Goal: Information Seeking & Learning: Learn about a topic

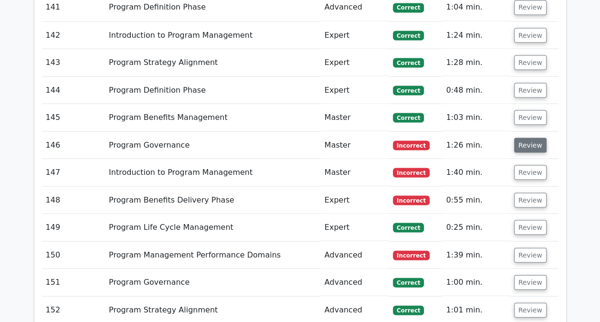
click at [530, 138] on button "Review" at bounding box center [530, 145] width 32 height 15
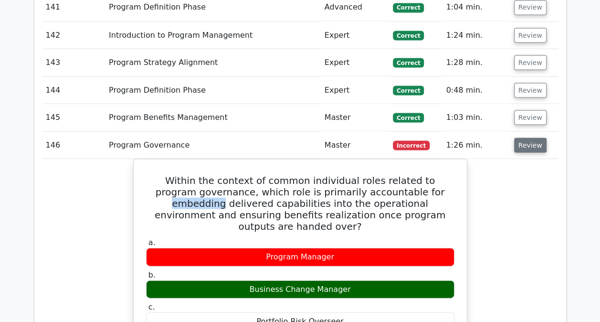
click at [530, 138] on button "Review" at bounding box center [530, 145] width 32 height 15
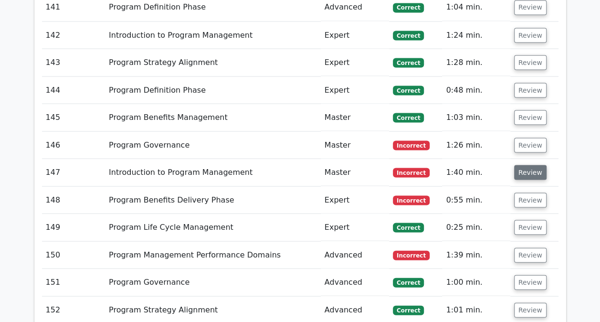
click at [526, 165] on button "Review" at bounding box center [530, 172] width 32 height 15
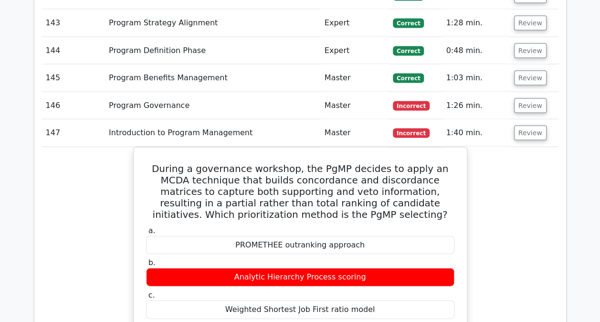
scroll to position [4506, 0]
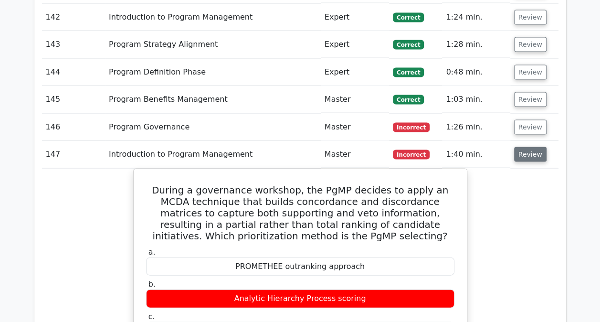
click at [521, 147] on button "Review" at bounding box center [530, 154] width 32 height 15
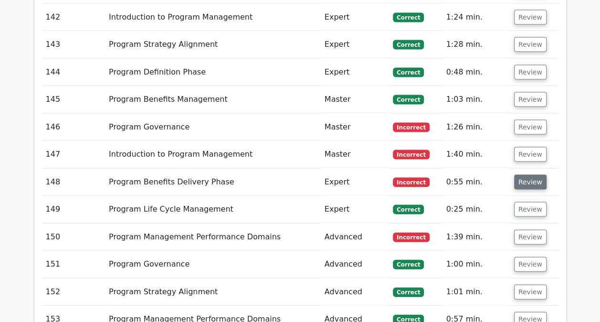
click at [526, 175] on button "Review" at bounding box center [530, 182] width 32 height 15
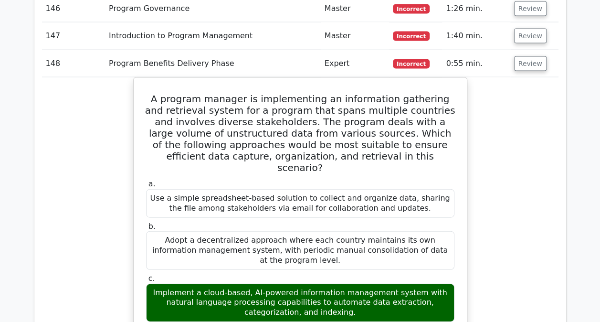
scroll to position [4613, 0]
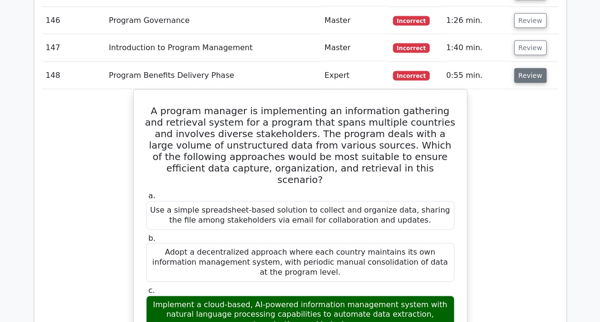
click at [526, 68] on button "Review" at bounding box center [530, 75] width 32 height 15
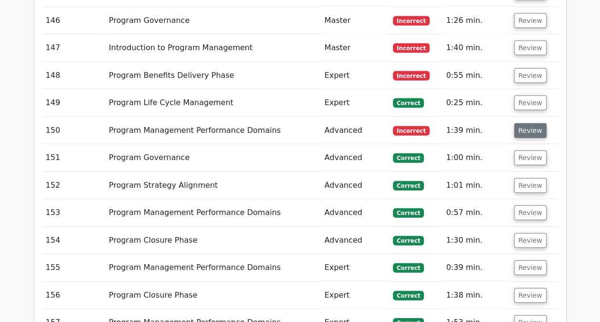
click at [522, 123] on button "Review" at bounding box center [530, 130] width 32 height 15
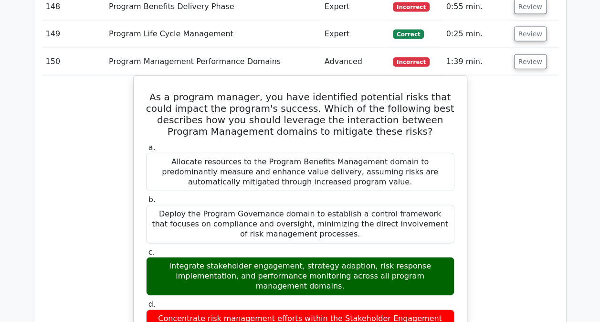
scroll to position [4682, 0]
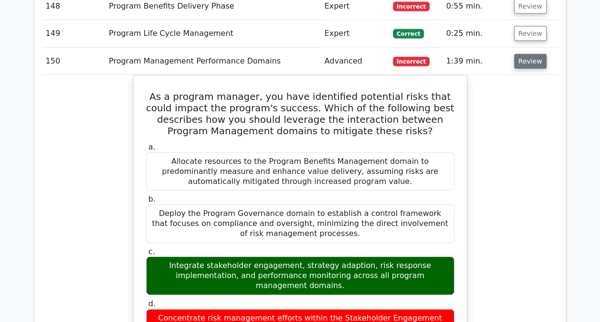
click at [529, 54] on button "Review" at bounding box center [530, 61] width 32 height 15
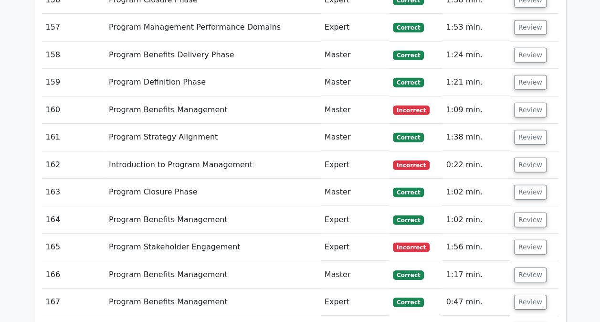
scroll to position [4909, 0]
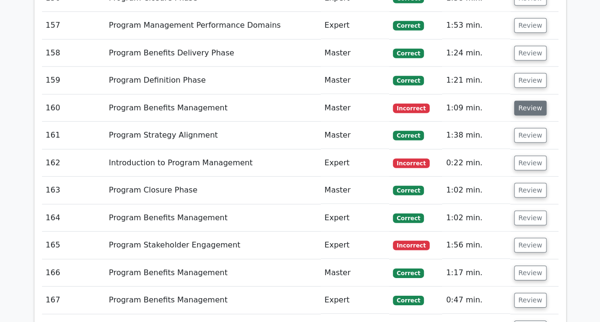
click at [530, 101] on button "Review" at bounding box center [530, 108] width 32 height 15
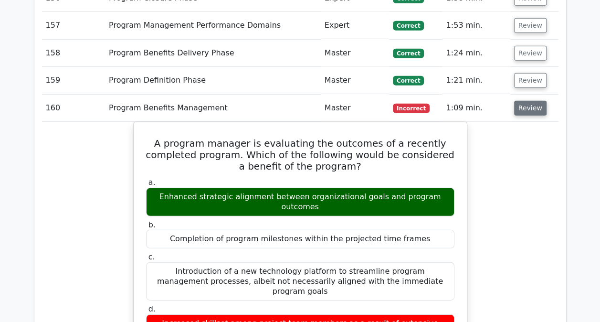
click at [530, 101] on button "Review" at bounding box center [530, 108] width 32 height 15
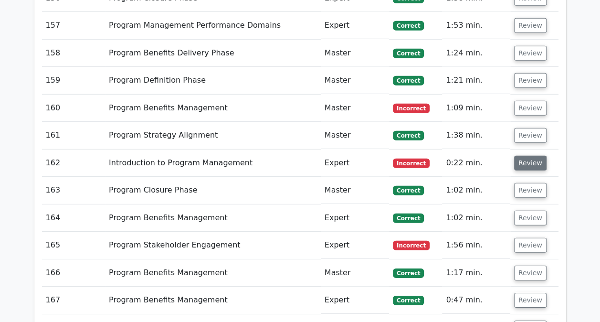
click at [522, 156] on button "Review" at bounding box center [530, 163] width 32 height 15
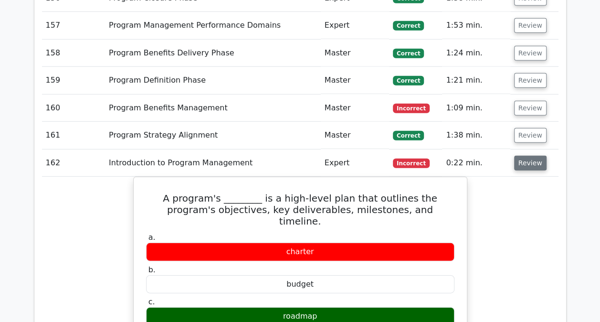
click at [528, 156] on button "Review" at bounding box center [530, 163] width 32 height 15
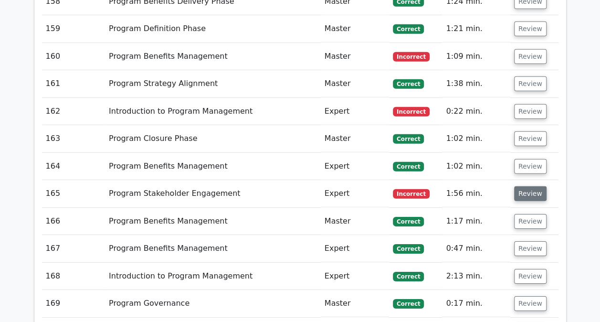
scroll to position [4962, 0]
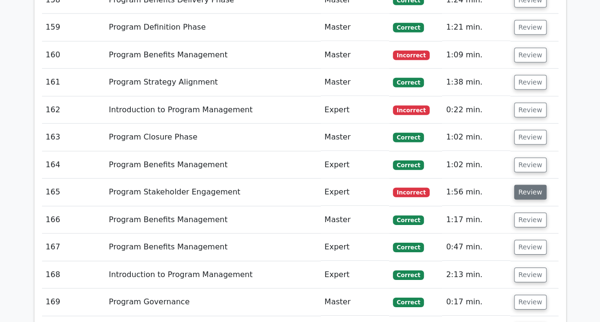
click at [530, 185] on button "Review" at bounding box center [530, 192] width 32 height 15
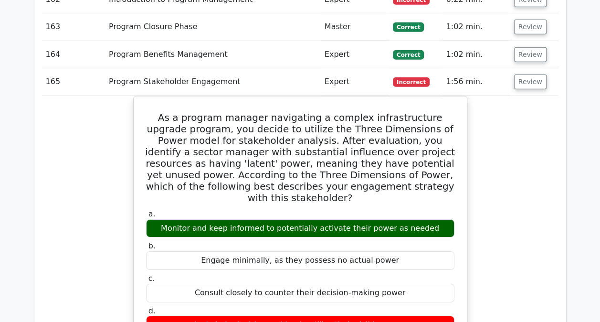
scroll to position [5075, 0]
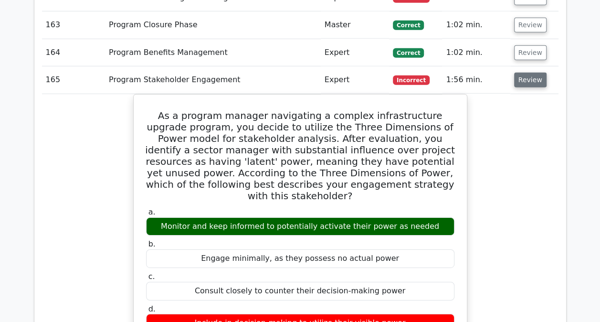
click at [528, 73] on button "Review" at bounding box center [530, 80] width 32 height 15
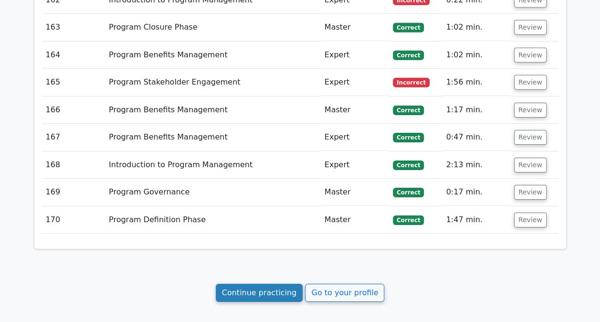
click at [278, 284] on link "Continue practicing" at bounding box center [259, 293] width 87 height 18
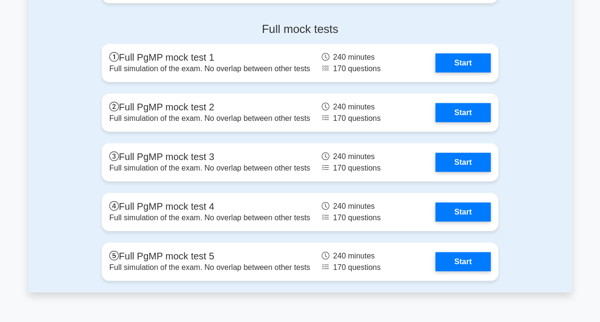
scroll to position [1256, 0]
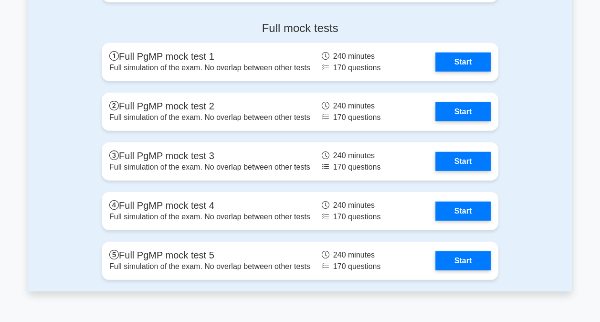
drag, startPoint x: 552, startPoint y: 243, endPoint x: 74, endPoint y: 256, distance: 478.6
click at [74, 256] on div "Full mock tests Full PgMP mock test 1 Full simulation of the exam. No overlap b…" at bounding box center [300, 152] width 544 height 277
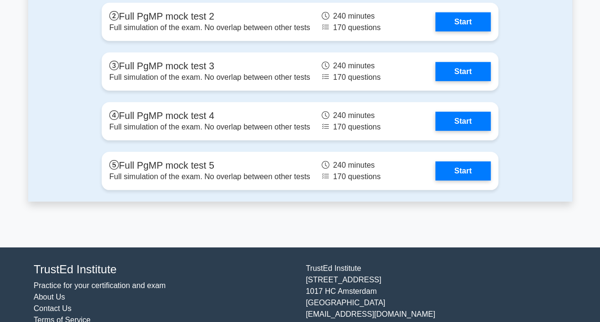
scroll to position [1345, 0]
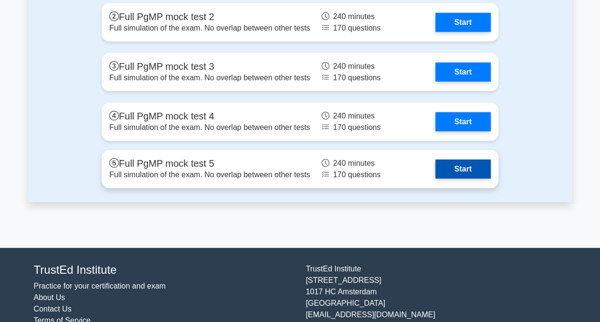
click at [476, 166] on link "Start" at bounding box center [462, 168] width 55 height 19
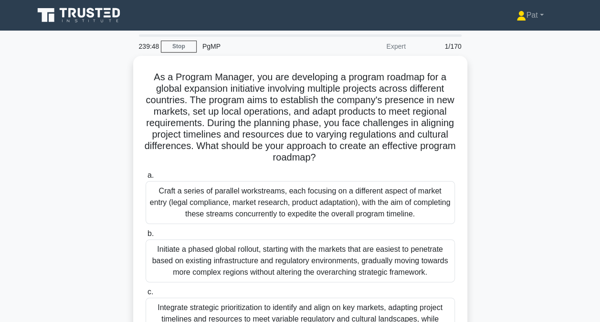
click at [494, 80] on div "As a Program Manager, you are developing a program roadmap for a global expansi…" at bounding box center [300, 245] width 544 height 379
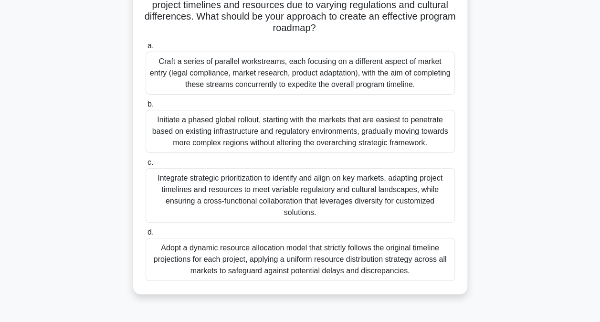
scroll to position [128, 0]
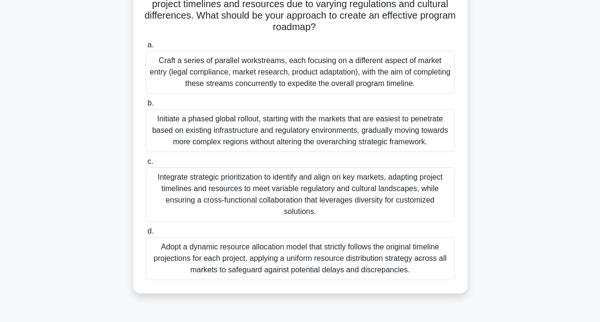
click at [253, 185] on div "Integrate strategic prioritization to identify and align on key markets, adapti…" at bounding box center [300, 194] width 309 height 54
click at [146, 165] on input "c. Integrate strategic prioritization to identify and align on key markets, ada…" at bounding box center [146, 162] width 0 height 6
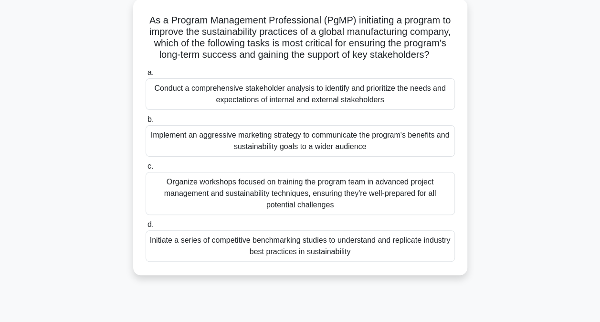
scroll to position [58, 0]
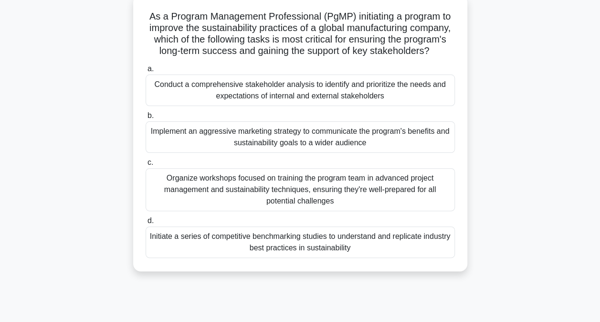
click at [297, 106] on div "Conduct a comprehensive stakeholder analysis to identify and prioritize the nee…" at bounding box center [300, 90] width 309 height 32
click at [146, 72] on input "a. Conduct a comprehensive stakeholder analysis to identify and prioritize the …" at bounding box center [146, 69] width 0 height 6
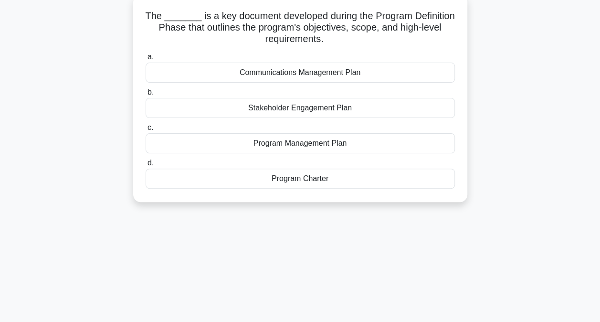
scroll to position [62, 0]
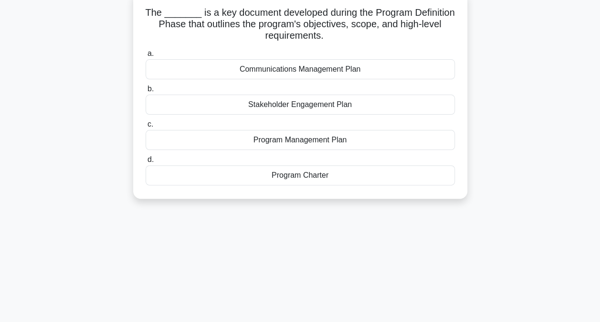
click at [289, 174] on div "Program Charter" at bounding box center [300, 175] width 309 height 20
click at [146, 163] on input "d. Program Charter" at bounding box center [146, 160] width 0 height 6
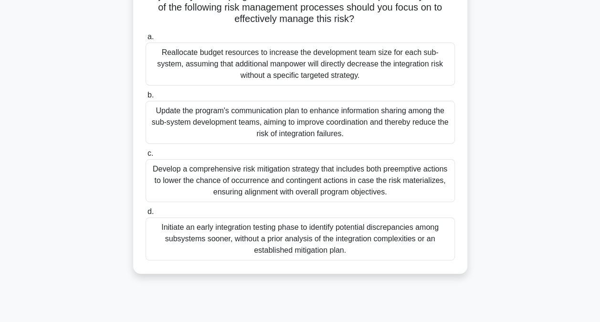
scroll to position [116, 0]
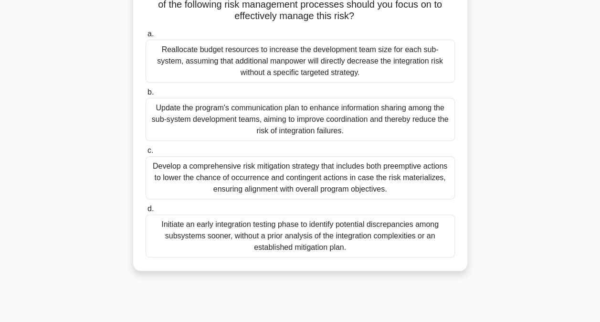
click at [221, 166] on div "Develop a comprehensive risk mitigation strategy that includes both preemptive …" at bounding box center [300, 177] width 309 height 43
click at [146, 154] on input "c. Develop a comprehensive risk mitigation strategy that includes both preempti…" at bounding box center [146, 151] width 0 height 6
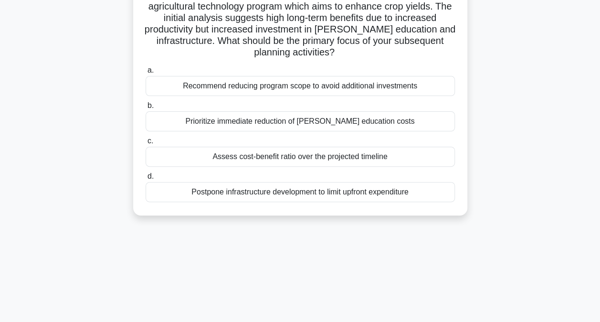
scroll to position [83, 0]
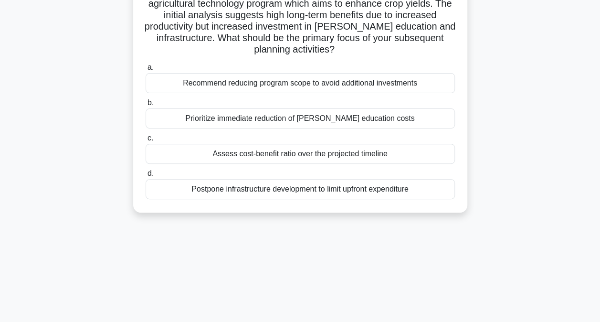
click at [300, 155] on div "Assess cost-benefit ratio over the projected timeline" at bounding box center [300, 154] width 309 height 20
click at [146, 141] on input "c. Assess cost-benefit ratio over the projected timeline" at bounding box center [146, 138] width 0 height 6
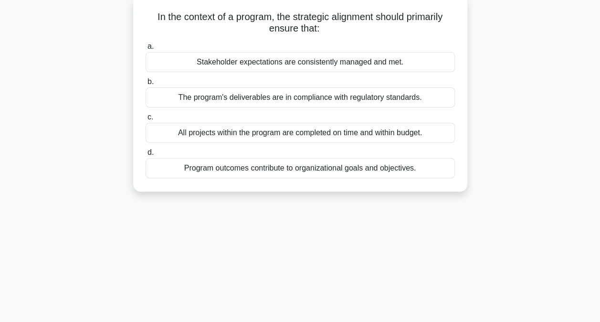
scroll to position [61, 0]
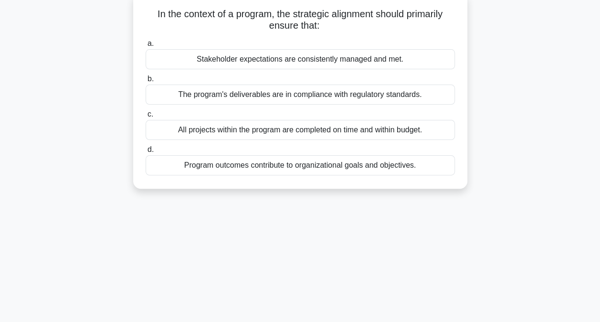
click at [257, 166] on div "Program outcomes contribute to organizational goals and objectives." at bounding box center [300, 165] width 309 height 20
click at [146, 153] on input "d. Program outcomes contribute to organizational goals and objectives." at bounding box center [146, 150] width 0 height 6
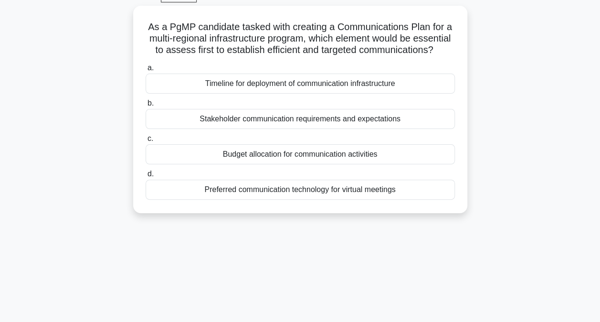
scroll to position [51, 0]
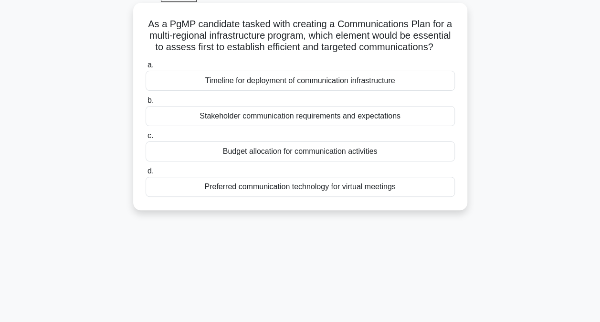
click at [282, 126] on div "Stakeholder communication requirements and expectations" at bounding box center [300, 116] width 309 height 20
click at [146, 104] on input "b. Stakeholder communication requirements and expectations" at bounding box center [146, 100] width 0 height 6
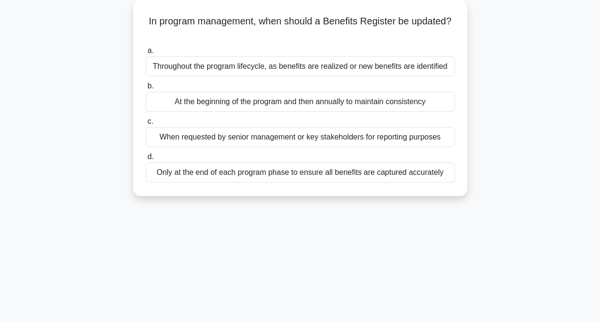
scroll to position [57, 0]
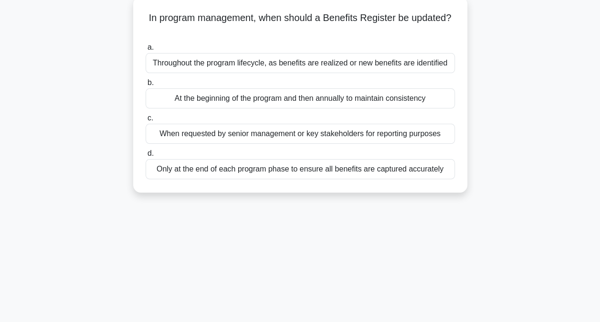
click at [250, 66] on div "Throughout the program lifecycle, as benefits are realized or new benefits are …" at bounding box center [300, 63] width 309 height 20
click at [146, 51] on input "a. Throughout the program lifecycle, as benefits are realized or new benefits a…" at bounding box center [146, 47] width 0 height 6
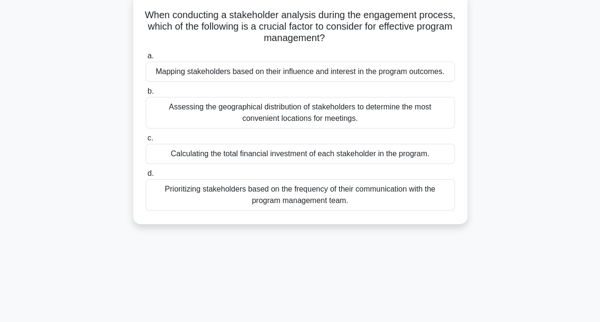
scroll to position [63, 0]
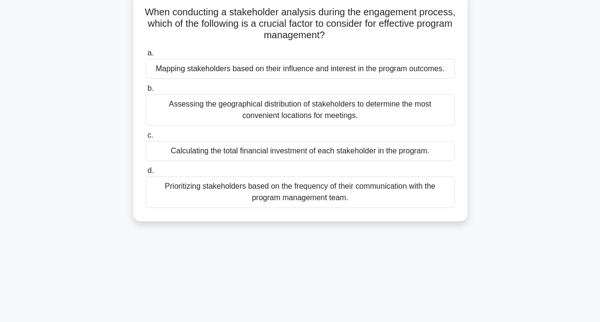
click at [311, 68] on div "Mapping stakeholders based on their influence and interest in the program outco…" at bounding box center [300, 69] width 309 height 20
click at [146, 56] on input "a. Mapping stakeholders based on their influence and interest in the program ou…" at bounding box center [146, 53] width 0 height 6
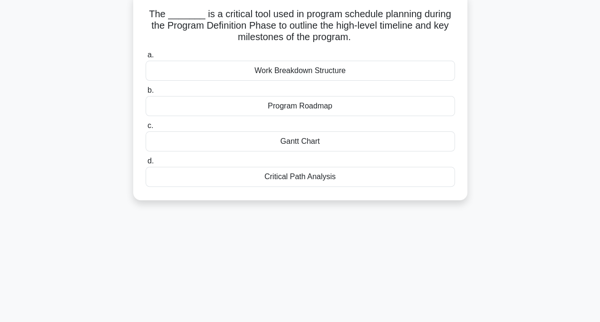
scroll to position [64, 0]
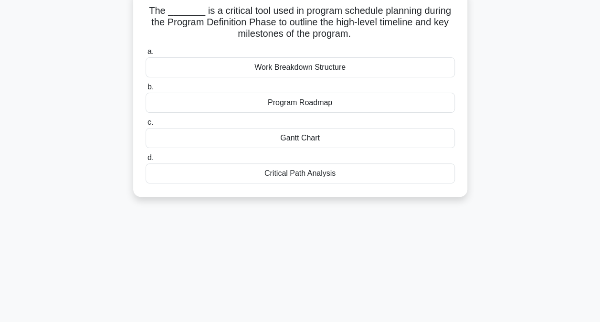
click at [308, 138] on div "Gantt Chart" at bounding box center [300, 138] width 309 height 20
click at [146, 126] on input "c. Gantt Chart" at bounding box center [146, 122] width 0 height 6
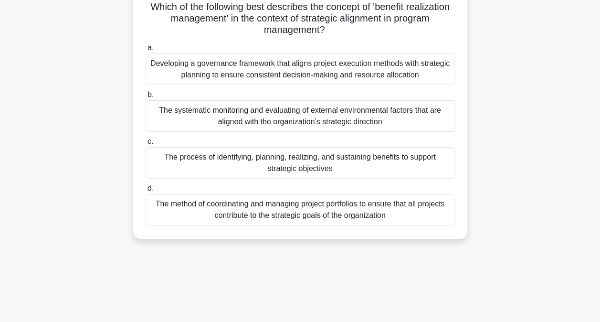
scroll to position [71, 0]
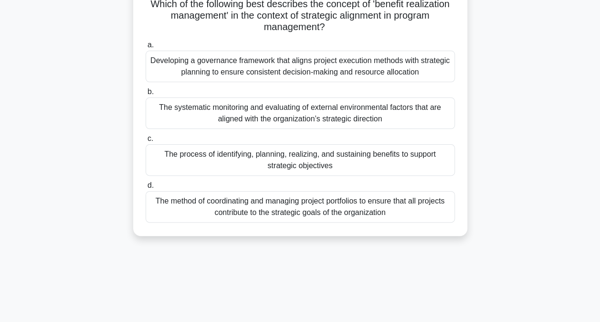
click at [327, 167] on div "The process of identifying, planning, realizing, and sustaining benefits to sup…" at bounding box center [300, 160] width 309 height 32
click at [146, 142] on input "c. The process of identifying, planning, realizing, and sustaining benefits to …" at bounding box center [146, 139] width 0 height 6
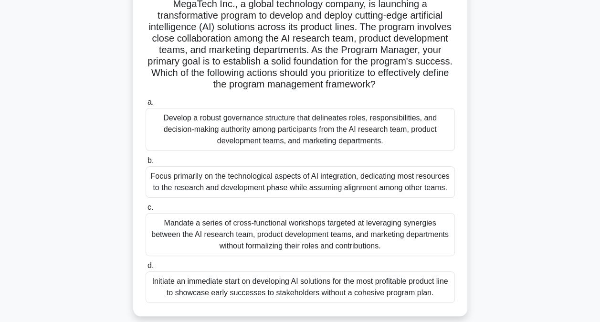
scroll to position [74, 0]
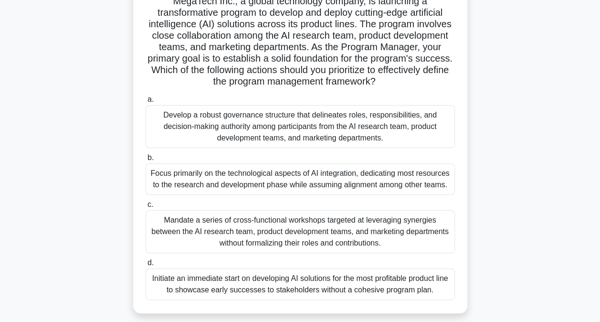
click at [262, 123] on div "Develop a robust governance structure that delineates roles, responsibilities, …" at bounding box center [300, 126] width 309 height 43
click at [146, 103] on input "a. Develop a robust governance structure that delineates roles, responsibilitie…" at bounding box center [146, 99] width 0 height 6
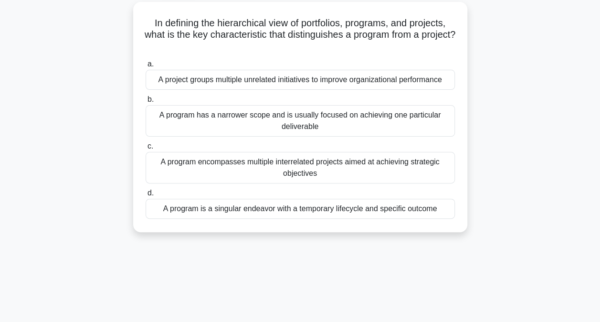
scroll to position [55, 0]
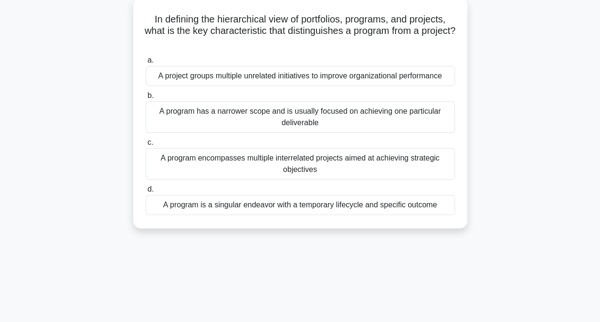
click at [250, 164] on div "A program encompasses multiple interrelated projects aimed at achieving strateg…" at bounding box center [300, 164] width 309 height 32
click at [146, 146] on input "c. A program encompasses multiple interrelated projects aimed at achieving stra…" at bounding box center [146, 142] width 0 height 6
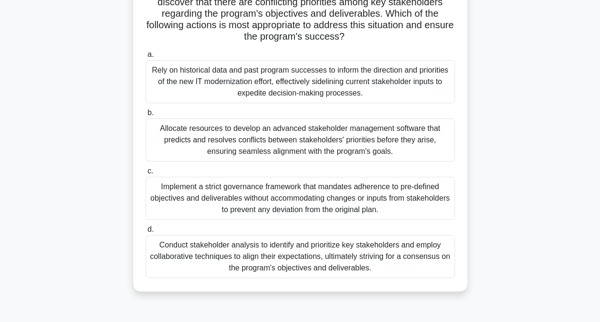
scroll to position [100, 0]
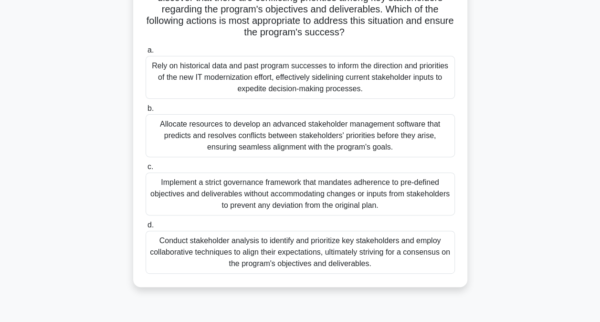
click at [280, 251] on div "Conduct stakeholder analysis to identify and prioritize key stakeholders and em…" at bounding box center [300, 252] width 309 height 43
click at [146, 228] on input "d. Conduct stakeholder analysis to identify and prioritize key stakeholders and…" at bounding box center [146, 225] width 0 height 6
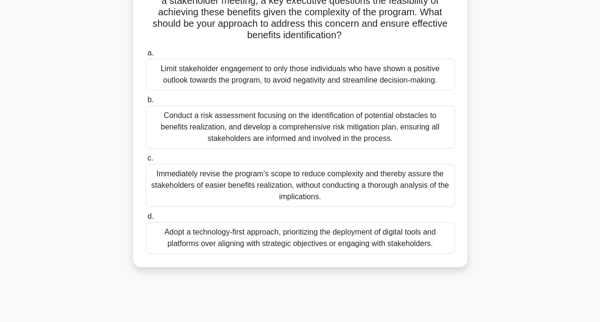
scroll to position [110, 0]
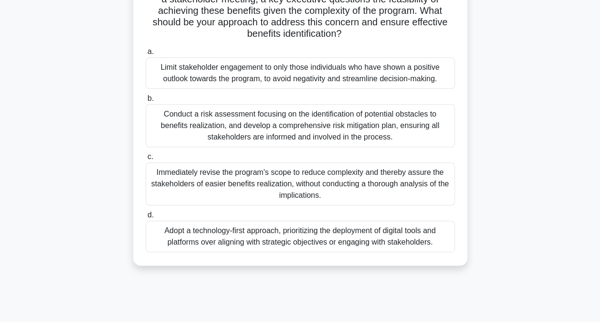
click at [220, 120] on div "Conduct a risk assessment focusing on the identification of potential obstacles…" at bounding box center [300, 125] width 309 height 43
click at [146, 102] on input "b. Conduct a risk assessment focusing on the identification of potential obstac…" at bounding box center [146, 98] width 0 height 6
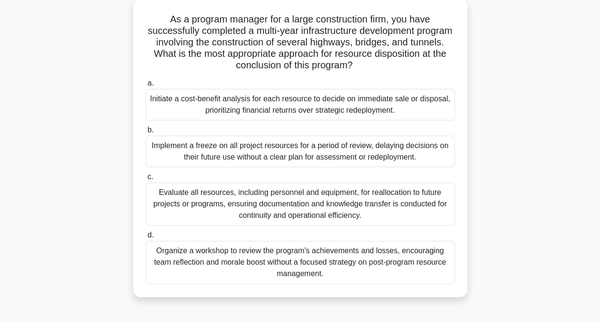
scroll to position [58, 0]
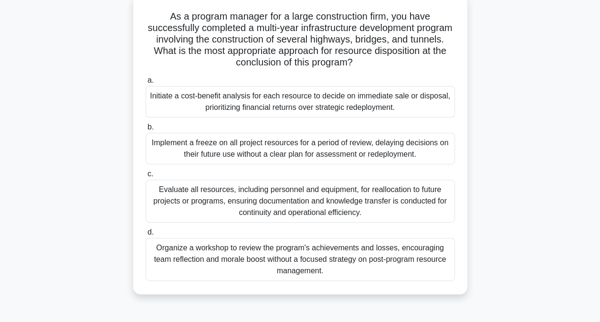
click at [246, 201] on div "Evaluate all resources, including personnel and equipment, for reallocation to …" at bounding box center [300, 201] width 309 height 43
click at [146, 177] on input "c. Evaluate all resources, including personnel and equipment, for reallocation …" at bounding box center [146, 174] width 0 height 6
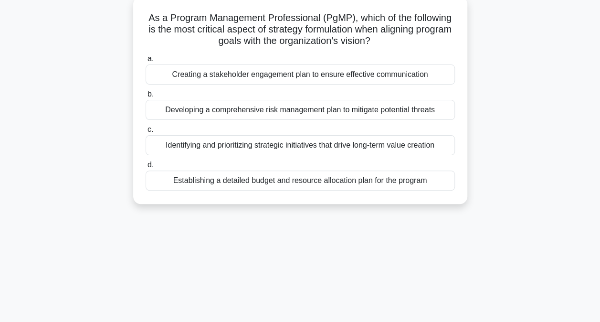
scroll to position [60, 0]
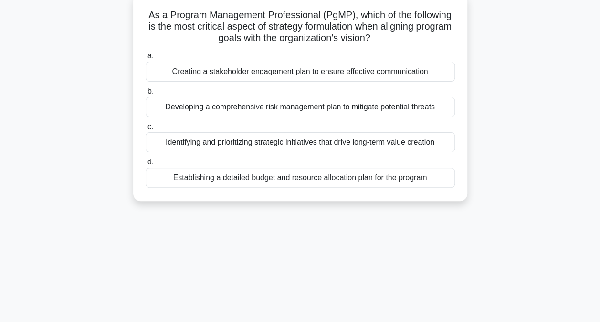
click at [210, 143] on div "Identifying and prioritizing strategic initiatives that drive long-term value c…" at bounding box center [300, 142] width 309 height 20
click at [146, 130] on input "c. Identifying and prioritizing strategic initiatives that drive long-term valu…" at bounding box center [146, 127] width 0 height 6
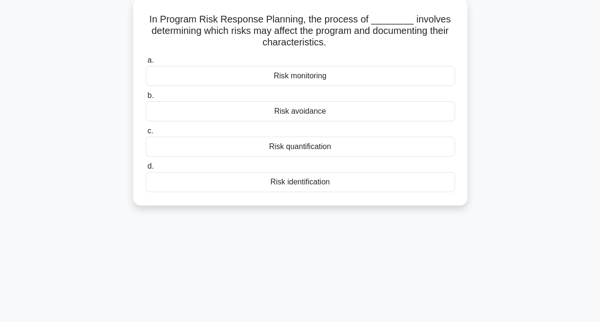
scroll to position [58, 0]
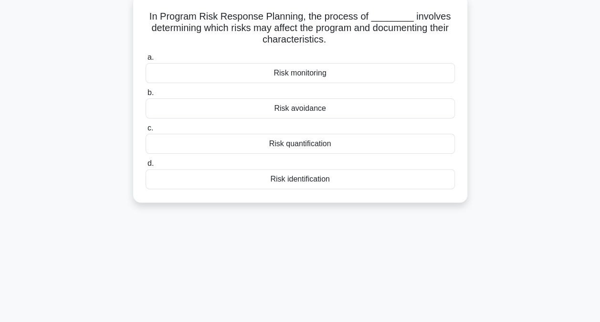
click at [310, 181] on div "Risk identification" at bounding box center [300, 179] width 309 height 20
click at [146, 167] on input "d. Risk identification" at bounding box center [146, 163] width 0 height 6
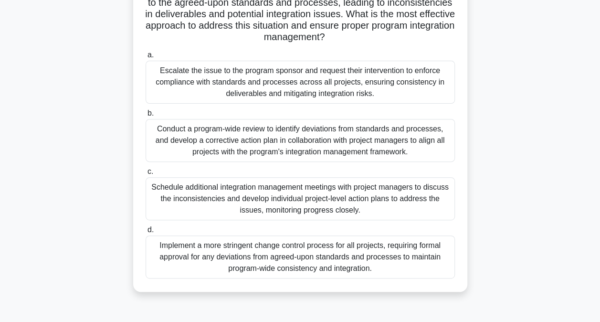
scroll to position [110, 0]
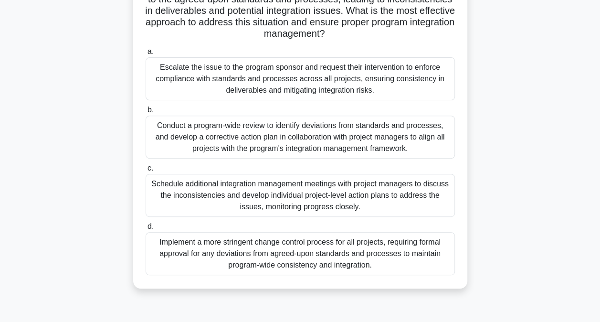
click at [215, 137] on div "Conduct a program-wide review to identify deviations from standards and process…" at bounding box center [300, 137] width 309 height 43
click at [146, 113] on input "b. Conduct a program-wide review to identify deviations from standards and proc…" at bounding box center [146, 110] width 0 height 6
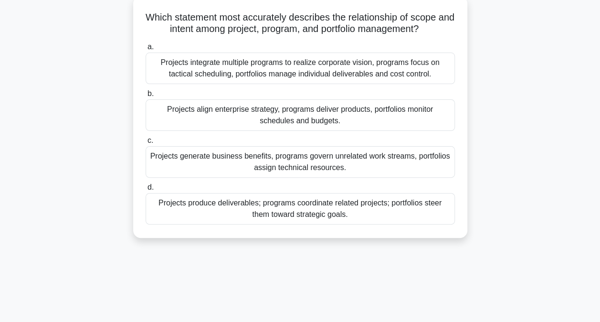
scroll to position [60, 0]
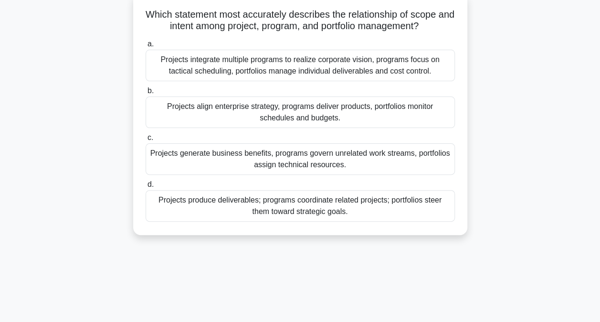
click at [279, 209] on div "Projects produce deliverables; programs coordinate related projects; portfolios…" at bounding box center [300, 206] width 309 height 32
click at [146, 188] on input "d. Projects produce deliverables; programs coordinate related projects; portfol…" at bounding box center [146, 184] width 0 height 6
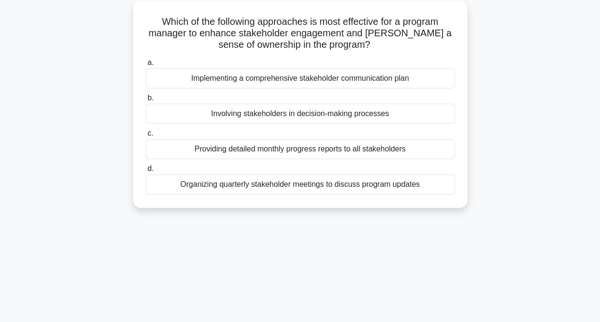
scroll to position [56, 0]
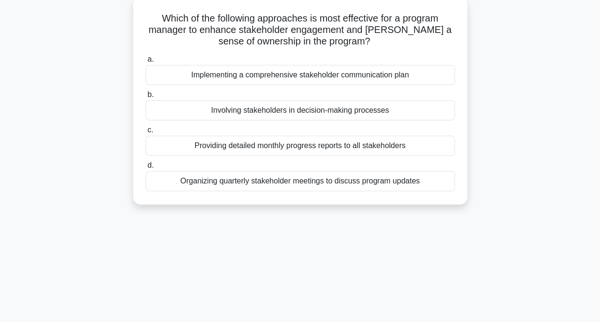
click at [312, 111] on div "Involving stakeholders in decision-making processes" at bounding box center [300, 110] width 309 height 20
click at [146, 98] on input "b. Involving stakeholders in decision-making processes" at bounding box center [146, 95] width 0 height 6
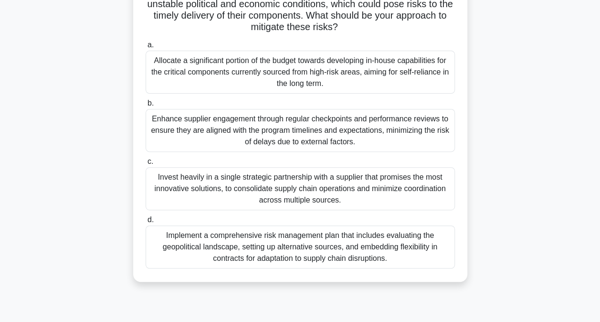
scroll to position [128, 0]
click at [243, 253] on div "Implement a comprehensive risk management plan that includes evaluating the geo…" at bounding box center [300, 246] width 309 height 43
click at [146, 222] on input "d. Implement a comprehensive risk management plan that includes evaluating the …" at bounding box center [146, 219] width 0 height 6
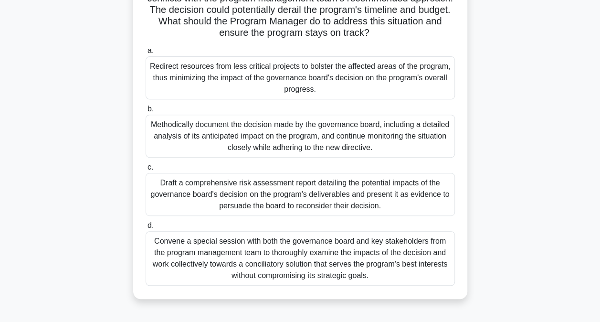
scroll to position [137, 0]
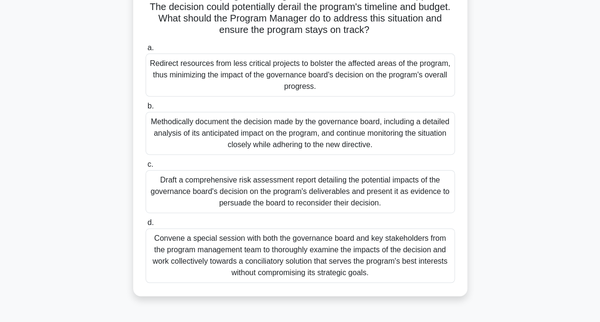
click at [243, 187] on div "Draft a comprehensive risk assessment report detailing the potential impacts of…" at bounding box center [300, 191] width 309 height 43
click at [146, 168] on input "c. Draft a comprehensive risk assessment report detailing the potential impacts…" at bounding box center [146, 164] width 0 height 6
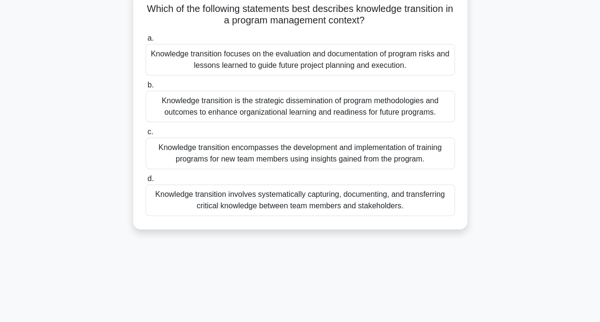
scroll to position [69, 0]
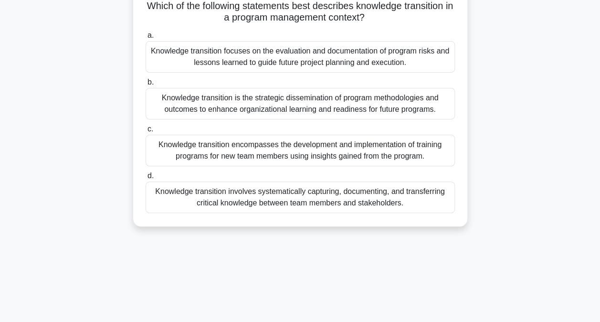
click at [267, 201] on div "Knowledge transition involves systematically capturing, documenting, and transf…" at bounding box center [300, 197] width 309 height 32
click at [146, 179] on input "d. Knowledge transition involves systematically capturing, documenting, and tra…" at bounding box center [146, 176] width 0 height 6
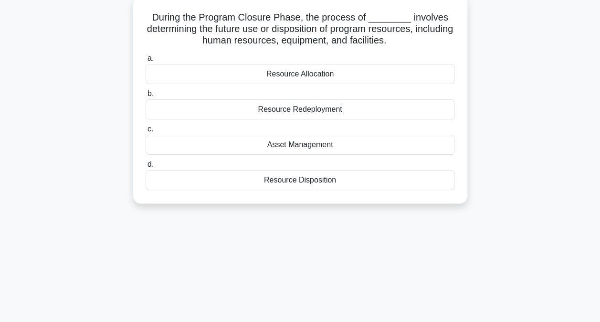
scroll to position [61, 0]
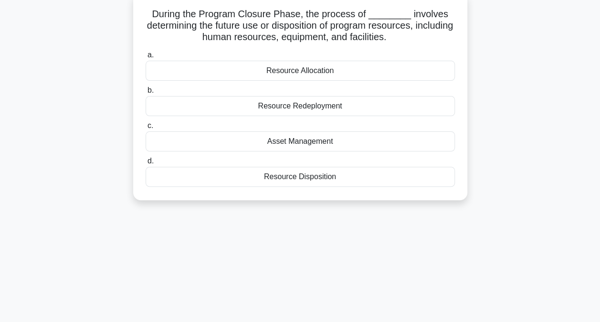
click at [292, 177] on div "Resource Disposition" at bounding box center [300, 177] width 309 height 20
click at [146, 164] on input "d. Resource Disposition" at bounding box center [146, 161] width 0 height 6
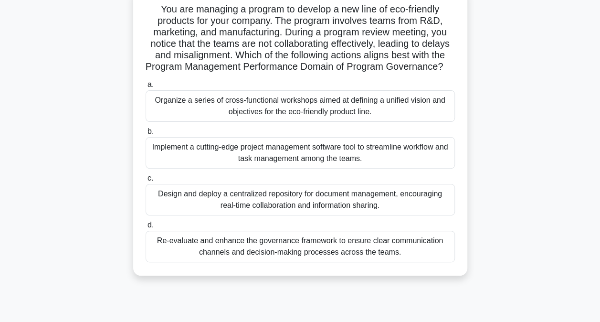
scroll to position [69, 0]
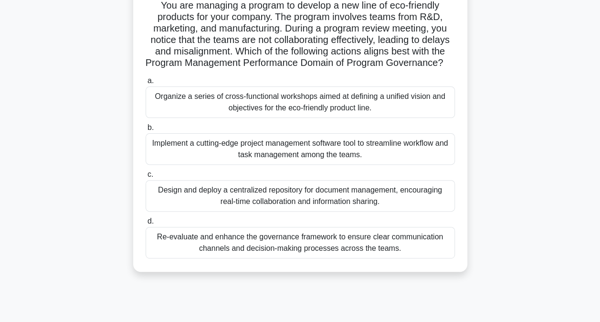
click at [273, 252] on div "Re-evaluate and enhance the governance framework to ensure clear communication …" at bounding box center [300, 243] width 309 height 32
click at [146, 224] on input "d. Re-evaluate and enhance the governance framework to ensure clear communicati…" at bounding box center [146, 221] width 0 height 6
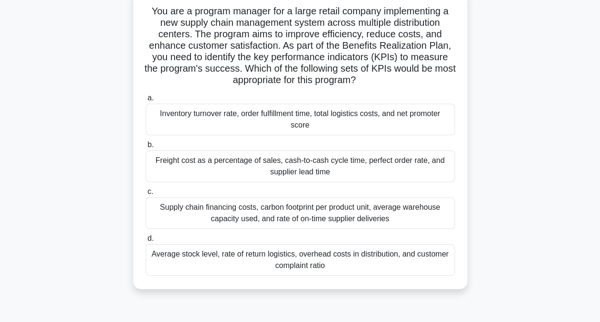
scroll to position [66, 0]
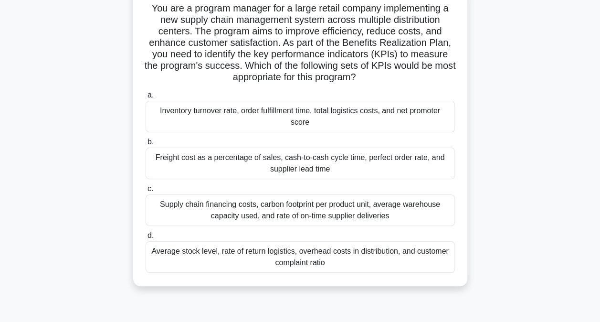
click at [253, 116] on div "Inventory turnover rate, order fulfillment time, total logistics costs, and net…" at bounding box center [300, 117] width 309 height 32
click at [146, 98] on input "a. Inventory turnover rate, order fulfillment time, total logistics costs, and …" at bounding box center [146, 95] width 0 height 6
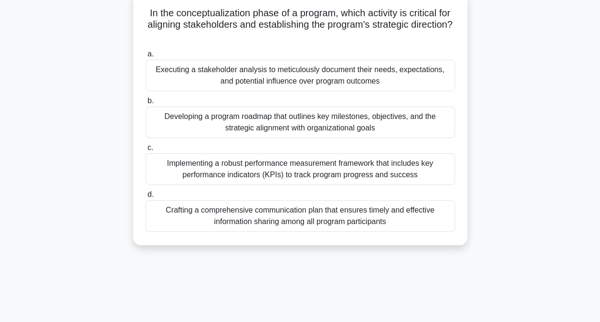
scroll to position [65, 0]
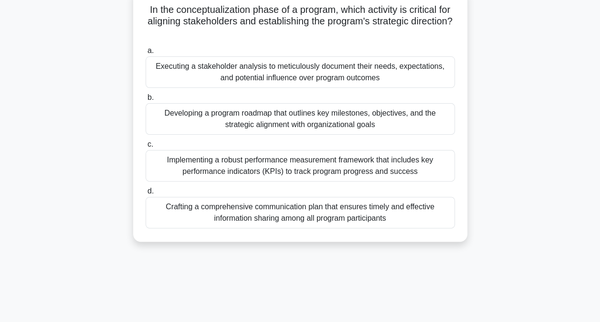
click at [295, 73] on div "Executing a stakeholder analysis to meticulously document their needs, expectat…" at bounding box center [300, 72] width 309 height 32
click at [146, 54] on input "a. Executing a stakeholder analysis to meticulously document their needs, expec…" at bounding box center [146, 51] width 0 height 6
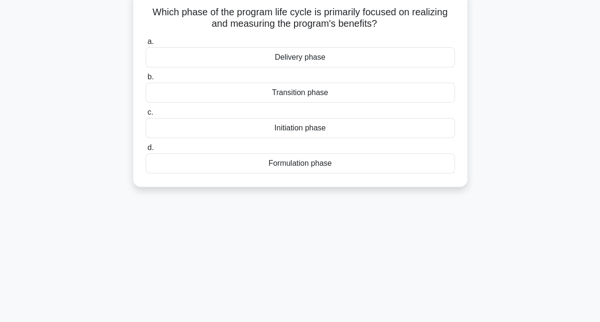
scroll to position [65, 0]
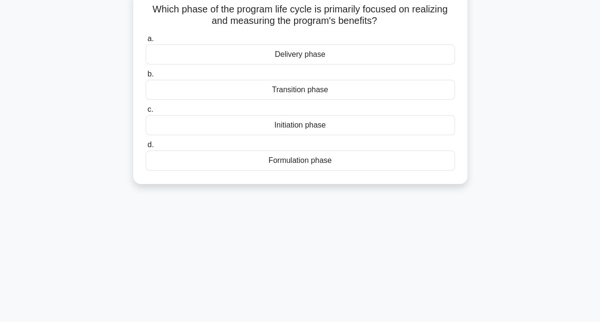
click at [308, 53] on div "Delivery phase" at bounding box center [300, 54] width 309 height 20
click at [146, 42] on input "a. Delivery phase" at bounding box center [146, 39] width 0 height 6
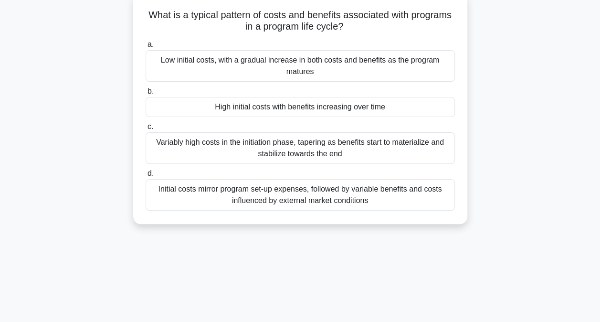
scroll to position [63, 0]
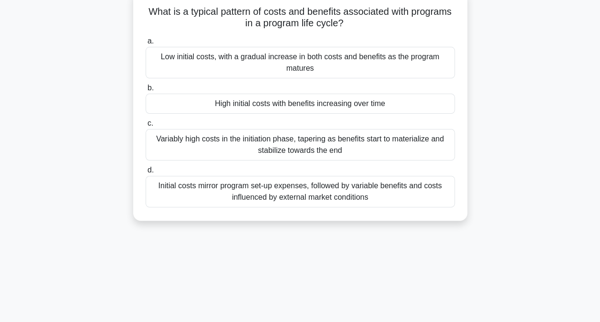
click at [312, 103] on div "High initial costs with benefits increasing over time" at bounding box center [300, 104] width 309 height 20
click at [146, 91] on input "b. High initial costs with benefits increasing over time" at bounding box center [146, 88] width 0 height 6
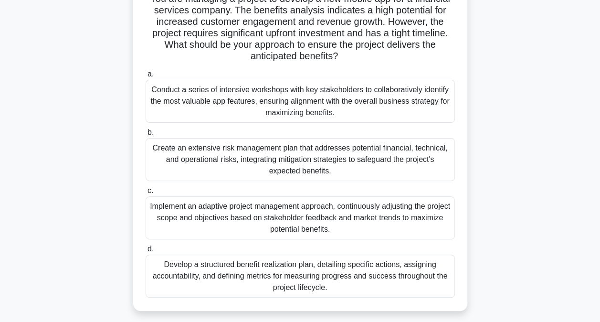
scroll to position [79, 0]
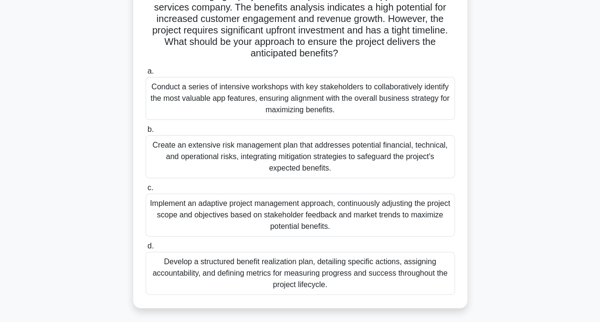
click at [313, 272] on div "Develop a structured benefit realization plan, detailing specific actions, assi…" at bounding box center [300, 273] width 309 height 43
click at [146, 249] on input "d. Develop a structured benefit realization plan, detailing specific actions, a…" at bounding box center [146, 246] width 0 height 6
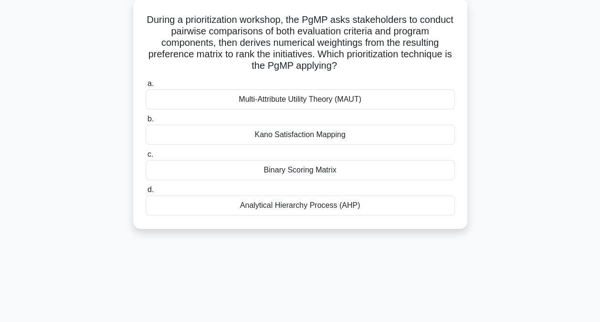
scroll to position [58, 0]
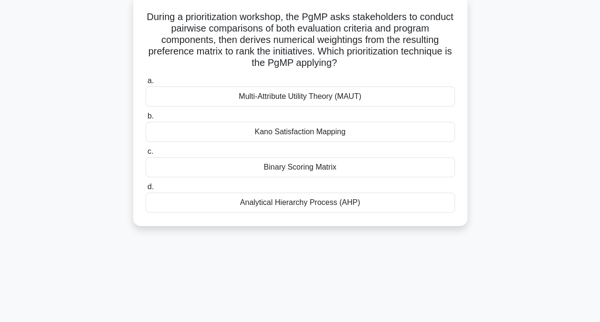
click at [307, 167] on div "Binary Scoring Matrix" at bounding box center [300, 167] width 309 height 20
click at [146, 155] on input "c. Binary Scoring Matrix" at bounding box center [146, 151] width 0 height 6
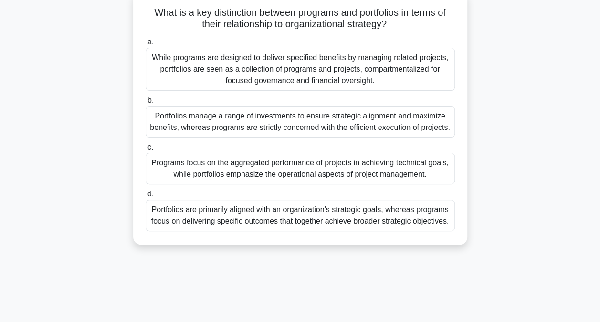
scroll to position [65, 0]
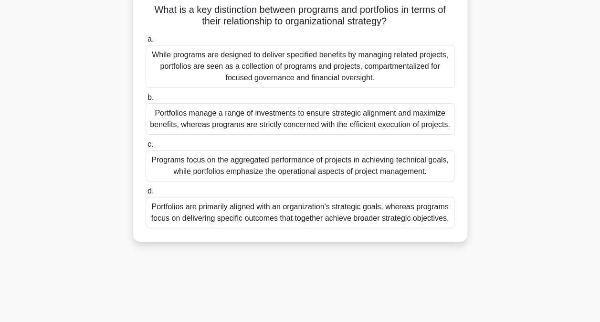
click at [281, 213] on div "Portfolios are primarily aligned with an organization's strategic goals, wherea…" at bounding box center [300, 213] width 309 height 32
click at [146, 194] on input "d. Portfolios are primarily aligned with an organization's strategic goals, whe…" at bounding box center [146, 191] width 0 height 6
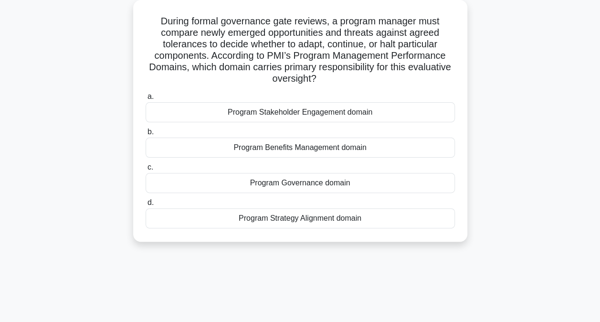
scroll to position [57, 0]
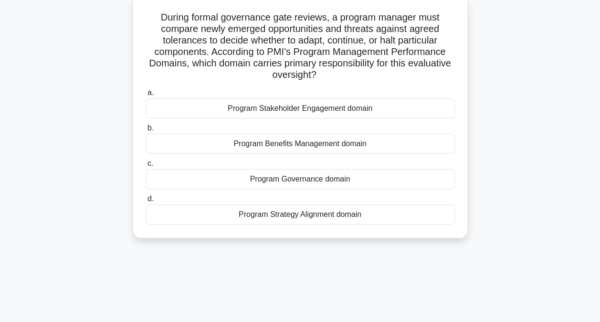
click at [312, 214] on div "Program Strategy Alignment domain" at bounding box center [300, 214] width 309 height 20
click at [146, 202] on input "d. Program Strategy Alignment domain" at bounding box center [146, 199] width 0 height 6
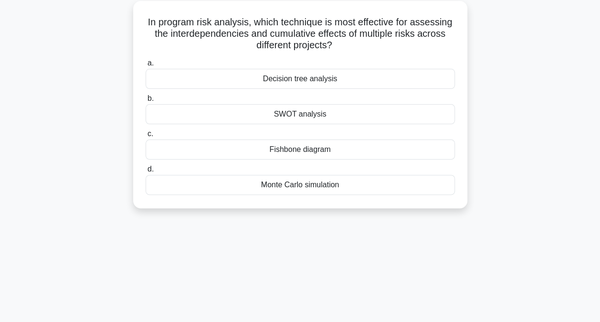
scroll to position [55, 0]
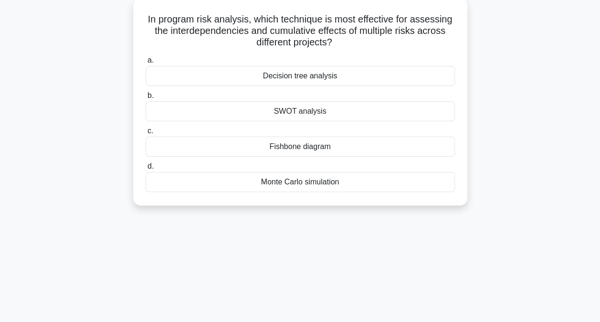
click at [300, 183] on div "Monte Carlo simulation" at bounding box center [300, 182] width 309 height 20
click at [146, 169] on input "d. Monte Carlo simulation" at bounding box center [146, 166] width 0 height 6
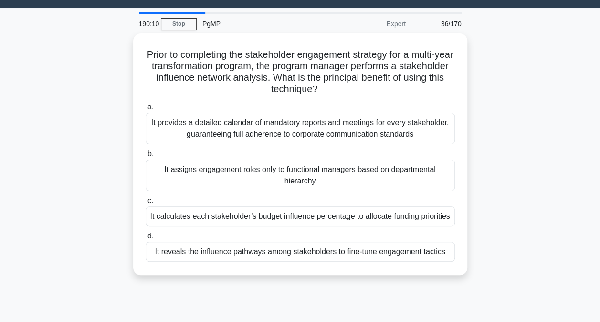
scroll to position [45, 0]
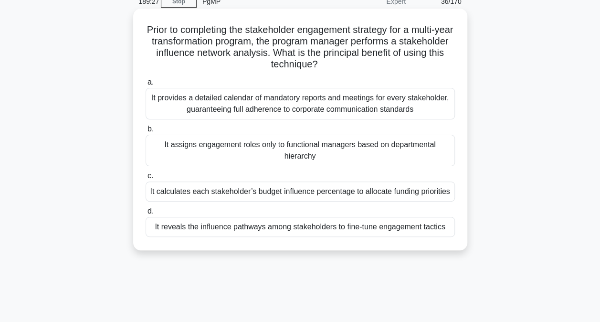
click at [275, 228] on div "It reveals the influence pathways among stakeholders to fine-tune engagement ta…" at bounding box center [300, 227] width 309 height 20
click at [146, 214] on input "d. It reveals the influence pathways among stakeholders to fine-tune engagement…" at bounding box center [146, 211] width 0 height 6
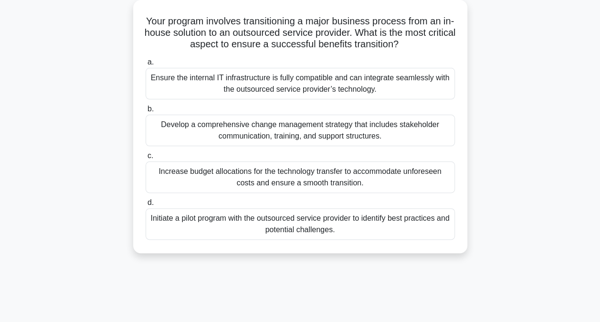
scroll to position [55, 0]
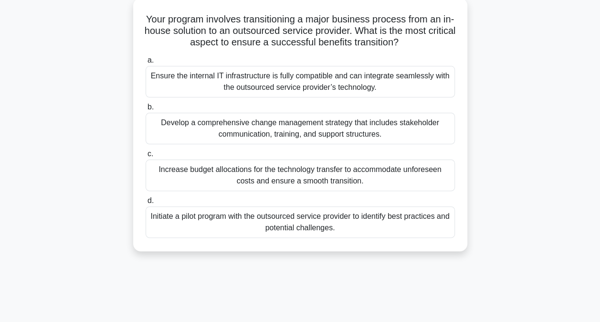
click at [258, 90] on div "Ensure the internal IT infrastructure is fully compatible and can integrate sea…" at bounding box center [300, 82] width 309 height 32
click at [146, 63] on input "a. Ensure the internal IT infrastructure is fully compatible and can integrate …" at bounding box center [146, 60] width 0 height 6
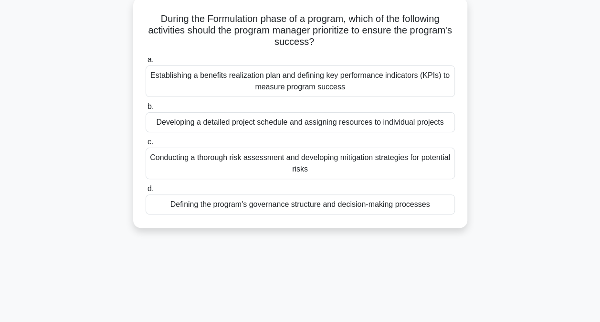
scroll to position [59, 0]
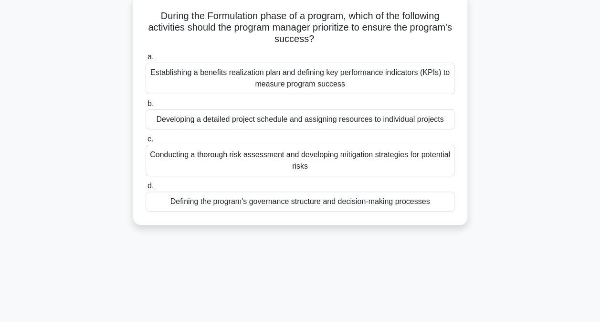
click at [275, 201] on div "Defining the program's governance structure and decision-making processes" at bounding box center [300, 201] width 309 height 20
click at [146, 189] on input "d. Defining the program's governance structure and decision-making processes" at bounding box center [146, 186] width 0 height 6
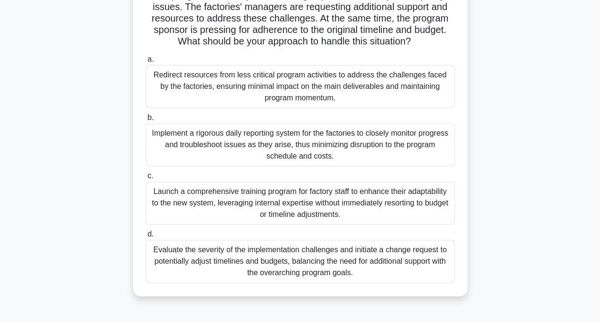
scroll to position [127, 0]
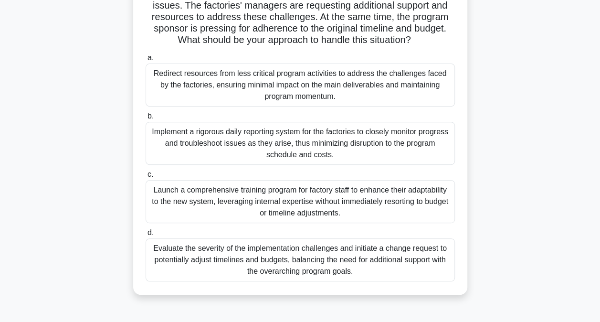
click at [213, 260] on div "Evaluate the severity of the implementation challenges and initiate a change re…" at bounding box center [300, 259] width 309 height 43
click at [146, 236] on input "d. Evaluate the severity of the implementation challenges and initiate a change…" at bounding box center [146, 233] width 0 height 6
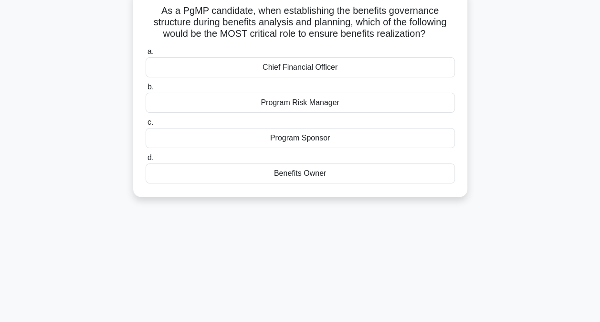
scroll to position [67, 0]
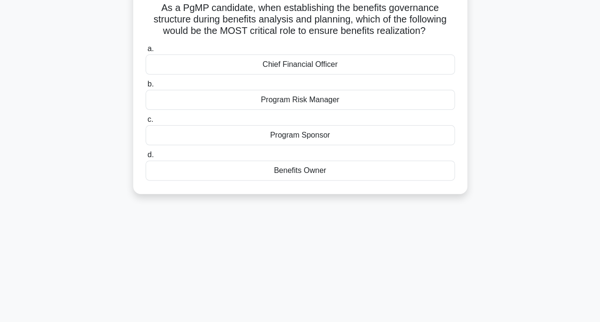
click at [294, 173] on div "Benefits Owner" at bounding box center [300, 170] width 309 height 20
click at [146, 158] on input "d. Benefits Owner" at bounding box center [146, 155] width 0 height 6
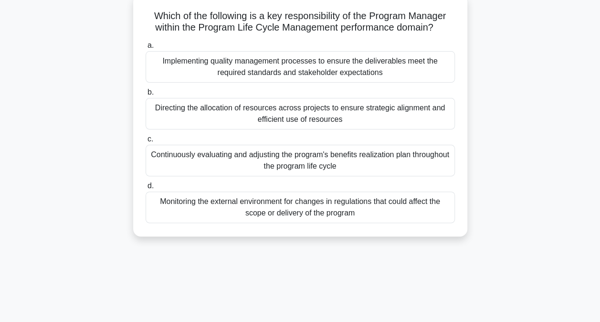
scroll to position [62, 0]
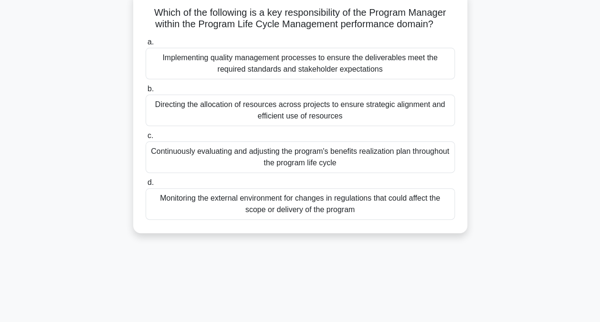
click at [290, 159] on div "Continuously evaluating and adjusting the program's benefits realization plan t…" at bounding box center [300, 157] width 309 height 32
click at [146, 139] on input "c. Continuously evaluating and adjusting the program's benefits realization pla…" at bounding box center [146, 136] width 0 height 6
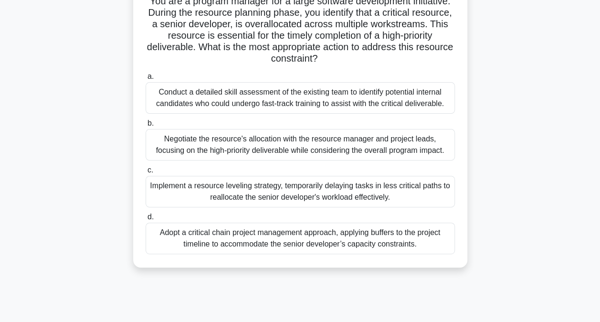
scroll to position [74, 0]
click at [270, 192] on div "Implement a resource leveling strategy, temporarily delaying tasks in less crit…" at bounding box center [300, 191] width 309 height 32
click at [146, 173] on input "c. Implement a resource leveling strategy, temporarily delaying tasks in less c…" at bounding box center [146, 170] width 0 height 6
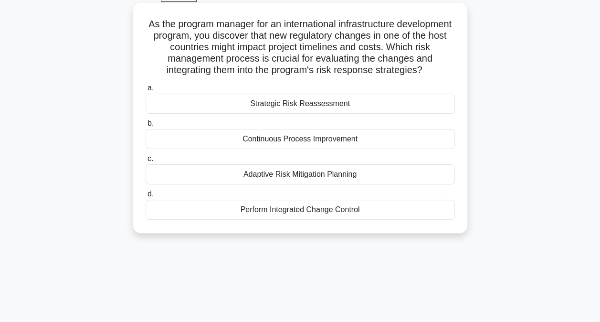
scroll to position [52, 0]
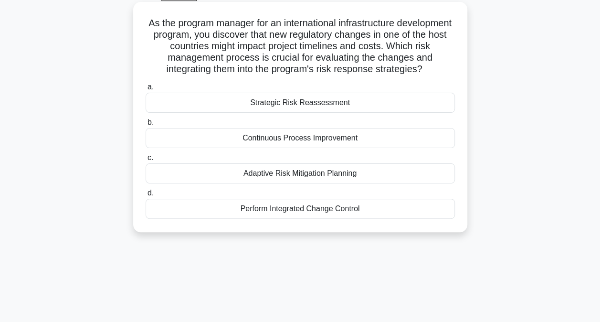
click at [317, 177] on div "Adaptive Risk Mitigation Planning" at bounding box center [300, 173] width 309 height 20
click at [146, 161] on input "c. Adaptive Risk Mitigation Planning" at bounding box center [146, 158] width 0 height 6
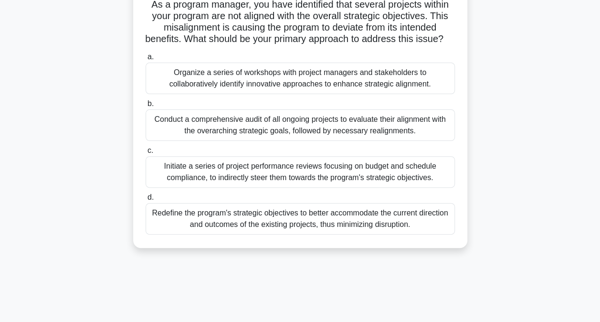
scroll to position [73, 0]
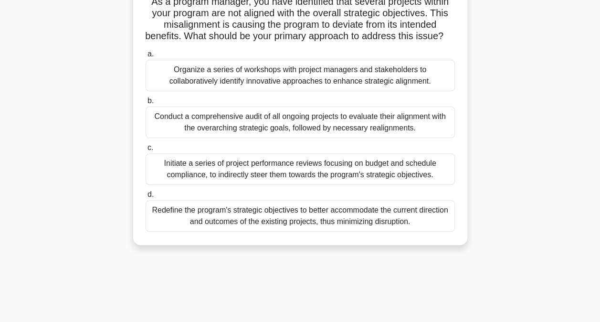
click at [305, 136] on div "Conduct a comprehensive audit of all ongoing projects to evaluate their alignme…" at bounding box center [300, 122] width 309 height 32
click at [146, 104] on input "b. Conduct a comprehensive audit of all ongoing projects to evaluate their alig…" at bounding box center [146, 101] width 0 height 6
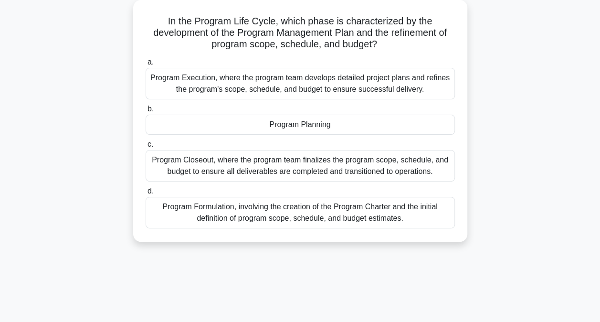
scroll to position [56, 0]
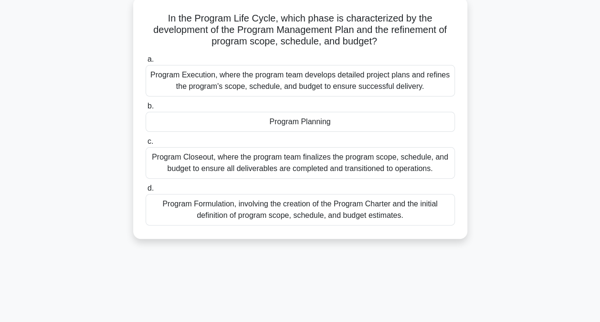
click at [297, 123] on div "Program Planning" at bounding box center [300, 122] width 309 height 20
click at [146, 109] on input "b. Program Planning" at bounding box center [146, 106] width 0 height 6
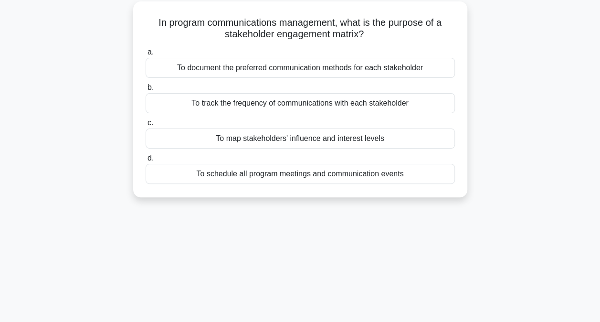
scroll to position [56, 0]
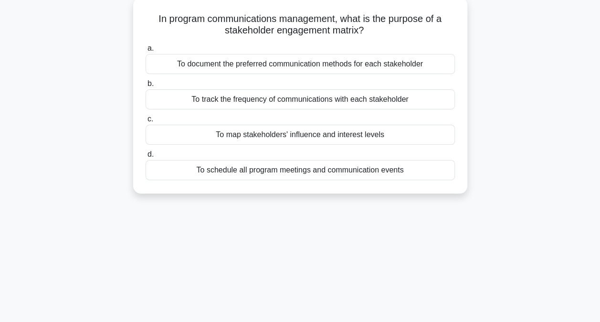
click at [283, 133] on div "To map stakeholders' influence and interest levels" at bounding box center [300, 135] width 309 height 20
click at [146, 122] on input "c. To map stakeholders' influence and interest levels" at bounding box center [146, 119] width 0 height 6
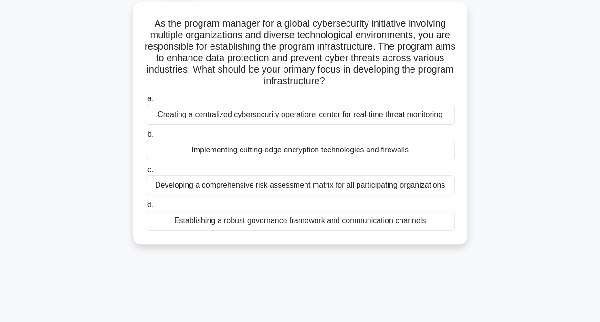
scroll to position [54, 0]
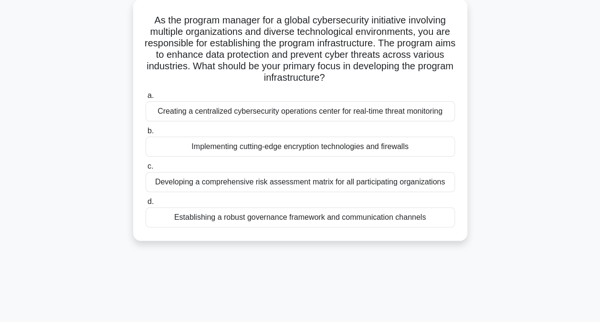
click at [262, 148] on div "Implementing cutting-edge encryption technologies and firewalls" at bounding box center [300, 147] width 309 height 20
click at [146, 134] on input "b. Implementing cutting-edge encryption technologies and firewalls" at bounding box center [146, 131] width 0 height 6
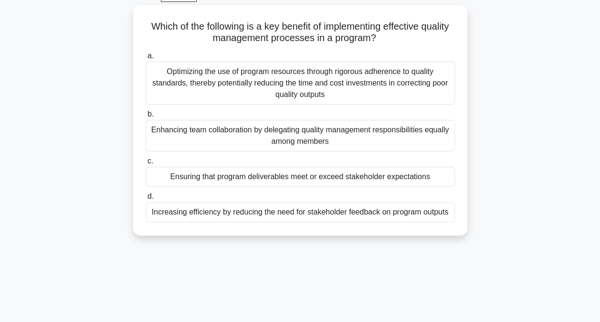
scroll to position [51, 0]
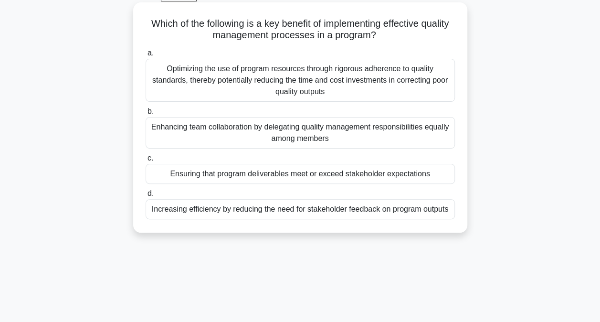
click at [300, 172] on div "Ensuring that program deliverables meet or exceed stakeholder expectations" at bounding box center [300, 174] width 309 height 20
click at [146, 161] on input "c. Ensuring that program deliverables meet or exceed stakeholder expectations" at bounding box center [146, 158] width 0 height 6
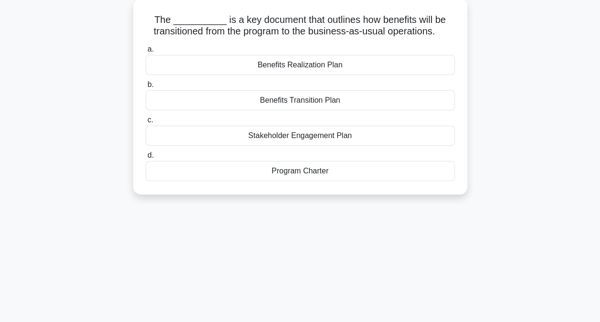
scroll to position [58, 0]
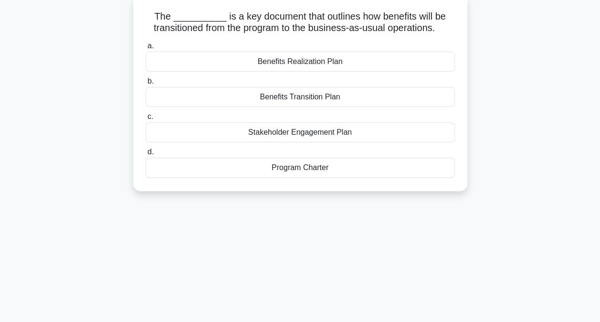
click at [294, 98] on div "Benefits Transition Plan" at bounding box center [300, 97] width 309 height 20
click at [146, 85] on input "b. Benefits Transition Plan" at bounding box center [146, 81] width 0 height 6
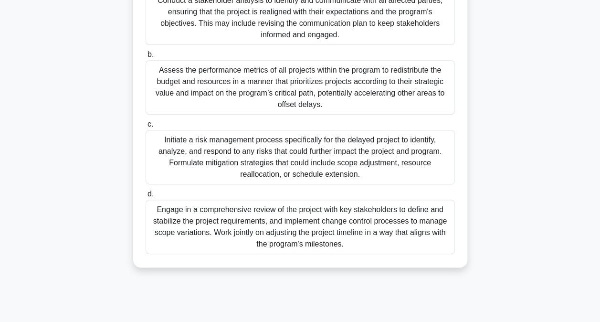
scroll to position [191, 0]
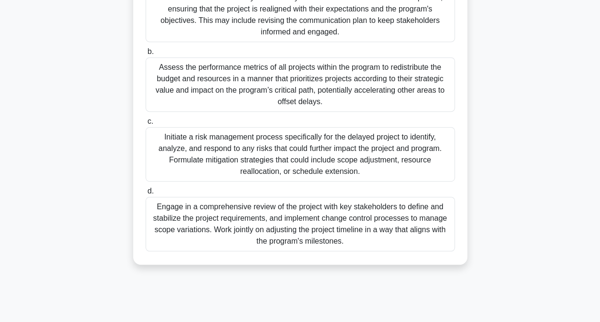
click at [231, 228] on div "Engage in a comprehensive review of the project with key stakeholders to define…" at bounding box center [300, 224] width 309 height 54
click at [146, 194] on input "d. Engage in a comprehensive review of the project with key stakeholders to def…" at bounding box center [146, 191] width 0 height 6
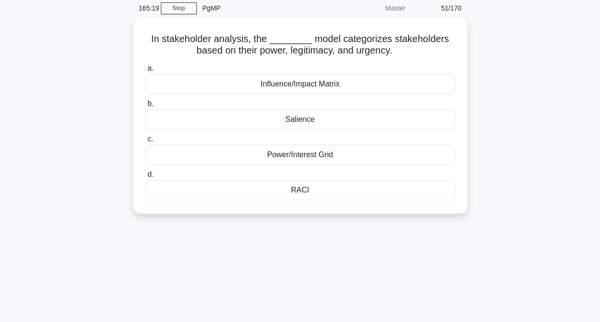
scroll to position [39, 0]
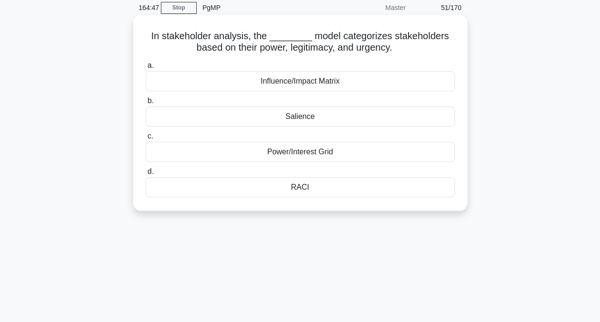
click at [312, 116] on div "Salience" at bounding box center [300, 116] width 309 height 20
click at [146, 104] on input "b. Salience" at bounding box center [146, 101] width 0 height 6
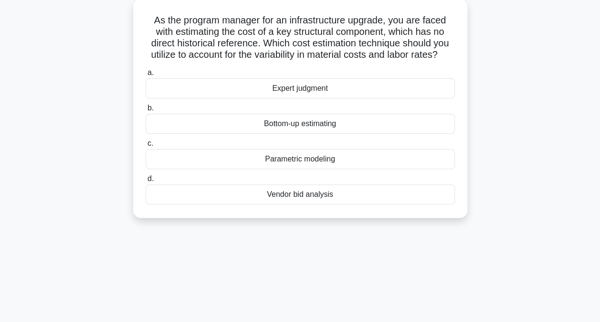
scroll to position [59, 0]
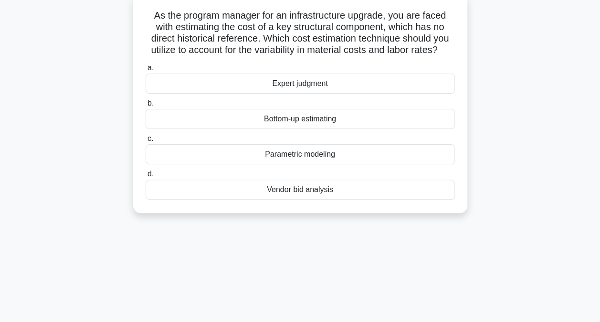
click at [305, 155] on div "Parametric modeling" at bounding box center [300, 154] width 309 height 20
click at [146, 142] on input "c. Parametric modeling" at bounding box center [146, 139] width 0 height 6
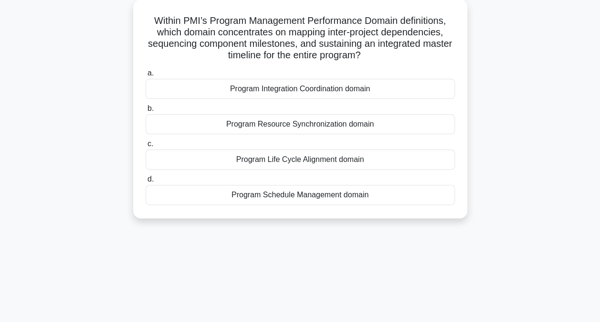
scroll to position [58, 0]
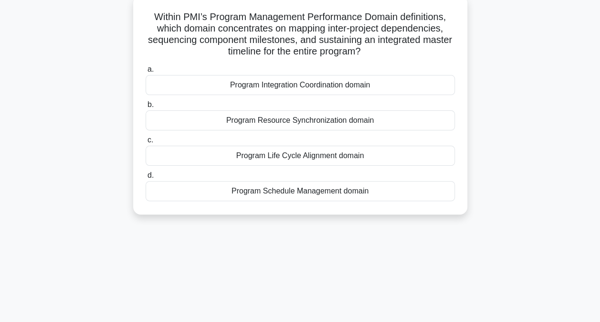
click at [307, 89] on div "Program Integration Coordination domain" at bounding box center [300, 85] width 309 height 20
click at [146, 73] on input "a. Program Integration Coordination domain" at bounding box center [146, 69] width 0 height 6
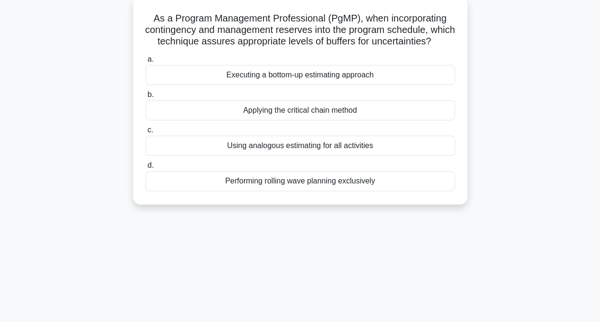
scroll to position [60, 0]
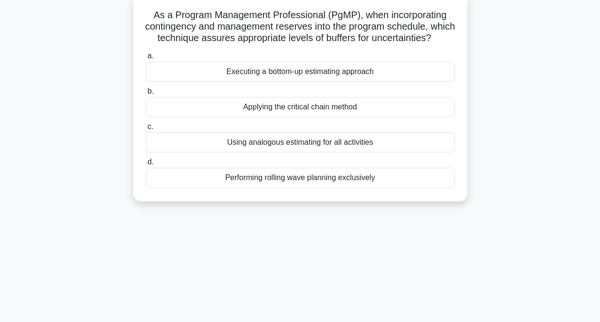
click at [291, 117] on div "Applying the critical chain method" at bounding box center [300, 107] width 309 height 20
click at [146, 95] on input "b. Applying the critical chain method" at bounding box center [146, 91] width 0 height 6
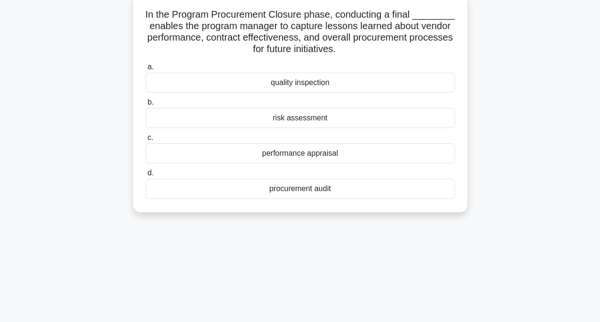
scroll to position [64, 0]
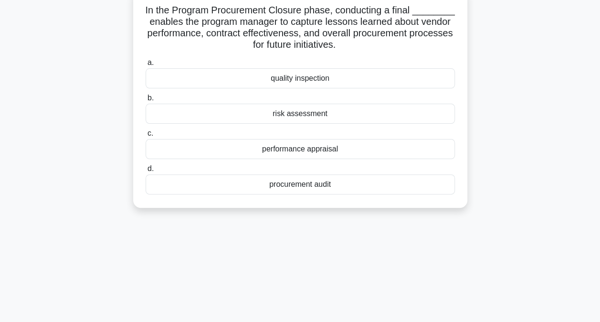
click at [305, 186] on div "procurement audit" at bounding box center [300, 184] width 309 height 20
click at [146, 172] on input "d. procurement audit" at bounding box center [146, 169] width 0 height 6
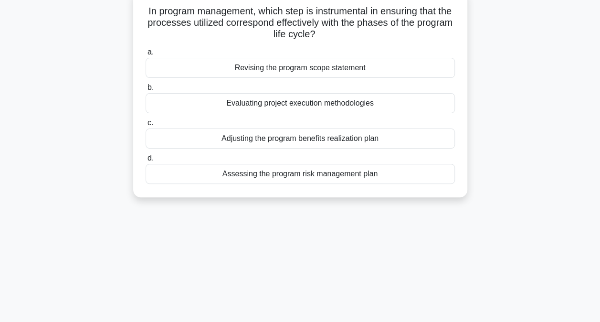
scroll to position [67, 0]
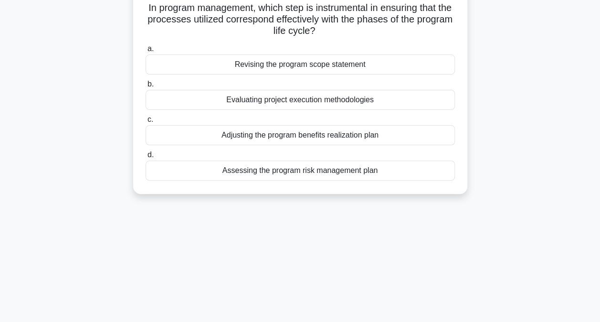
click at [291, 169] on div "Assessing the program risk management plan" at bounding box center [300, 170] width 309 height 20
click at [146, 158] on input "d. Assessing the program risk management plan" at bounding box center [146, 155] width 0 height 6
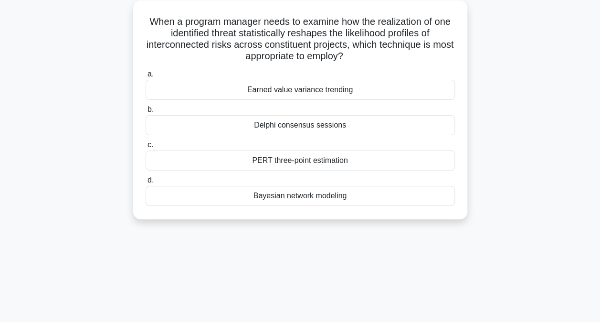
scroll to position [56, 0]
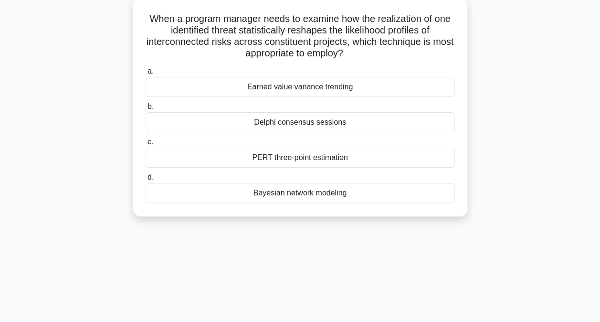
click at [306, 196] on div "Bayesian network modeling" at bounding box center [300, 193] width 309 height 20
click at [146, 180] on input "d. Bayesian network modeling" at bounding box center [146, 177] width 0 height 6
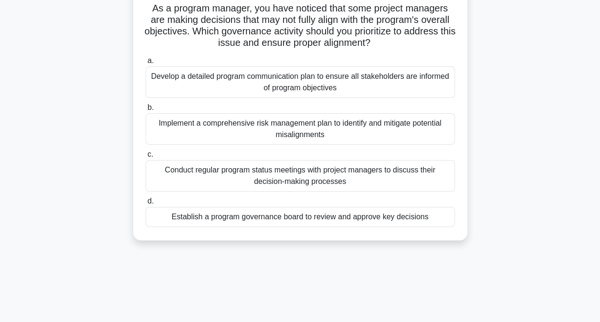
scroll to position [69, 0]
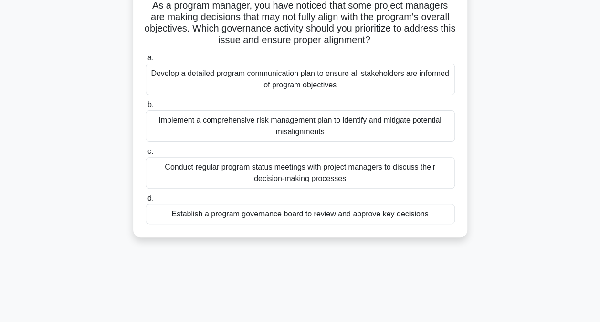
click at [259, 174] on div "Conduct regular program status meetings with project managers to discuss their …" at bounding box center [300, 173] width 309 height 32
click at [146, 155] on input "c. Conduct regular program status meetings with project managers to discuss the…" at bounding box center [146, 151] width 0 height 6
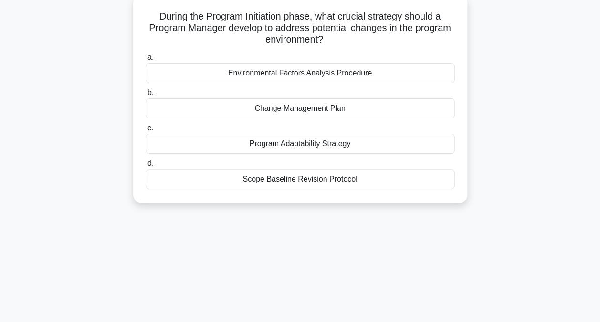
scroll to position [61, 0]
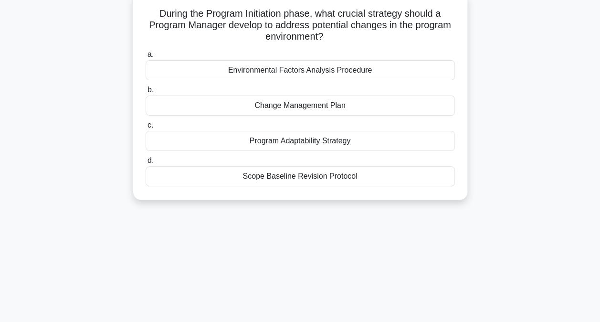
click at [304, 109] on div "Change Management Plan" at bounding box center [300, 105] width 309 height 20
click at [146, 93] on input "b. Change Management Plan" at bounding box center [146, 90] width 0 height 6
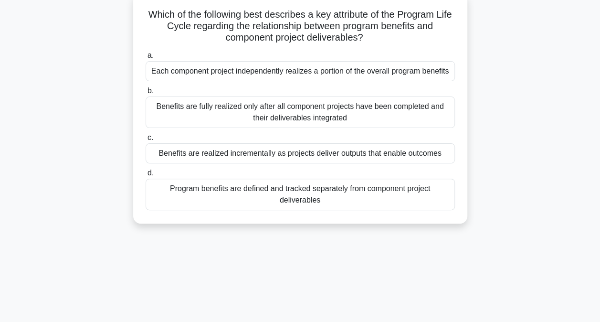
scroll to position [64, 0]
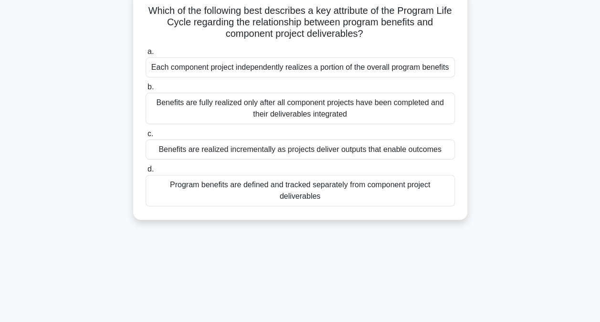
click at [250, 152] on div "Benefits are realized incrementally as projects deliver outputs that enable out…" at bounding box center [300, 149] width 309 height 20
click at [146, 137] on input "c. Benefits are realized incrementally as projects deliver outputs that enable …" at bounding box center [146, 134] width 0 height 6
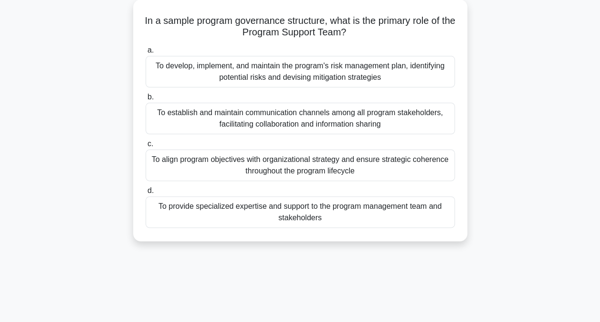
scroll to position [57, 0]
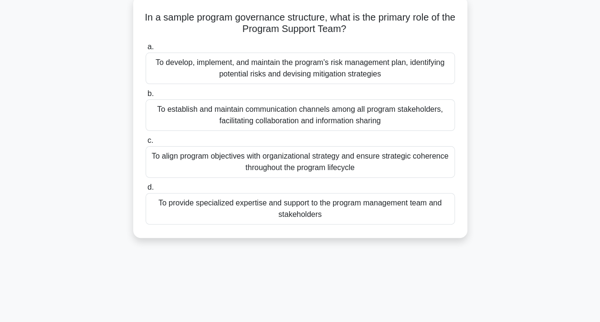
click at [296, 166] on div "To align program objectives with organizational strategy and ensure strategic c…" at bounding box center [300, 162] width 309 height 32
click at [146, 144] on input "c. To align program objectives with organizational strategy and ensure strategi…" at bounding box center [146, 141] width 0 height 6
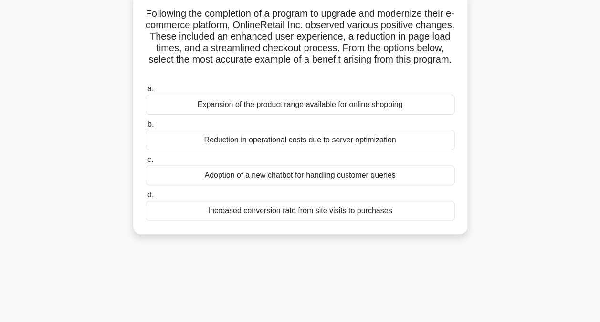
scroll to position [73, 0]
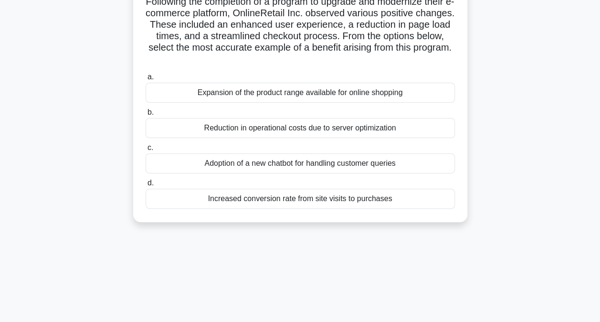
click at [279, 200] on div "Increased conversion rate from site visits to purchases" at bounding box center [300, 199] width 309 height 20
click at [146, 186] on input "d. Increased conversion rate from site visits to purchases" at bounding box center [146, 183] width 0 height 6
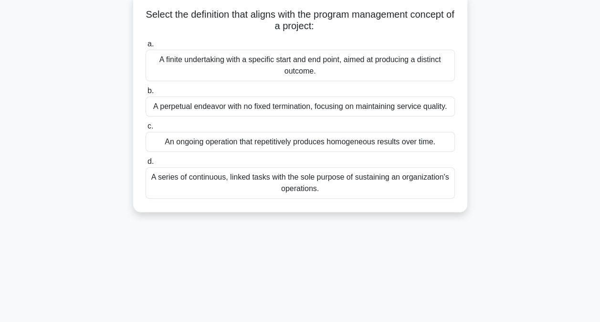
scroll to position [63, 0]
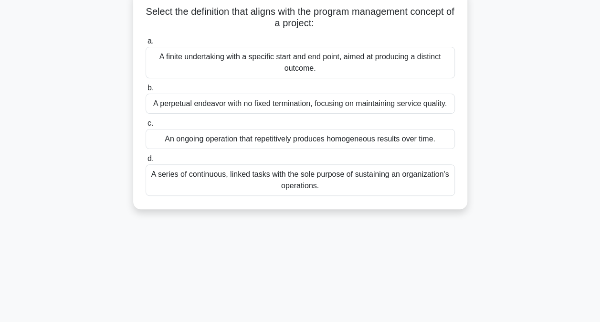
click at [182, 60] on div "A finite undertaking with a specific start and end point, aimed at producing a …" at bounding box center [300, 63] width 309 height 32
click at [146, 44] on input "a. A finite undertaking with a specific start and end point, aimed at producing…" at bounding box center [146, 41] width 0 height 6
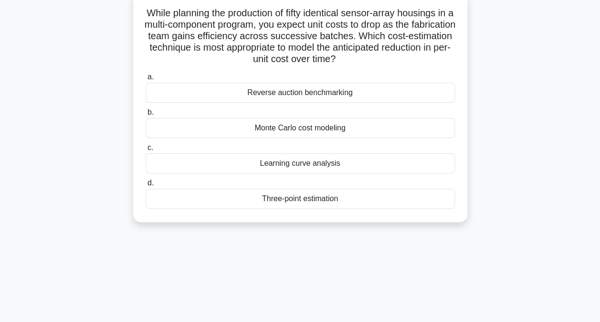
scroll to position [67, 0]
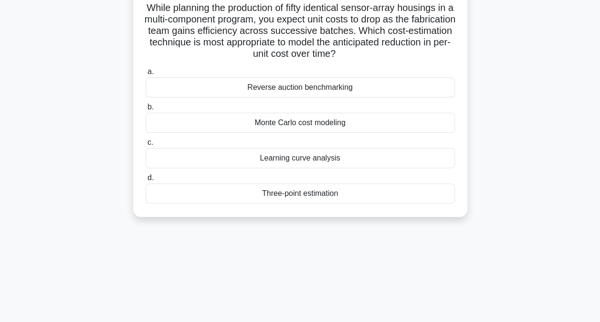
click at [318, 124] on div "Monte Carlo cost modeling" at bounding box center [300, 123] width 309 height 20
click at [146, 110] on input "b. Monte Carlo cost modeling" at bounding box center [146, 107] width 0 height 6
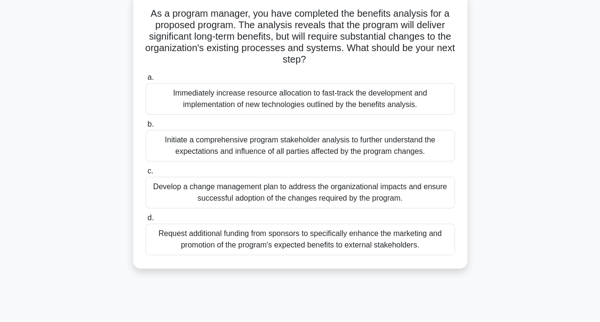
scroll to position [64, 0]
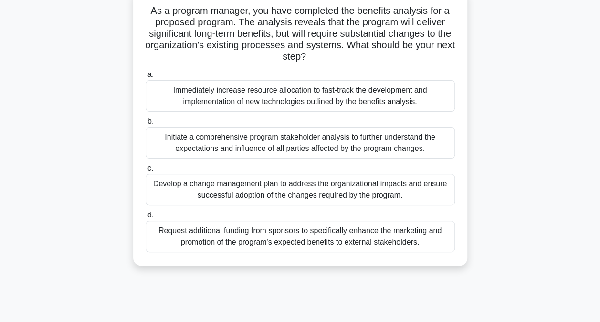
click at [267, 192] on div "Develop a change management plan to address the organizational impacts and ensu…" at bounding box center [300, 190] width 309 height 32
click at [146, 171] on input "c. Develop a change management plan to address the organizational impacts and e…" at bounding box center [146, 168] width 0 height 6
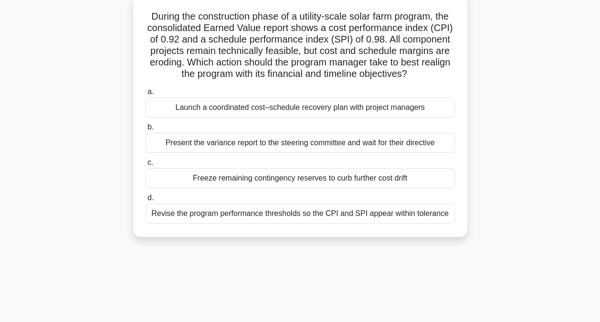
scroll to position [66, 0]
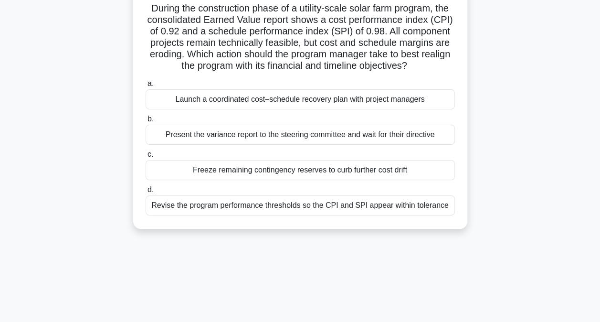
click at [304, 100] on div "Launch a coordinated cost–schedule recovery plan with project managers" at bounding box center [300, 99] width 309 height 20
click at [146, 87] on input "a. Launch a coordinated cost–schedule recovery plan with project managers" at bounding box center [146, 84] width 0 height 6
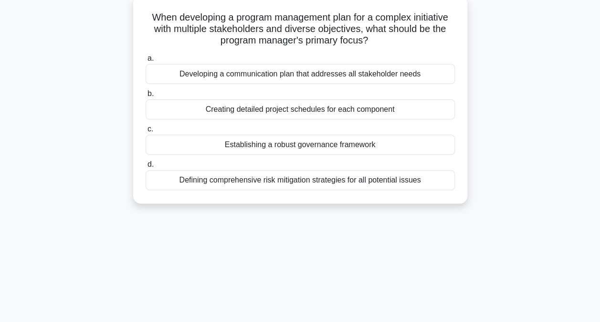
scroll to position [60, 0]
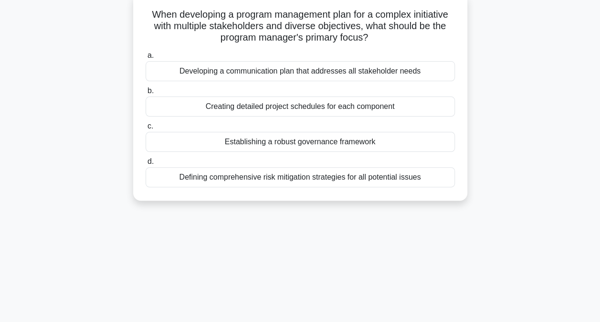
click at [273, 73] on div "Developing a communication plan that addresses all stakeholder needs" at bounding box center [300, 71] width 309 height 20
click at [146, 59] on input "a. Developing a communication plan that addresses all stakeholder needs" at bounding box center [146, 56] width 0 height 6
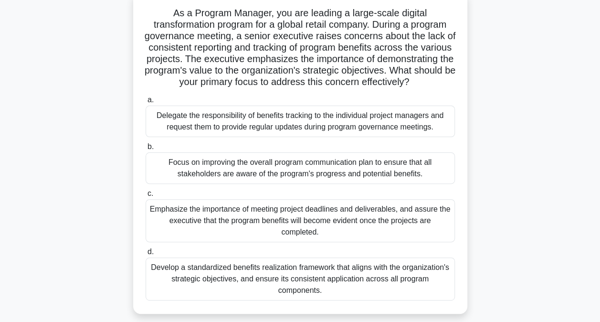
scroll to position [65, 0]
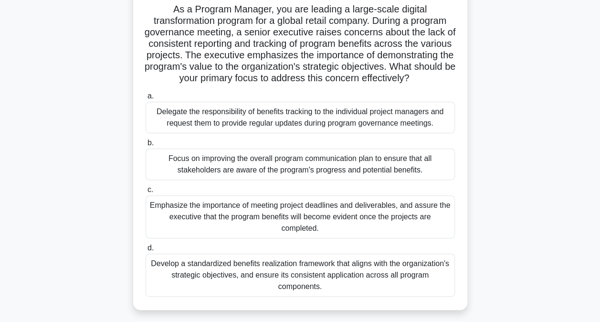
click at [290, 283] on div "Develop a standardized benefits realization framework that aligns with the orga…" at bounding box center [300, 275] width 309 height 43
click at [146, 251] on input "d. Develop a standardized benefits realization framework that aligns with the o…" at bounding box center [146, 248] width 0 height 6
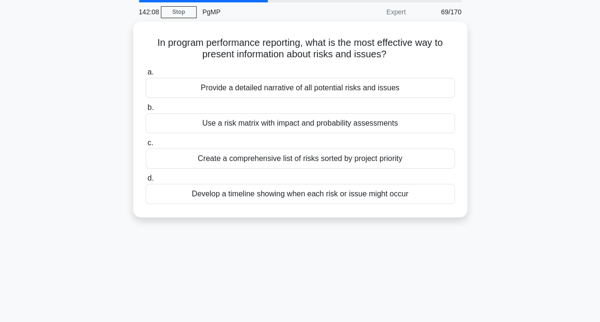
scroll to position [35, 0]
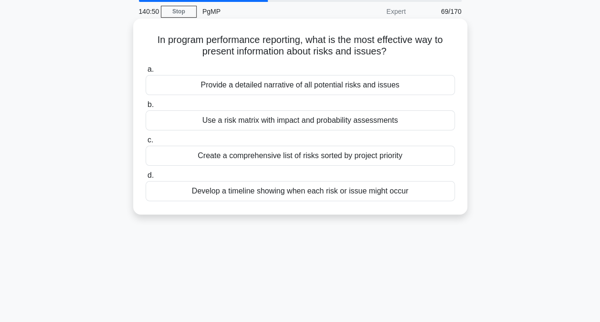
click at [311, 123] on div "Use a risk matrix with impact and probability assessments" at bounding box center [300, 120] width 309 height 20
click at [146, 108] on input "b. Use a risk matrix with impact and probability assessments" at bounding box center [146, 105] width 0 height 6
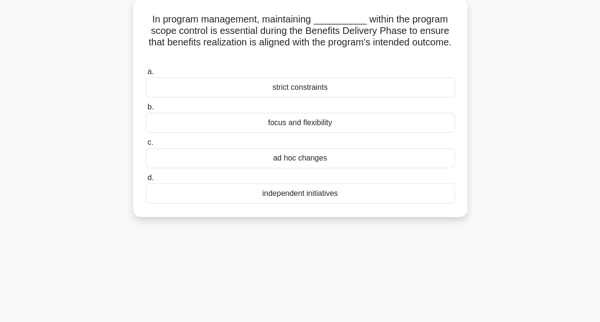
scroll to position [59, 0]
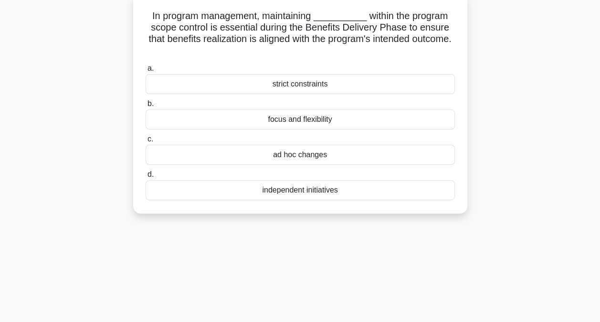
click at [306, 124] on div "focus and flexibility" at bounding box center [300, 119] width 309 height 20
click at [146, 107] on input "b. focus and flexibility" at bounding box center [146, 104] width 0 height 6
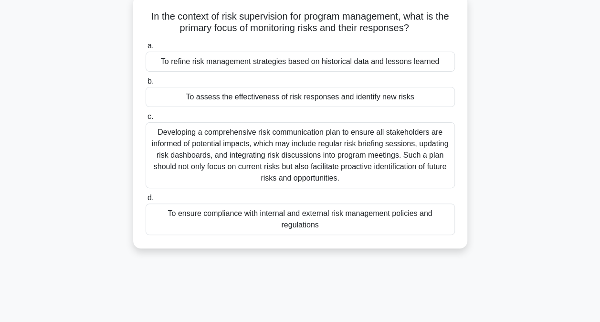
scroll to position [61, 0]
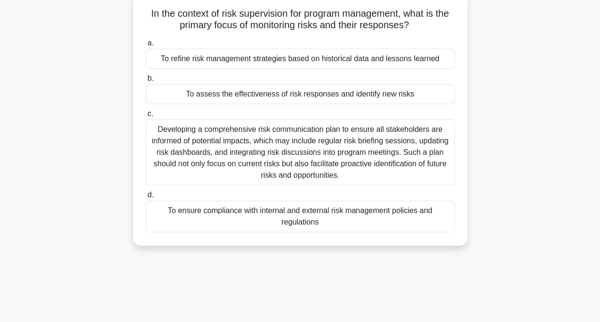
click at [311, 97] on div "To assess the effectiveness of risk responses and identify new risks" at bounding box center [300, 94] width 309 height 20
click at [146, 82] on input "b. To assess the effectiveness of risk responses and identify new risks" at bounding box center [146, 78] width 0 height 6
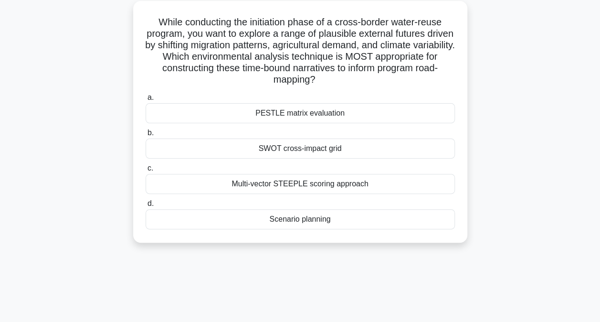
scroll to position [60, 0]
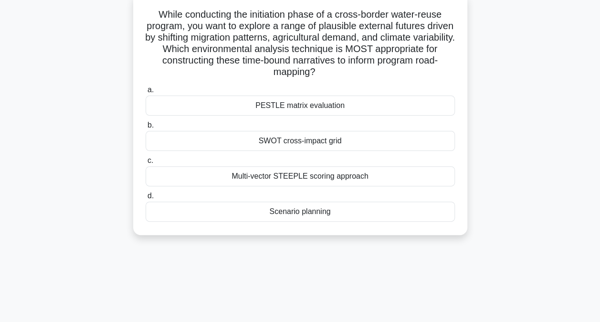
click at [306, 214] on div "Scenario planning" at bounding box center [300, 211] width 309 height 20
click at [146, 199] on input "d. Scenario planning" at bounding box center [146, 196] width 0 height 6
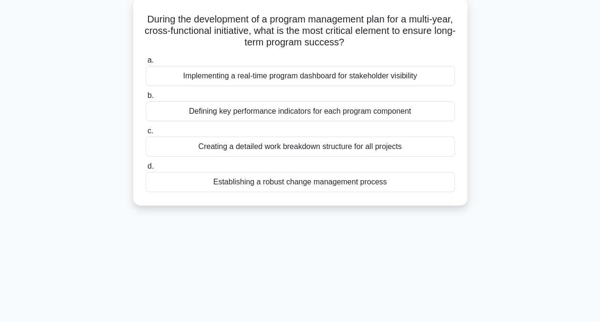
scroll to position [59, 0]
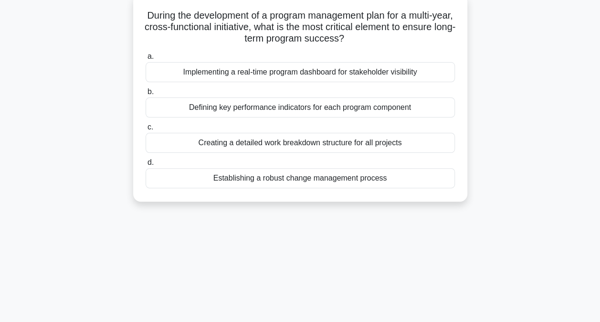
click at [291, 178] on div "Establishing a robust change management process" at bounding box center [300, 178] width 309 height 20
click at [146, 166] on input "d. Establishing a robust change management process" at bounding box center [146, 162] width 0 height 6
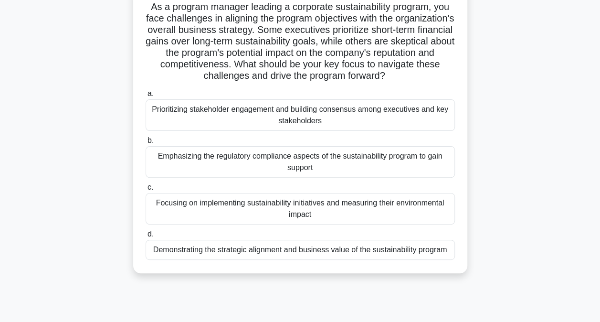
scroll to position [70, 0]
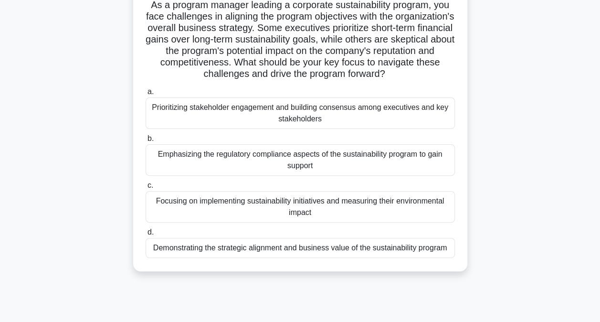
click at [256, 252] on div "Demonstrating the strategic alignment and business value of the sustainability …" at bounding box center [300, 248] width 309 height 20
click at [146, 235] on input "d. Demonstrating the strategic alignment and business value of the sustainabili…" at bounding box center [146, 232] width 0 height 6
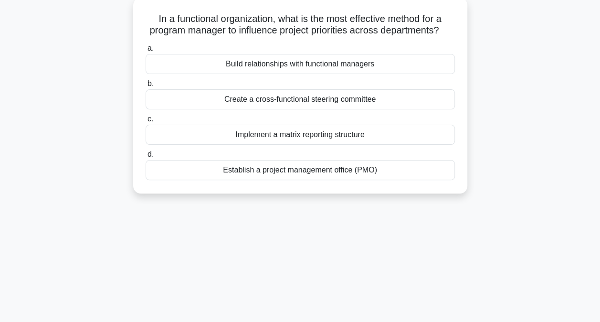
scroll to position [59, 0]
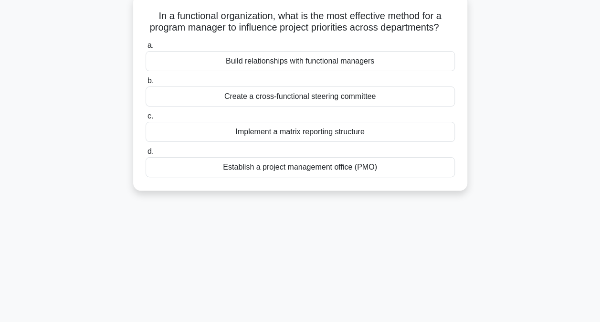
click at [303, 142] on div "Implement a matrix reporting structure" at bounding box center [300, 132] width 309 height 20
click at [146, 119] on input "c. Implement a matrix reporting structure" at bounding box center [146, 116] width 0 height 6
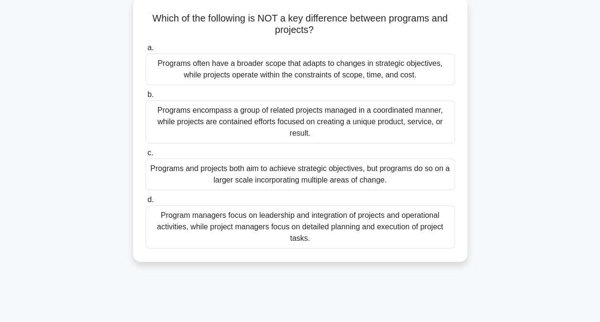
scroll to position [59, 0]
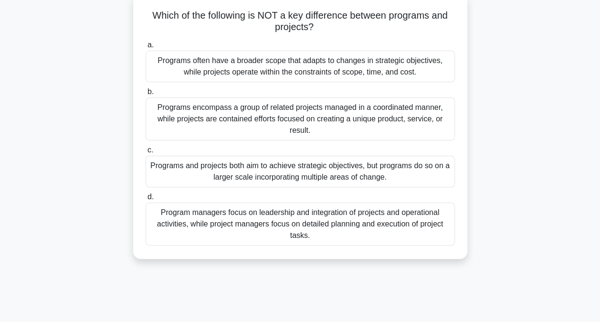
click at [288, 226] on div "Program managers focus on leadership and integration of projects and operationa…" at bounding box center [300, 223] width 309 height 43
click at [146, 200] on input "d. Program managers focus on leadership and integration of projects and operati…" at bounding box center [146, 197] width 0 height 6
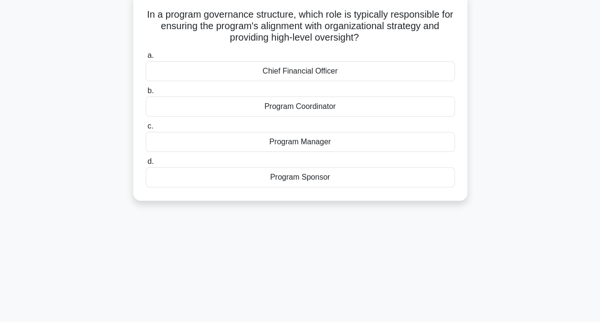
scroll to position [65, 0]
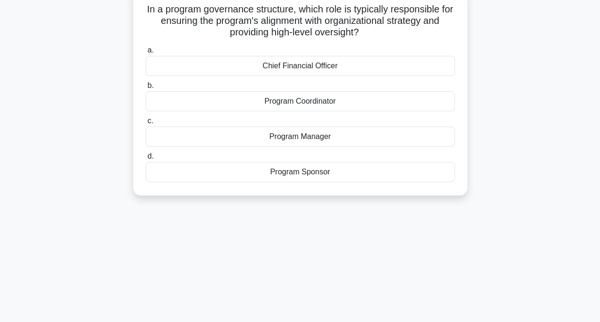
click at [290, 173] on div "Program Sponsor" at bounding box center [300, 172] width 309 height 20
click at [146, 159] on input "d. Program Sponsor" at bounding box center [146, 156] width 0 height 6
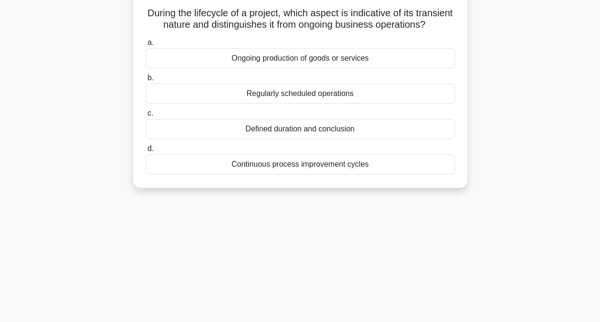
scroll to position [64, 0]
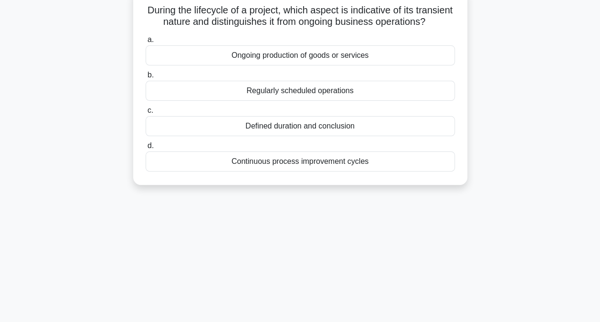
click at [282, 136] on div "Defined duration and conclusion" at bounding box center [300, 126] width 309 height 20
click at [146, 114] on input "c. Defined duration and conclusion" at bounding box center [146, 110] width 0 height 6
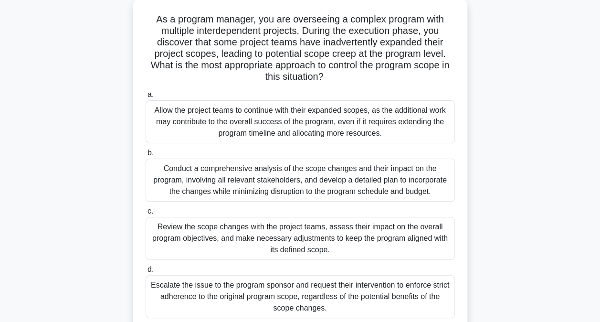
scroll to position [58, 0]
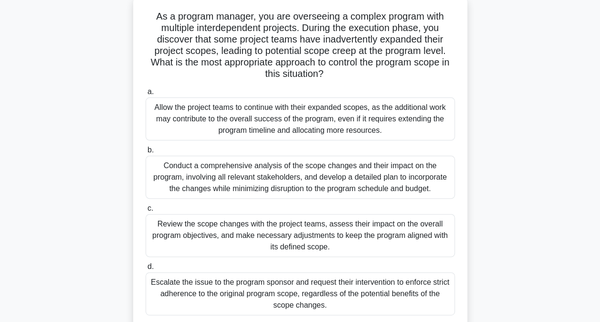
drag, startPoint x: 146, startPoint y: 62, endPoint x: 349, endPoint y: 72, distance: 203.6
click at [349, 72] on h5 "As a program manager, you are overseeing a complex program with multiple interd…" at bounding box center [300, 46] width 311 height 70
click at [236, 59] on h5 "As a program manager, you are overseeing a complex program with multiple interd…" at bounding box center [300, 46] width 311 height 70
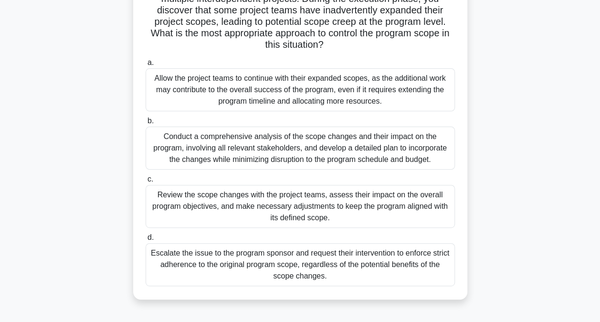
scroll to position [95, 0]
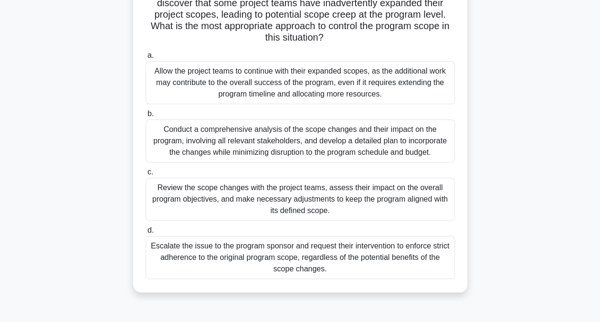
click at [317, 145] on div "Conduct a comprehensive analysis of the scope changes and their impact on the p…" at bounding box center [300, 140] width 309 height 43
click at [146, 117] on input "b. Conduct a comprehensive analysis of the scope changes and their impact on th…" at bounding box center [146, 114] width 0 height 6
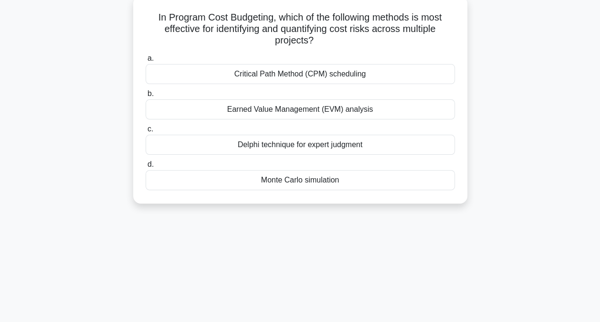
scroll to position [61, 0]
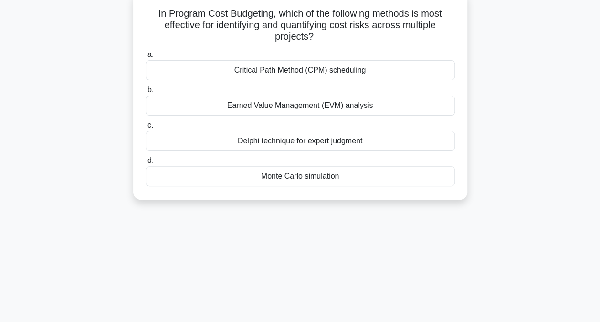
click at [301, 178] on div "Monte Carlo simulation" at bounding box center [300, 176] width 309 height 20
click at [146, 164] on input "d. Monte Carlo simulation" at bounding box center [146, 161] width 0 height 6
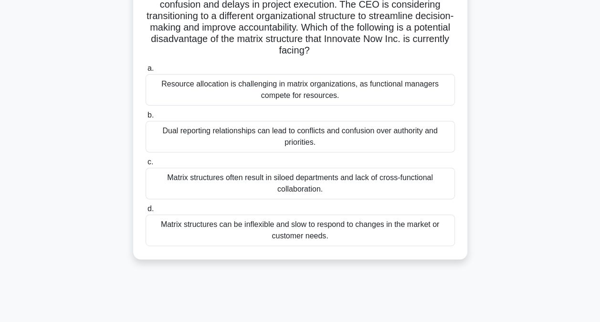
scroll to position [107, 0]
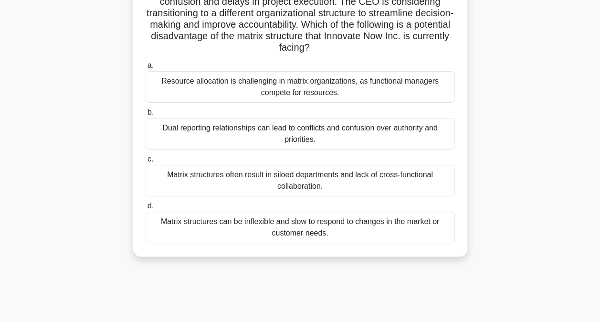
click at [194, 133] on div "Dual reporting relationships can lead to conflicts and confusion over authority…" at bounding box center [300, 134] width 309 height 32
click at [146, 116] on input "b. Dual reporting relationships can lead to conflicts and confusion over author…" at bounding box center [146, 112] width 0 height 6
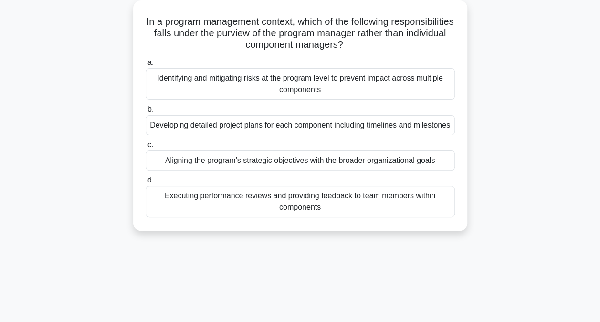
scroll to position [54, 0]
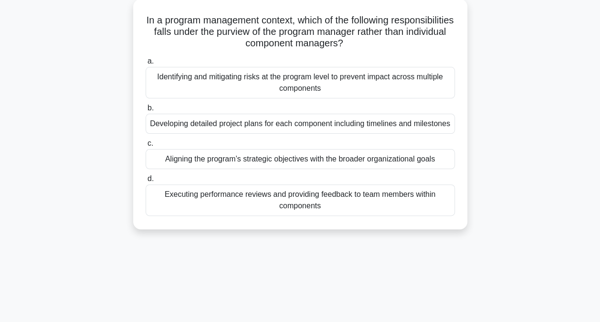
click at [262, 169] on div "Aligning the program’s strategic objectives with the broader organizational goa…" at bounding box center [300, 159] width 309 height 20
click at [146, 147] on input "c. Aligning the program’s strategic objectives with the broader organizational …" at bounding box center [146, 143] width 0 height 6
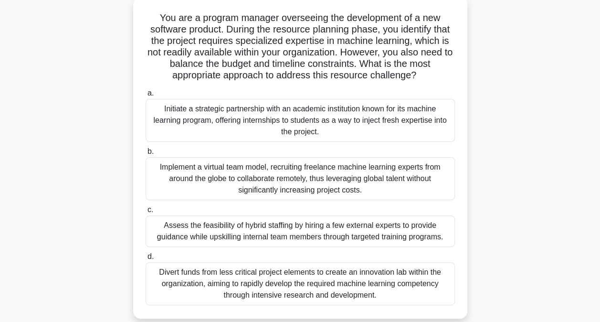
scroll to position [60, 0]
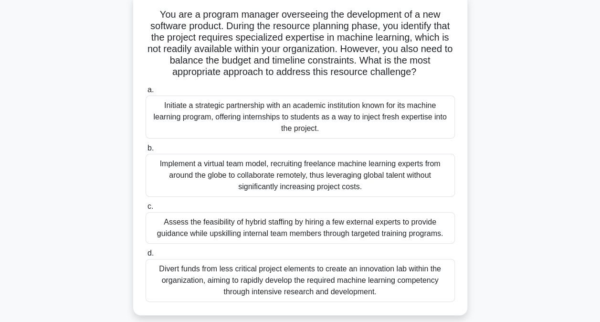
click at [216, 230] on div "Assess the feasibility of hybrid staffing by hiring a few external experts to p…" at bounding box center [300, 228] width 309 height 32
click at [146, 210] on input "c. Assess the feasibility of hybrid staffing by hiring a few external experts t…" at bounding box center [146, 206] width 0 height 6
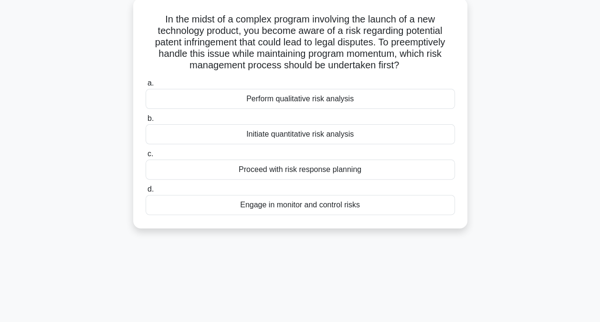
scroll to position [58, 0]
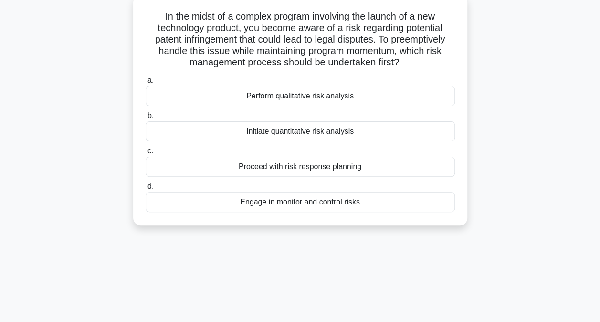
click at [294, 99] on div "Perform qualitative risk analysis" at bounding box center [300, 96] width 309 height 20
click at [146, 84] on input "a. Perform qualitative risk analysis" at bounding box center [146, 80] width 0 height 6
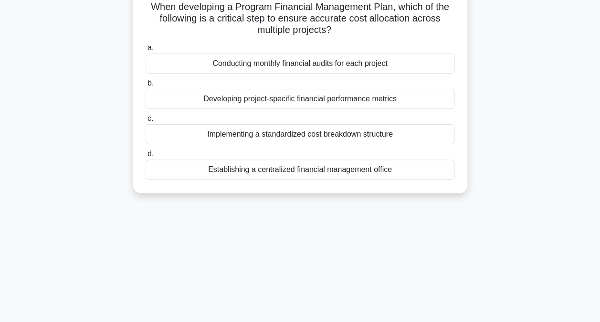
scroll to position [71, 0]
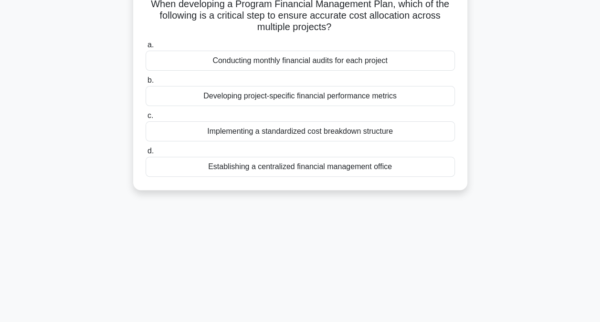
click at [290, 133] on div "Implementing a standardized cost breakdown structure" at bounding box center [300, 131] width 309 height 20
click at [146, 119] on input "c. Implementing a standardized cost breakdown structure" at bounding box center [146, 116] width 0 height 6
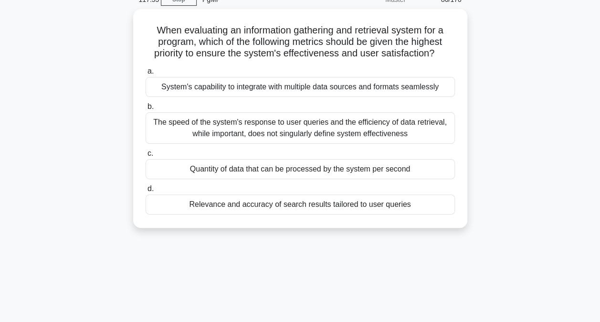
scroll to position [50, 0]
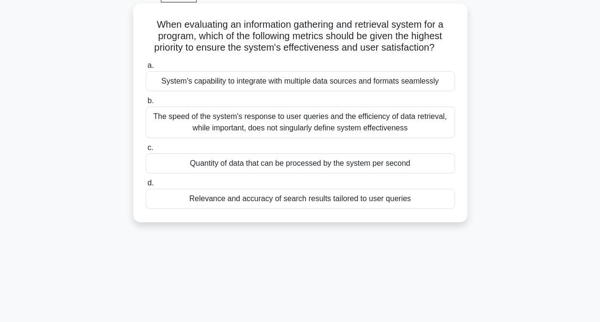
click at [282, 198] on div "Relevance and accuracy of search results tailored to user queries" at bounding box center [300, 199] width 309 height 20
click at [146, 186] on input "d. Relevance and accuracy of search results tailored to user queries" at bounding box center [146, 183] width 0 height 6
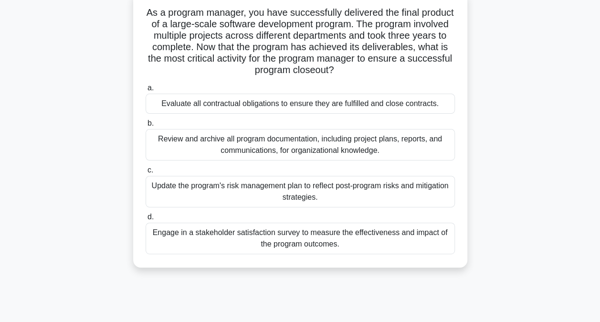
scroll to position [65, 0]
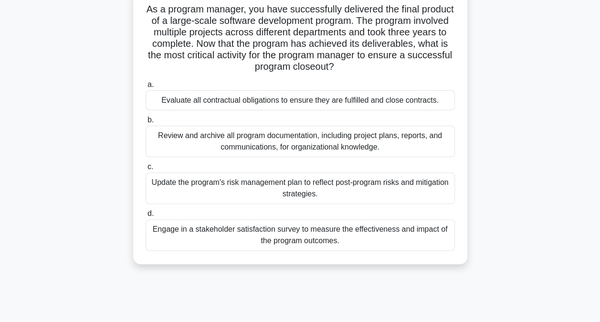
click at [222, 103] on div "Evaluate all contractual obligations to ensure they are fulfilled and close con…" at bounding box center [300, 100] width 309 height 20
click at [146, 88] on input "a. Evaluate all contractual obligations to ensure they are fulfilled and close …" at bounding box center [146, 85] width 0 height 6
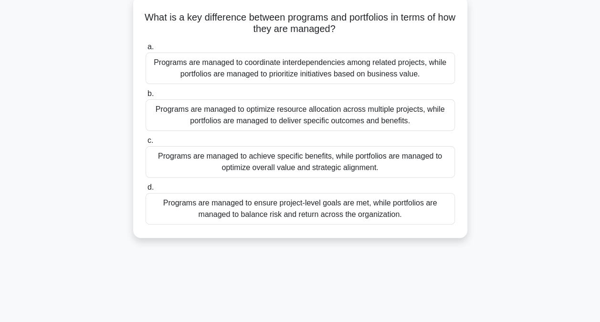
scroll to position [60, 0]
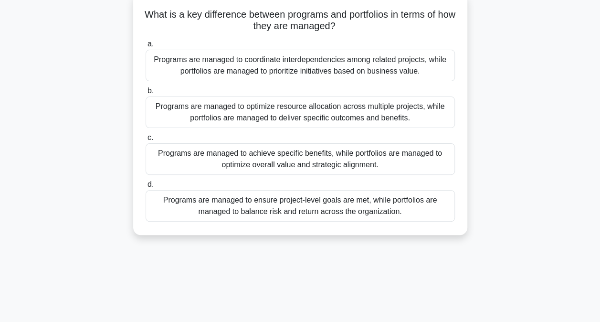
click at [289, 66] on div "Programs are managed to coordinate interdependencies among related projects, wh…" at bounding box center [300, 66] width 309 height 32
click at [146, 47] on input "a. Programs are managed to coordinate interdependencies among related projects,…" at bounding box center [146, 44] width 0 height 6
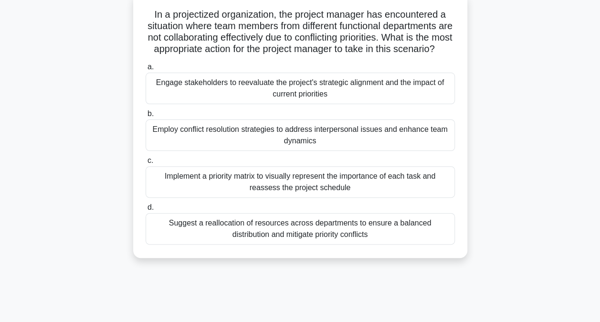
click at [214, 149] on div "Employ conflict resolution strategies to address interpersonal issues and enhan…" at bounding box center [300, 135] width 309 height 32
click at [146, 117] on input "b. Employ conflict resolution strategies to address interpersonal issues and en…" at bounding box center [146, 114] width 0 height 6
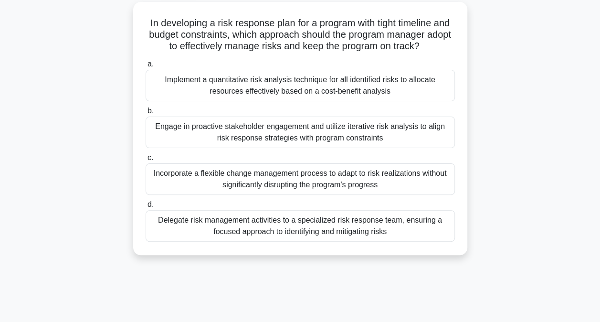
scroll to position [54, 0]
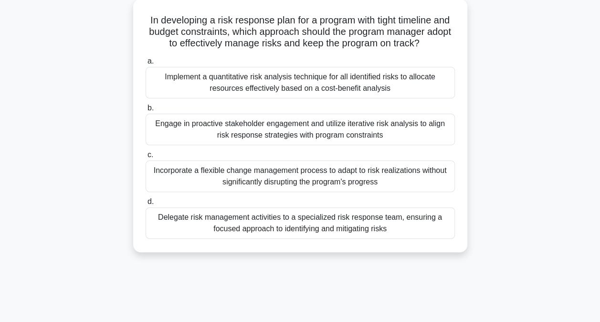
click at [276, 130] on div "Engage in proactive stakeholder engagement and utilize iterative risk analysis …" at bounding box center [300, 130] width 309 height 32
click at [146, 111] on input "b. Engage in proactive stakeholder engagement and utilize iterative risk analys…" at bounding box center [146, 108] width 0 height 6
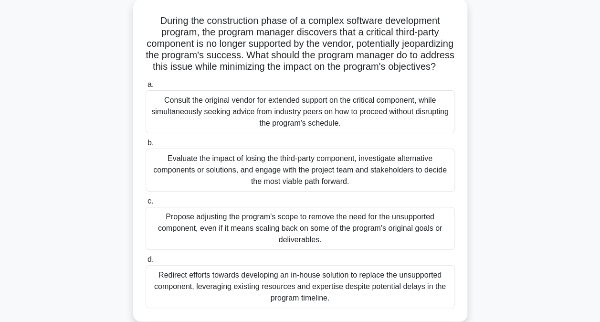
scroll to position [57, 0]
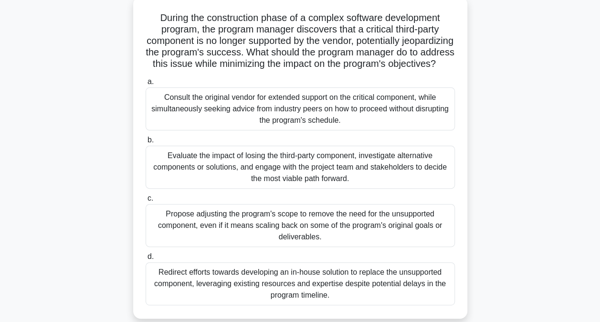
click at [253, 178] on div "Evaluate the impact of losing the third-party component, investigate alternativ…" at bounding box center [300, 167] width 309 height 43
click at [146, 143] on input "b. Evaluate the impact of losing the third-party component, investigate alterna…" at bounding box center [146, 140] width 0 height 6
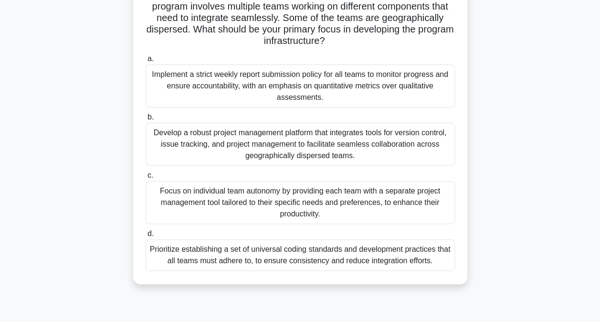
scroll to position [94, 0]
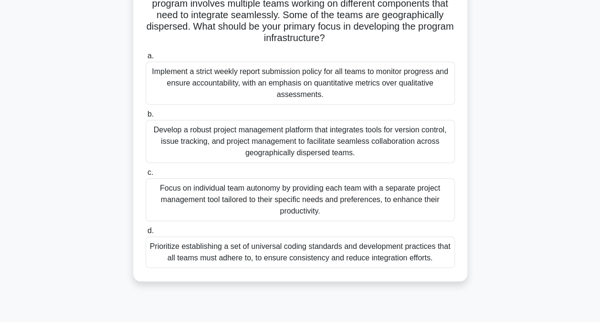
click at [243, 136] on div "Develop a robust project management platform that integrates tools for version …" at bounding box center [300, 141] width 309 height 43
click at [146, 117] on input "b. Develop a robust project management platform that integrates tools for versi…" at bounding box center [146, 114] width 0 height 6
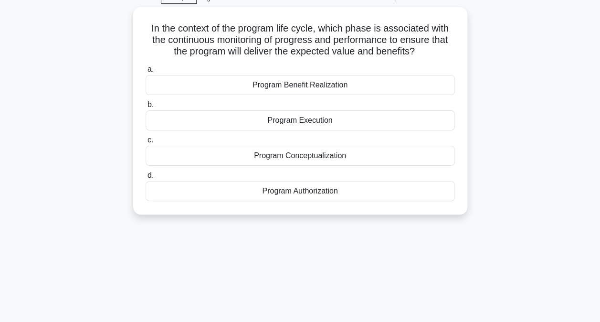
scroll to position [50, 0]
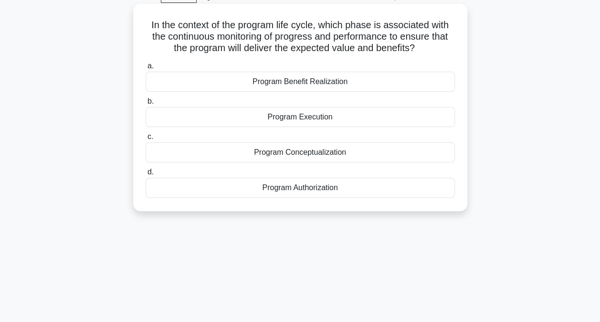
click at [315, 118] on div "Program Execution" at bounding box center [300, 117] width 309 height 20
click at [146, 105] on input "b. Program Execution" at bounding box center [146, 101] width 0 height 6
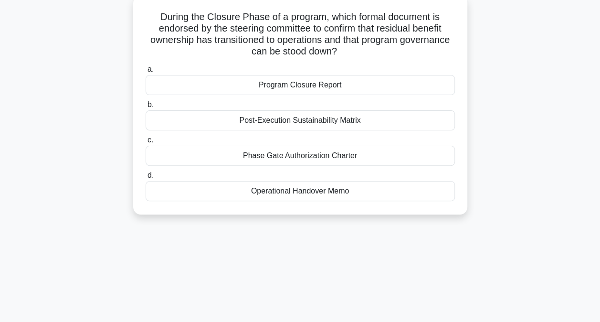
scroll to position [61, 0]
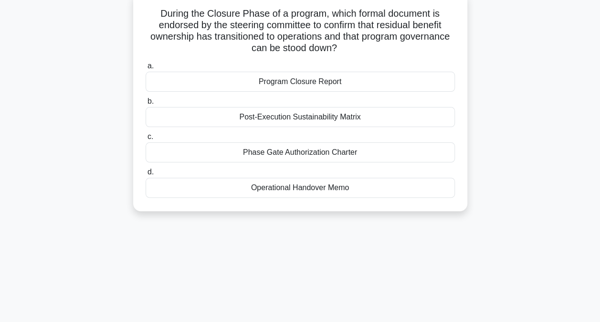
click at [333, 82] on div "Program Closure Report" at bounding box center [300, 82] width 309 height 20
click at [146, 69] on input "a. Program Closure Report" at bounding box center [146, 66] width 0 height 6
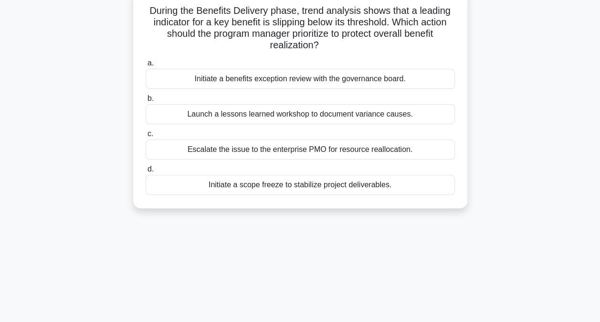
scroll to position [67, 0]
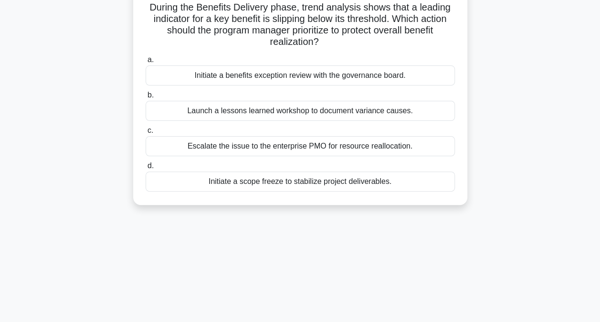
click at [323, 74] on div "Initiate a benefits exception review with the governance board." at bounding box center [300, 75] width 309 height 20
click at [146, 63] on input "a. Initiate a benefits exception review with the governance board." at bounding box center [146, 60] width 0 height 6
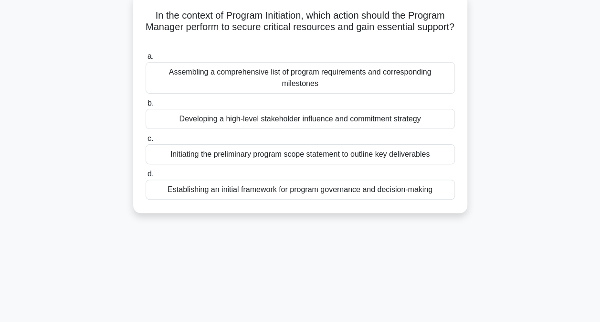
scroll to position [63, 0]
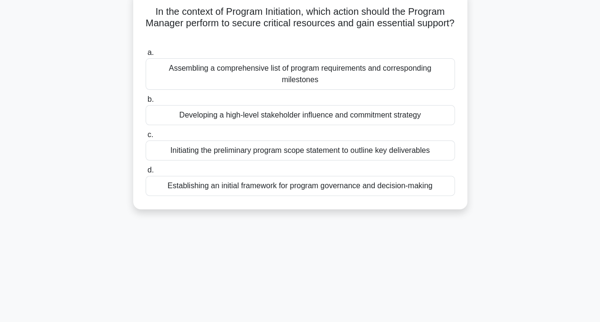
click at [246, 176] on div "Establishing an initial framework for program governance and decision-making" at bounding box center [300, 186] width 309 height 20
click at [146, 173] on input "d. Establishing an initial framework for program governance and decision-making" at bounding box center [146, 170] width 0 height 6
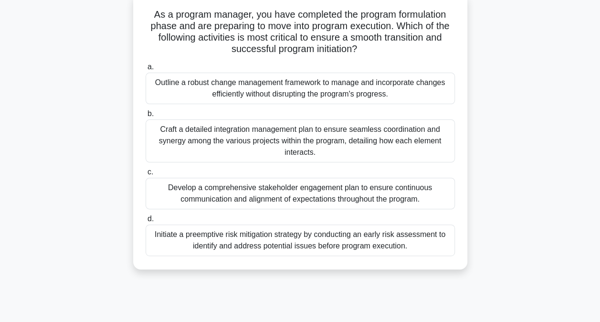
scroll to position [63, 0]
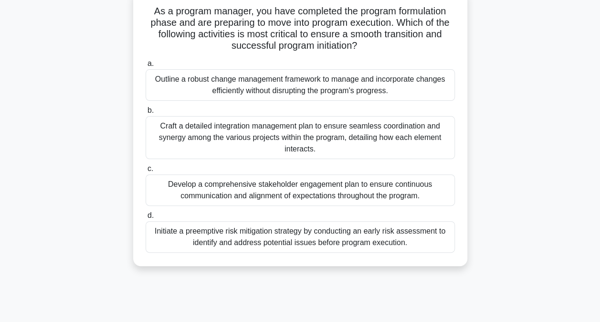
click at [295, 196] on div "Develop a comprehensive stakeholder engagement plan to ensure continuous commun…" at bounding box center [300, 190] width 309 height 32
click at [146, 172] on input "c. Develop a comprehensive stakeholder engagement plan to ensure continuous com…" at bounding box center [146, 169] width 0 height 6
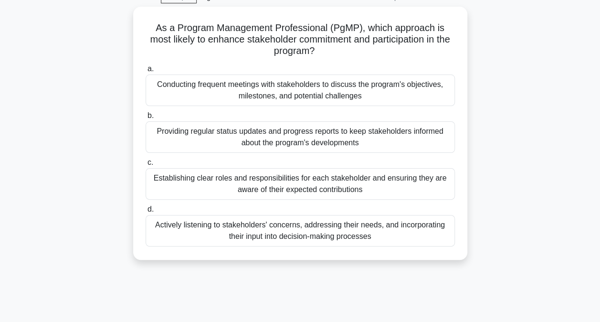
scroll to position [50, 0]
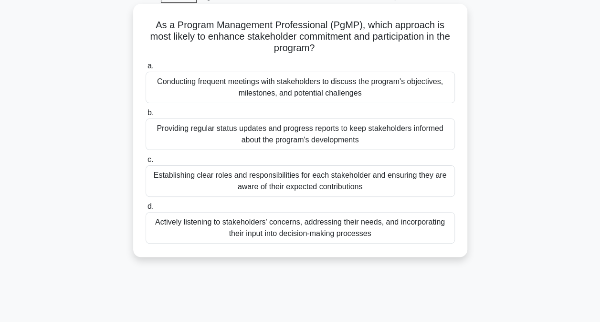
click at [279, 226] on div "Actively listening to stakeholders' concerns, addressing their needs, and incor…" at bounding box center [300, 228] width 309 height 32
click at [146, 210] on input "d. Actively listening to stakeholders' concerns, addressing their needs, and in…" at bounding box center [146, 206] width 0 height 6
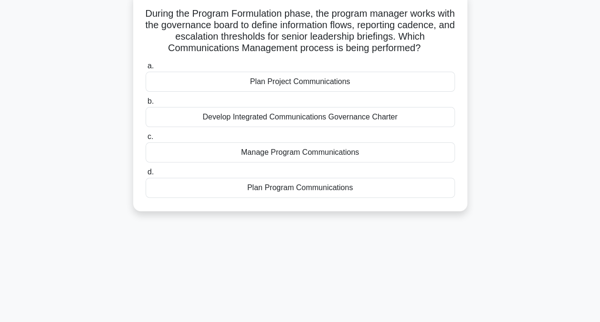
scroll to position [64, 0]
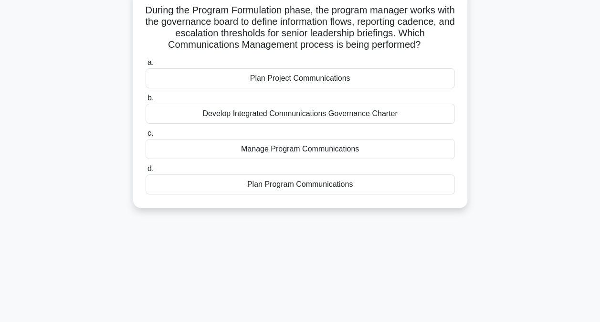
click at [326, 185] on div "Plan Program Communications" at bounding box center [300, 184] width 309 height 20
click at [146, 172] on input "d. Plan Program Communications" at bounding box center [146, 169] width 0 height 6
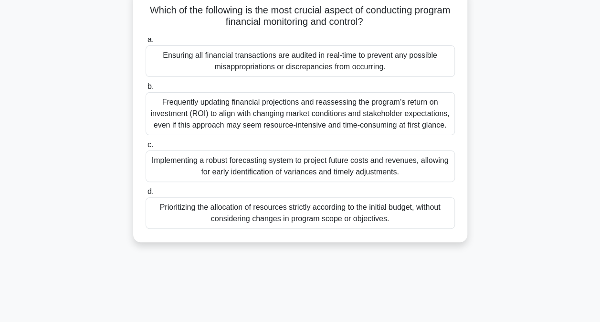
click at [298, 170] on div "Implementing a robust forecasting system to project future costs and revenues, …" at bounding box center [300, 166] width 309 height 32
click at [146, 148] on input "c. Implementing a robust forecasting system to project future costs and revenue…" at bounding box center [146, 145] width 0 height 6
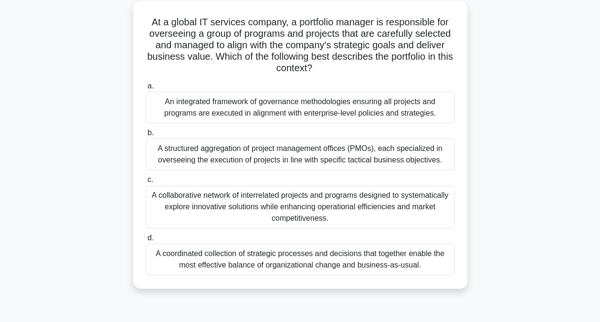
scroll to position [56, 0]
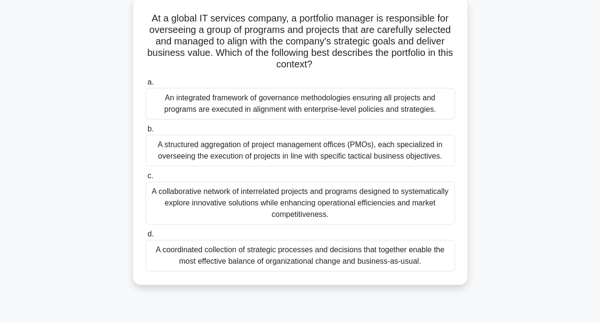
click at [235, 197] on div "A collaborative network of interrelated projects and programs designed to syste…" at bounding box center [300, 202] width 309 height 43
click at [146, 179] on input "c. A collaborative network of interrelated projects and programs designed to sy…" at bounding box center [146, 176] width 0 height 6
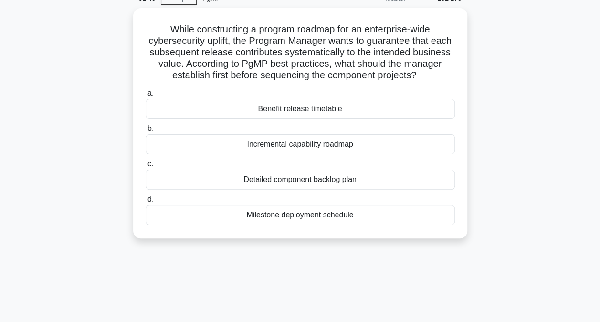
scroll to position [49, 0]
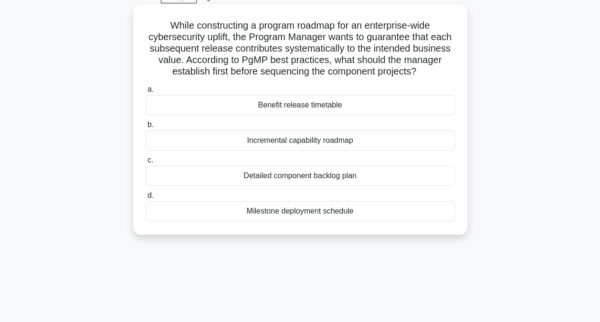
click at [361, 209] on div "Milestone deployment schedule" at bounding box center [300, 211] width 309 height 20
click at [146, 199] on input "d. Milestone deployment schedule" at bounding box center [146, 195] width 0 height 6
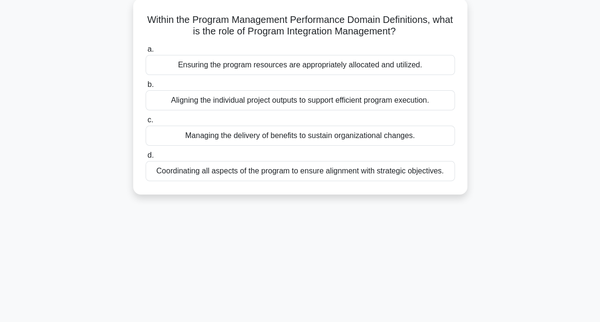
scroll to position [58, 0]
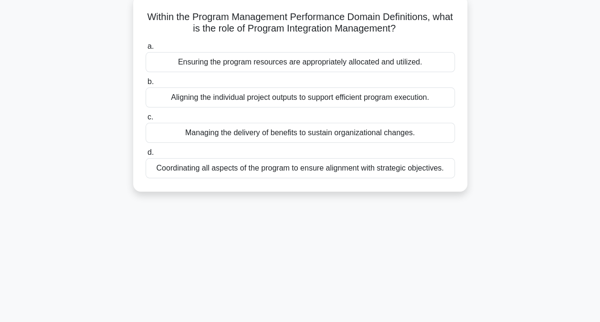
click at [357, 173] on div "Coordinating all aspects of the program to ensure alignment with strategic obje…" at bounding box center [300, 168] width 309 height 20
click at [146, 156] on input "d. Coordinating all aspects of the program to ensure alignment with strategic o…" at bounding box center [146, 152] width 0 height 6
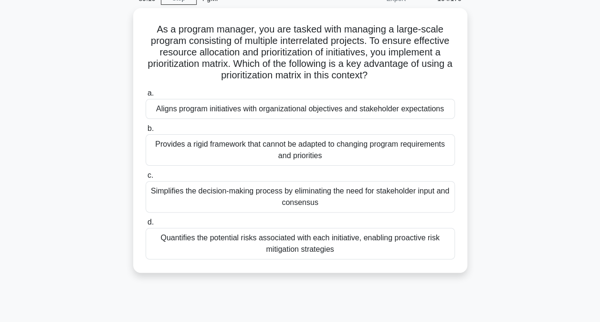
scroll to position [47, 0]
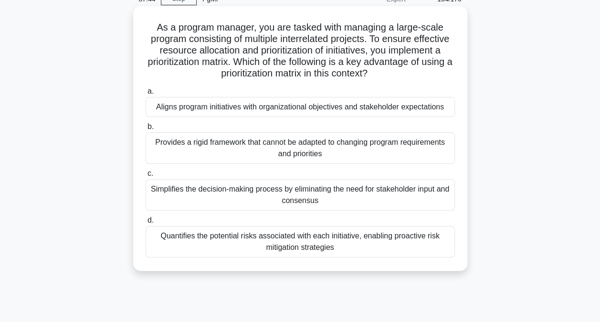
click at [244, 109] on div "Aligns program initiatives with organizational objectives and stakeholder expec…" at bounding box center [300, 107] width 309 height 20
click at [146, 95] on input "a. Aligns program initiatives with organizational objectives and stakeholder ex…" at bounding box center [146, 91] width 0 height 6
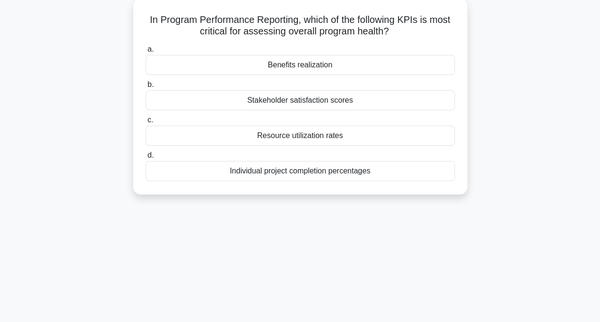
scroll to position [58, 0]
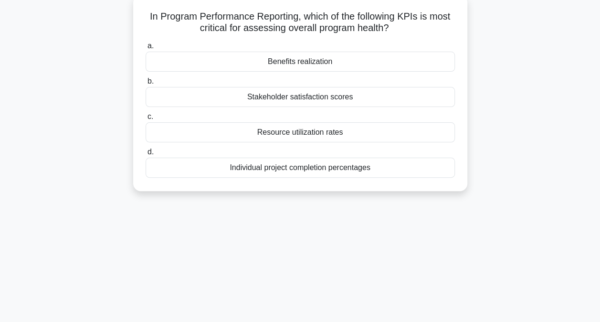
click at [323, 60] on div "Benefits realization" at bounding box center [300, 62] width 309 height 20
click at [146, 49] on input "a. Benefits realization" at bounding box center [146, 46] width 0 height 6
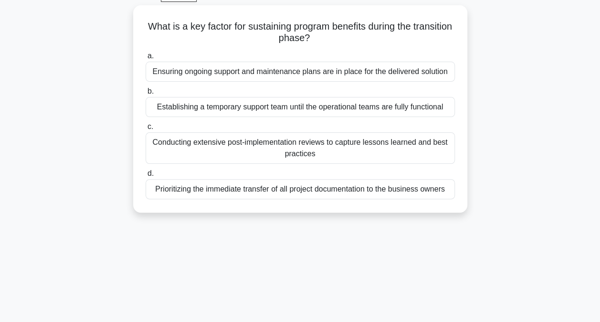
scroll to position [52, 0]
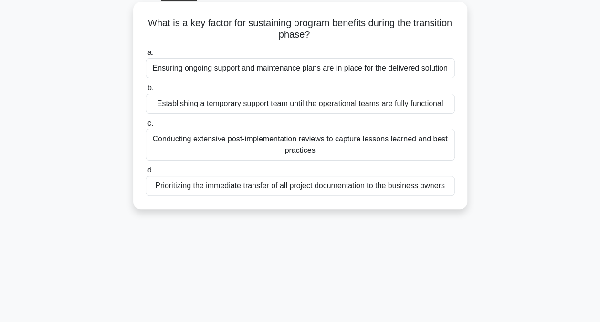
click at [266, 68] on div "Ensuring ongoing support and maintenance plans are in place for the delivered s…" at bounding box center [300, 68] width 309 height 20
click at [146, 56] on input "a. Ensuring ongoing support and maintenance plans are in place for the delivere…" at bounding box center [146, 53] width 0 height 6
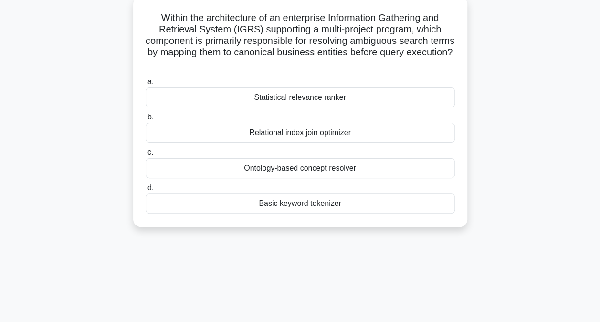
scroll to position [60, 0]
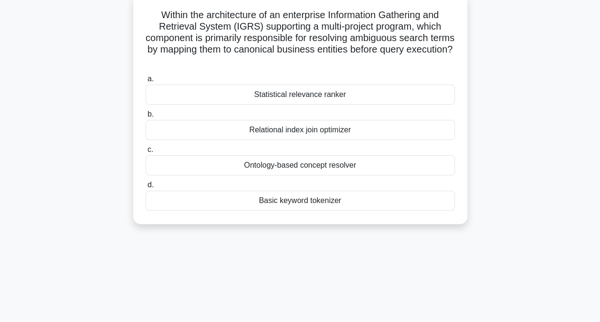
click at [329, 134] on div "Relational index join optimizer" at bounding box center [300, 130] width 309 height 20
click at [146, 117] on input "b. Relational index join optimizer" at bounding box center [146, 114] width 0 height 6
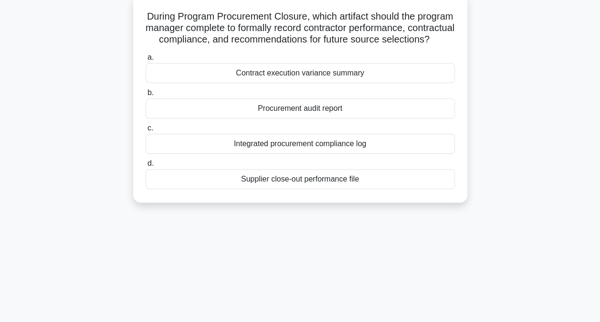
scroll to position [62, 0]
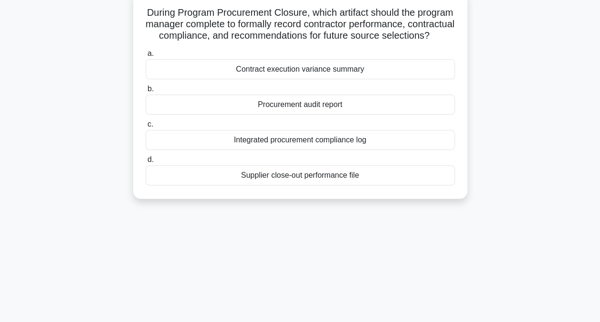
click at [307, 115] on div "Procurement audit report" at bounding box center [300, 105] width 309 height 20
click at [146, 92] on input "b. Procurement audit report" at bounding box center [146, 89] width 0 height 6
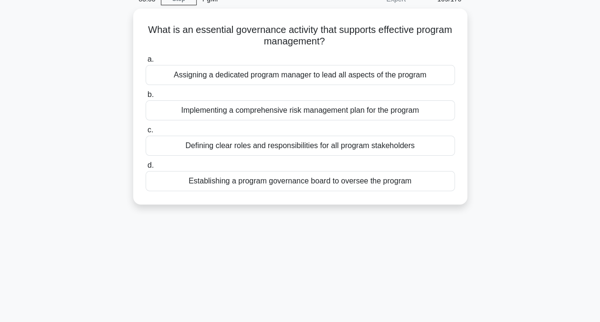
scroll to position [48, 0]
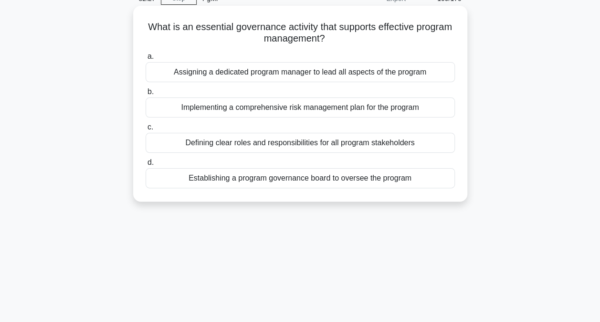
click at [306, 142] on div "Defining clear roles and responsibilities for all program stakeholders" at bounding box center [300, 143] width 309 height 20
click at [146, 130] on input "c. Defining clear roles and responsibilities for all program stakeholders" at bounding box center [146, 127] width 0 height 6
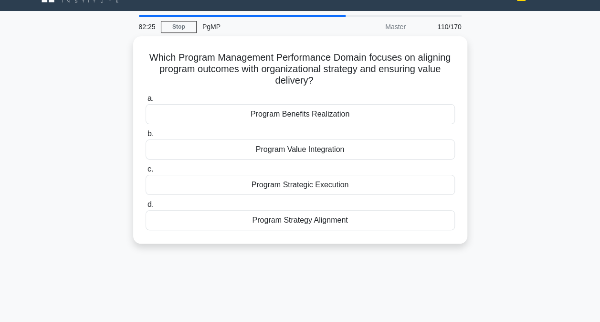
scroll to position [21, 0]
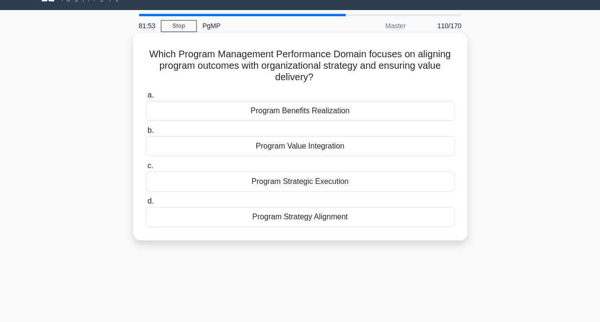
click at [298, 109] on div "Program Benefits Realization" at bounding box center [300, 111] width 309 height 20
click at [146, 98] on input "a. Program Benefits Realization" at bounding box center [146, 95] width 0 height 6
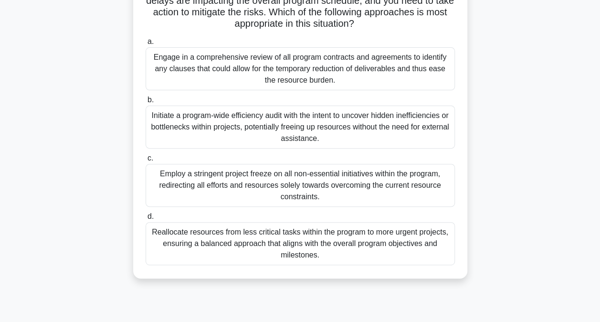
scroll to position [101, 0]
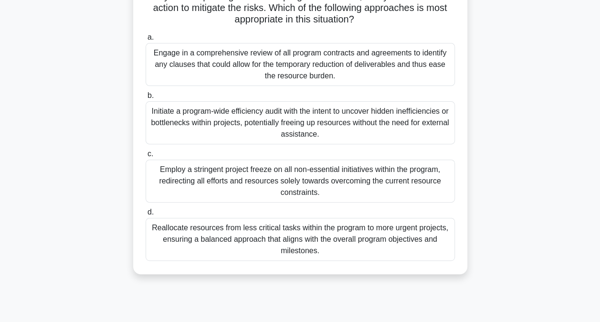
click at [276, 238] on div "Reallocate resources from less critical tasks within the program to more urgent…" at bounding box center [300, 239] width 309 height 43
click at [146, 215] on input "d. Reallocate resources from less critical tasks within the program to more urg…" at bounding box center [146, 212] width 0 height 6
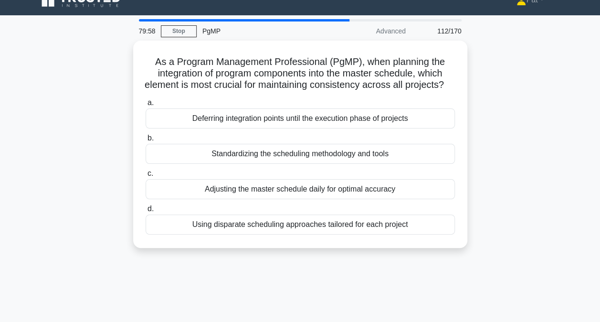
scroll to position [17, 0]
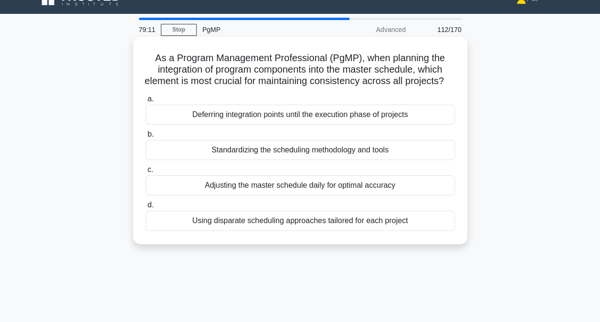
click at [277, 195] on div "Adjusting the master schedule daily for optimal accuracy" at bounding box center [300, 185] width 309 height 20
click at [146, 173] on input "c. Adjusting the master schedule daily for optimal accuracy" at bounding box center [146, 170] width 0 height 6
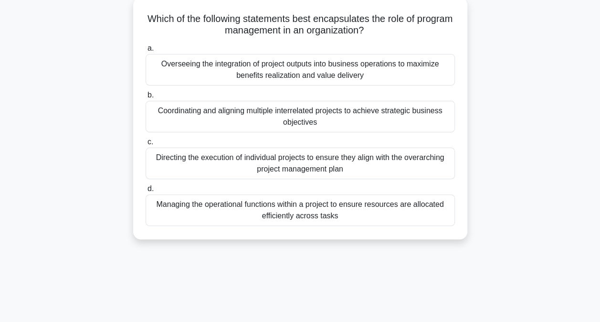
scroll to position [59, 0]
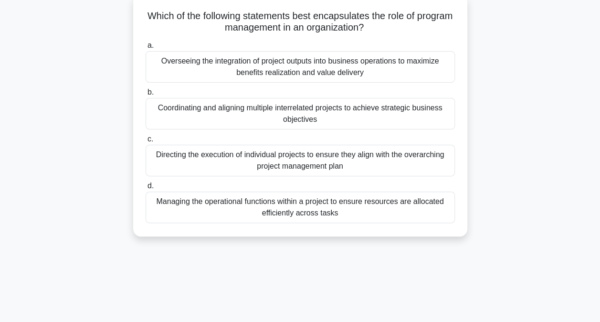
click at [201, 114] on div "Coordinating and aligning multiple interrelated projects to achieve strategic b…" at bounding box center [300, 114] width 309 height 32
click at [146, 95] on input "b. Coordinating and aligning multiple interrelated projects to achieve strategi…" at bounding box center [146, 92] width 0 height 6
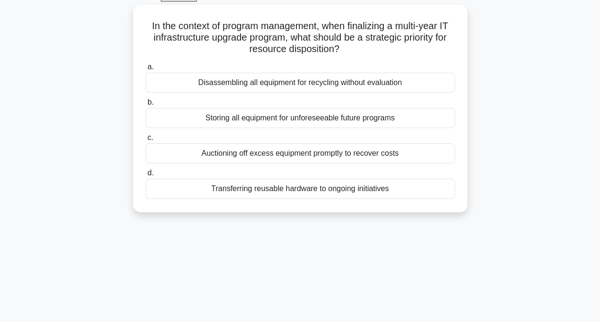
scroll to position [52, 0]
click at [80, 245] on div "77:52 Stop PgMP Advanced 114/170 In the context of program management, when fin…" at bounding box center [300, 221] width 544 height 477
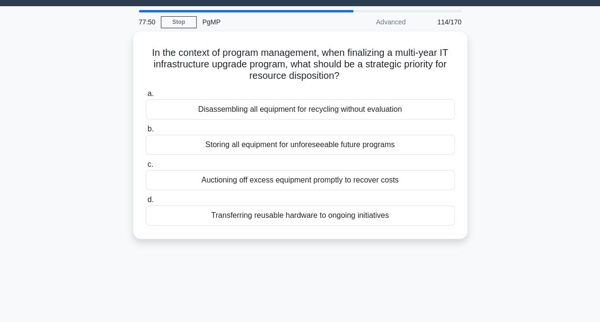
scroll to position [27, 0]
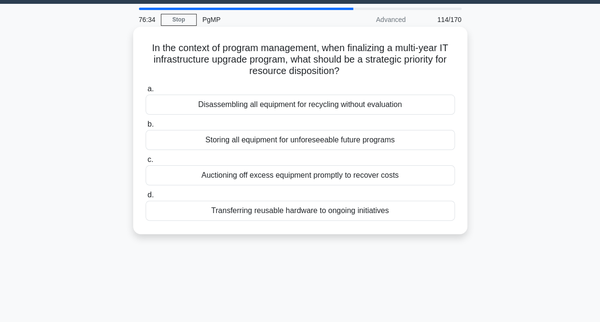
click at [298, 179] on div "Auctioning off excess equipment promptly to recover costs" at bounding box center [300, 175] width 309 height 20
click at [146, 163] on input "c. Auctioning off excess equipment promptly to recover costs" at bounding box center [146, 160] width 0 height 6
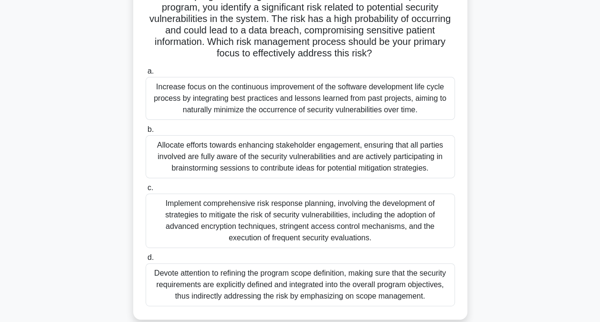
scroll to position [80, 0]
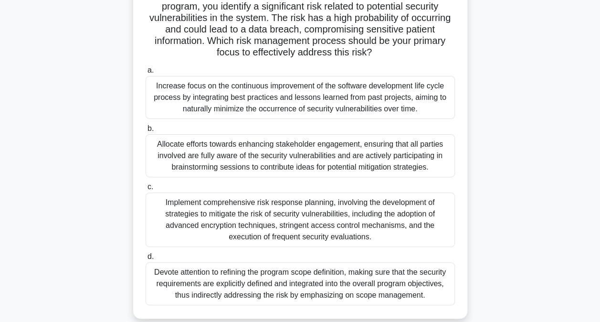
click at [277, 212] on div "Implement comprehensive risk response planning, involving the development of st…" at bounding box center [300, 219] width 309 height 54
click at [146, 190] on input "c. Implement comprehensive risk response planning, involving the development of…" at bounding box center [146, 187] width 0 height 6
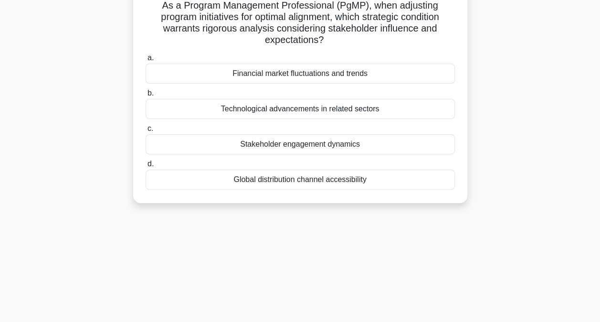
scroll to position [62, 0]
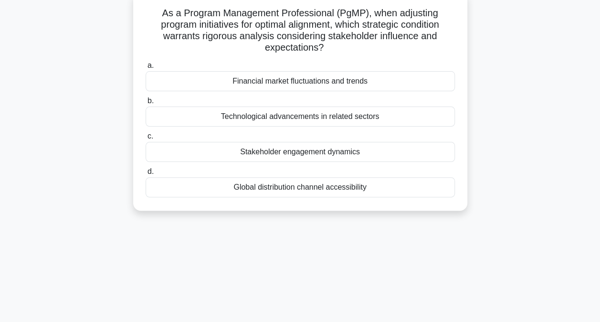
click at [309, 119] on div "Technological advancements in related sectors" at bounding box center [300, 116] width 309 height 20
click at [146, 104] on input "b. Technological advancements in related sectors" at bounding box center [146, 101] width 0 height 6
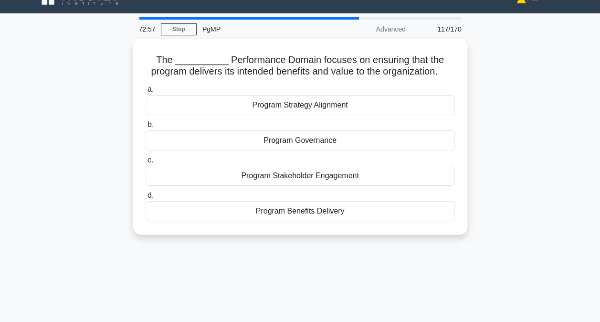
scroll to position [19, 0]
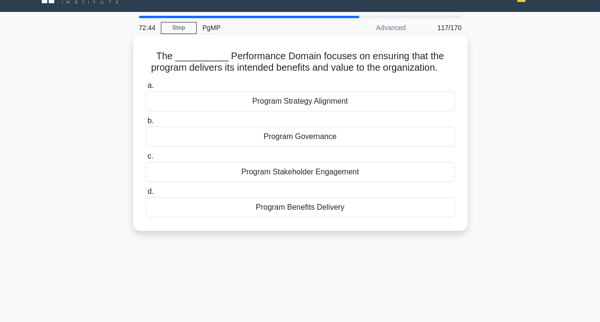
click at [320, 217] on div "Program Benefits Delivery" at bounding box center [300, 207] width 309 height 20
click at [146, 195] on input "d. Program Benefits Delivery" at bounding box center [146, 192] width 0 height 6
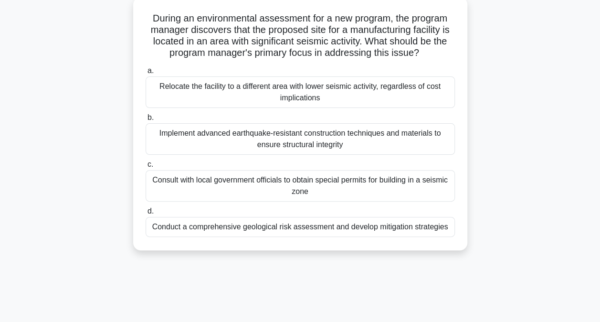
scroll to position [60, 0]
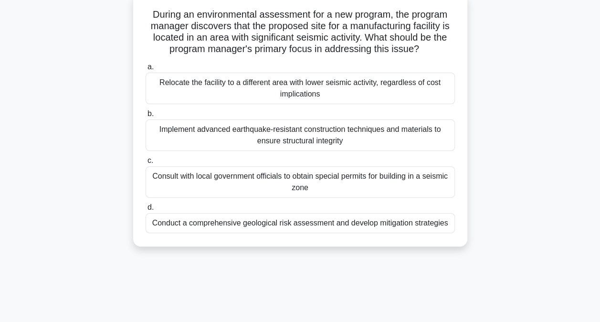
click at [233, 220] on div "Conduct a comprehensive geological risk assessment and develop mitigation strat…" at bounding box center [300, 223] width 309 height 20
click at [146, 211] on input "d. Conduct a comprehensive geological risk assessment and develop mitigation st…" at bounding box center [146, 207] width 0 height 6
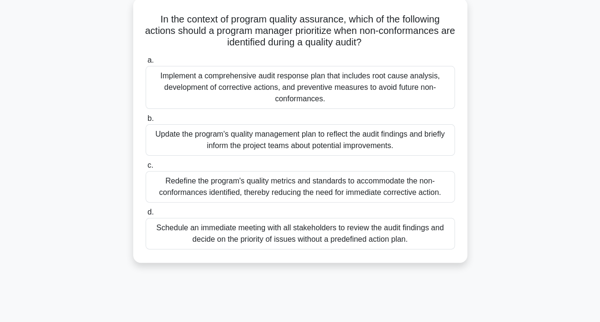
scroll to position [58, 0]
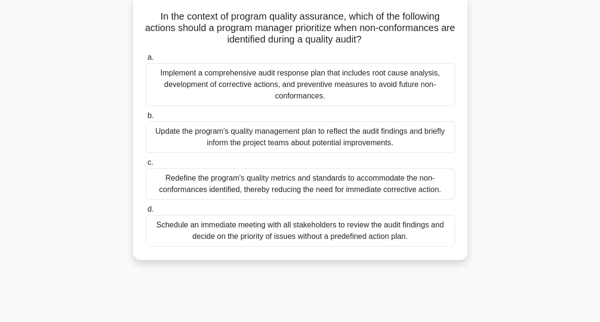
click at [284, 187] on div "Redefine the program's quality metrics and standards to accommodate the non-con…" at bounding box center [300, 184] width 309 height 32
click at [146, 166] on input "c. Redefine the program's quality metrics and standards to accommodate the non-…" at bounding box center [146, 162] width 0 height 6
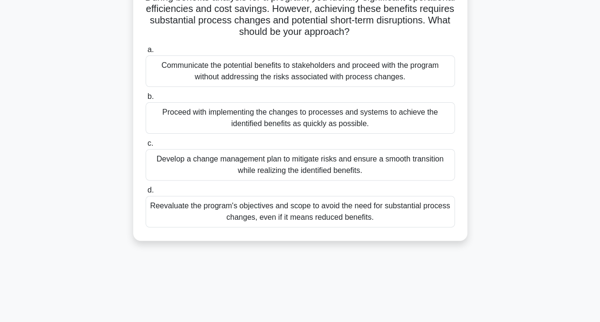
scroll to position [80, 0]
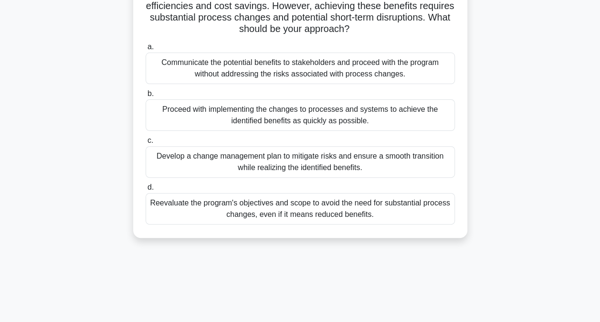
click at [270, 163] on div "Develop a change management plan to mitigate risks and ensure a smooth transiti…" at bounding box center [300, 162] width 309 height 32
click at [146, 144] on input "c. Develop a change management plan to mitigate risks and ensure a smooth trans…" at bounding box center [146, 141] width 0 height 6
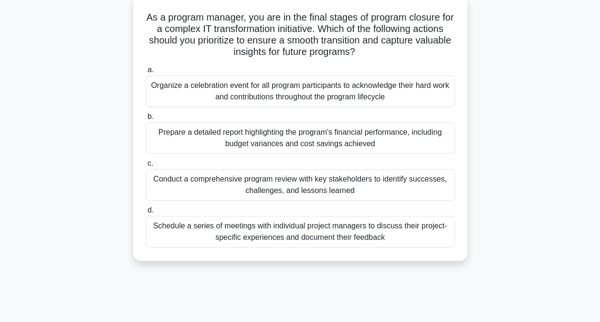
scroll to position [61, 0]
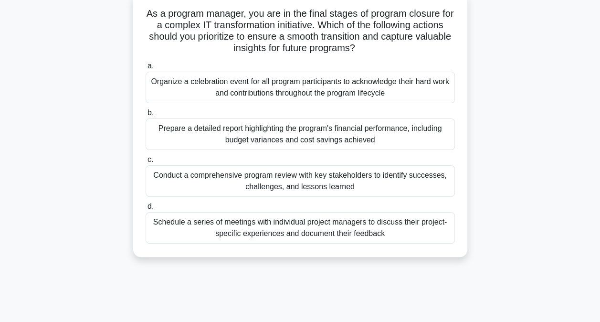
click at [277, 182] on div "Conduct a comprehensive program review with key stakeholders to identify succes…" at bounding box center [300, 181] width 309 height 32
click at [146, 163] on input "c. Conduct a comprehensive program review with key stakeholders to identify suc…" at bounding box center [146, 160] width 0 height 6
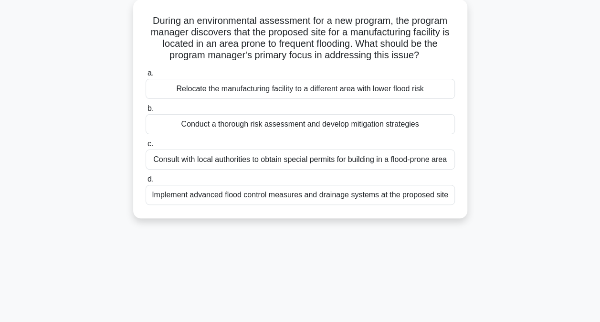
scroll to position [57, 0]
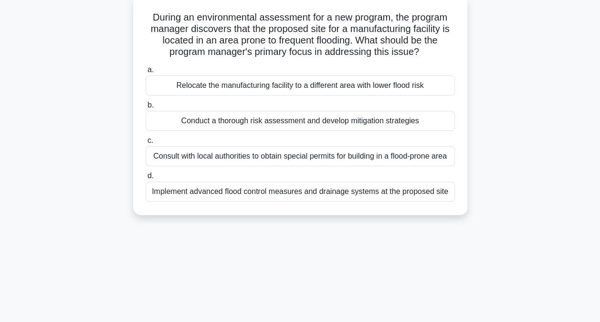
click at [246, 194] on div "Implement advanced flood control measures and drainage systems at the proposed …" at bounding box center [300, 191] width 309 height 20
click at [146, 179] on input "d. Implement advanced flood control measures and drainage systems at the propos…" at bounding box center [146, 176] width 0 height 6
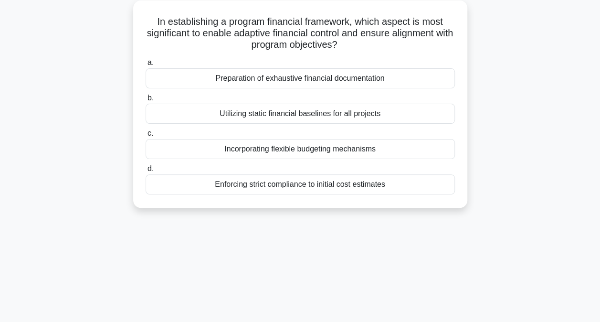
scroll to position [59, 0]
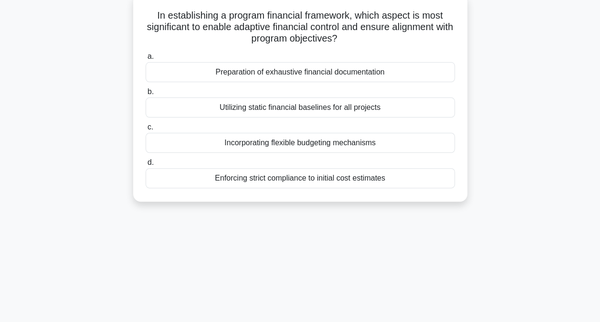
click at [307, 146] on div "Incorporating flexible budgeting mechanisms" at bounding box center [300, 143] width 309 height 20
click at [146, 130] on input "c. Incorporating flexible budgeting mechanisms" at bounding box center [146, 127] width 0 height 6
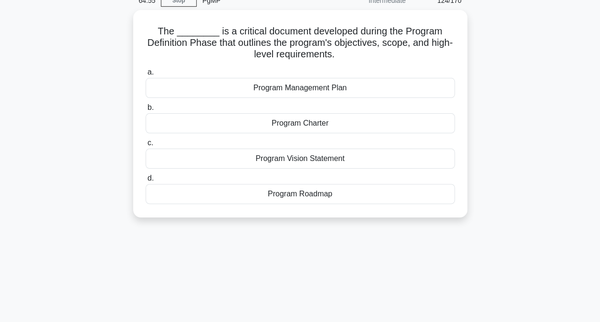
scroll to position [47, 0]
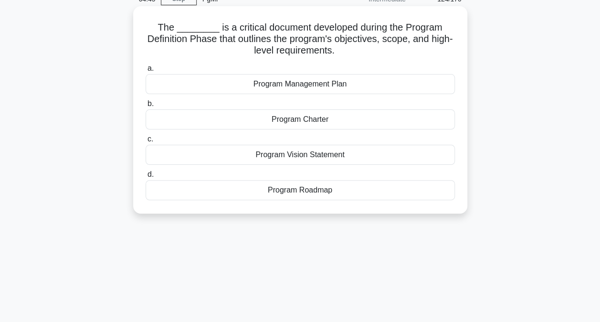
click at [300, 121] on div "Program Charter" at bounding box center [300, 119] width 309 height 20
click at [146, 107] on input "b. Program Charter" at bounding box center [146, 104] width 0 height 6
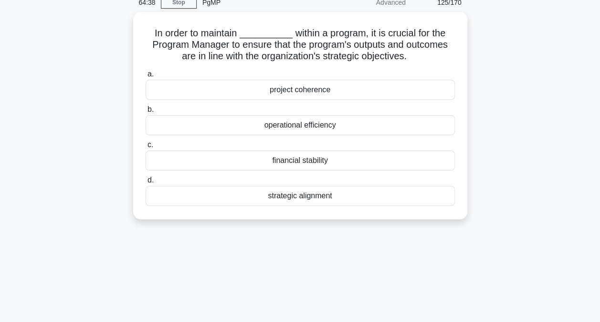
scroll to position [44, 0]
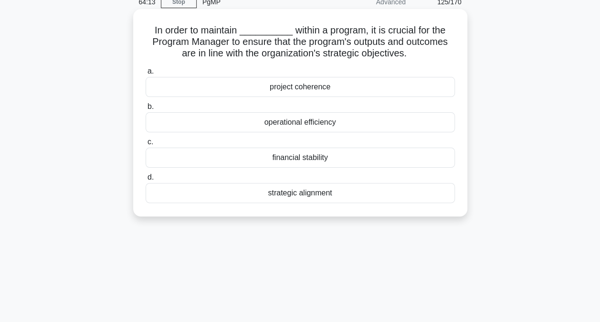
click at [303, 195] on div "strategic alignment" at bounding box center [300, 193] width 309 height 20
click at [146, 180] on input "d. strategic alignment" at bounding box center [146, 177] width 0 height 6
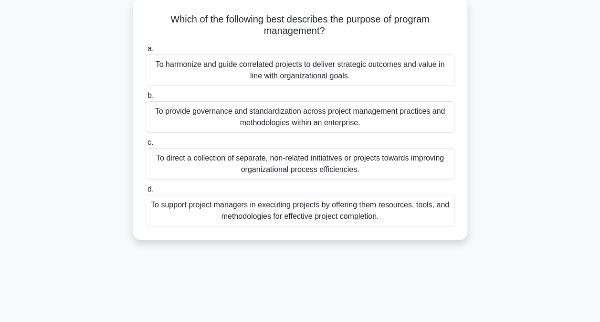
scroll to position [59, 0]
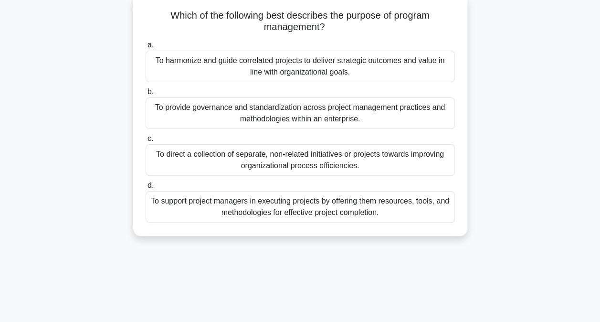
click at [292, 68] on div "To harmonize and guide correlated projects to deliver strategic outcomes and va…" at bounding box center [300, 67] width 309 height 32
click at [146, 48] on input "a. To harmonize and guide correlated projects to deliver strategic outcomes and…" at bounding box center [146, 45] width 0 height 6
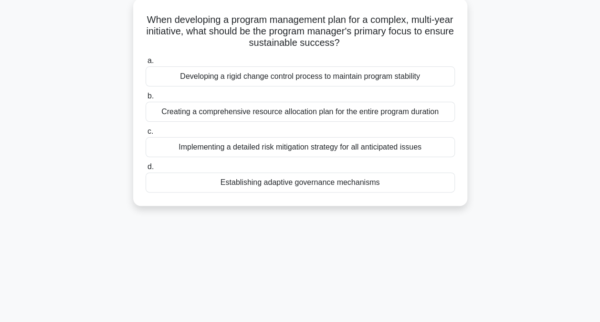
scroll to position [58, 0]
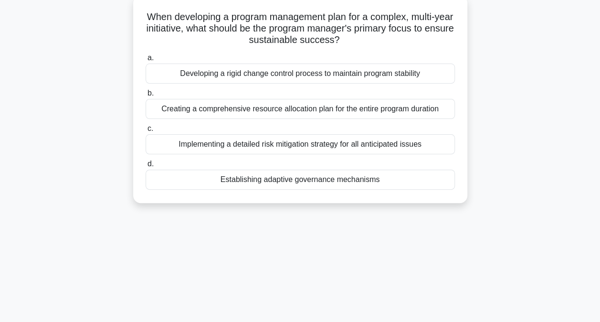
click at [267, 181] on div "Establishing adaptive governance mechanisms" at bounding box center [300, 179] width 309 height 20
click at [146, 167] on input "d. Establishing adaptive governance mechanisms" at bounding box center [146, 164] width 0 height 6
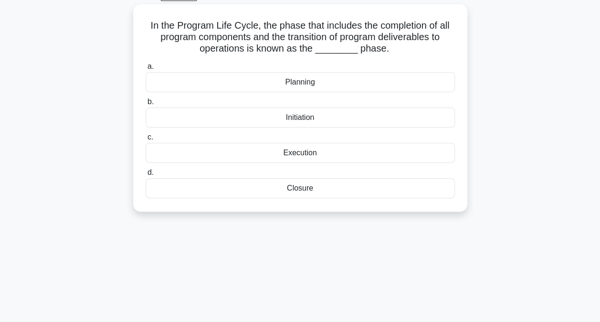
scroll to position [55, 0]
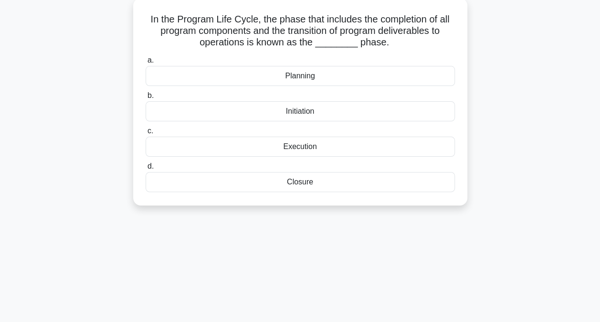
click at [302, 182] on div "Closure" at bounding box center [300, 182] width 309 height 20
click at [146, 169] on input "d. Closure" at bounding box center [146, 166] width 0 height 6
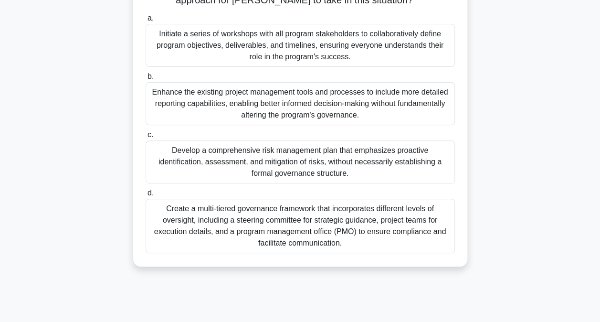
scroll to position [135, 0]
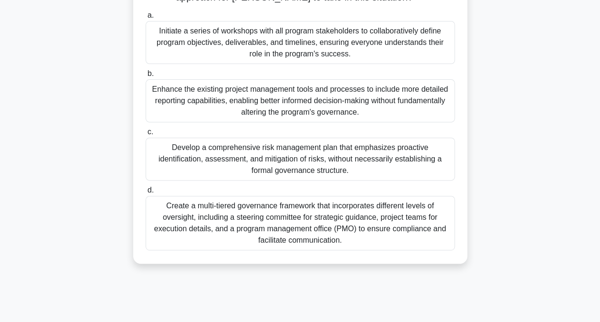
click at [258, 221] on div "Create a multi-tiered governance framework that incorporates different levels o…" at bounding box center [300, 223] width 309 height 54
click at [146, 193] on input "d. Create a multi-tiered governance framework that incorporates different level…" at bounding box center [146, 190] width 0 height 6
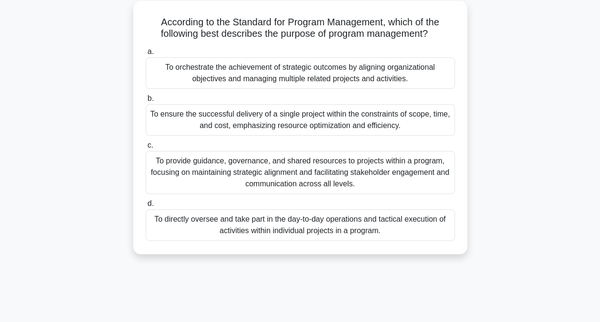
scroll to position [55, 0]
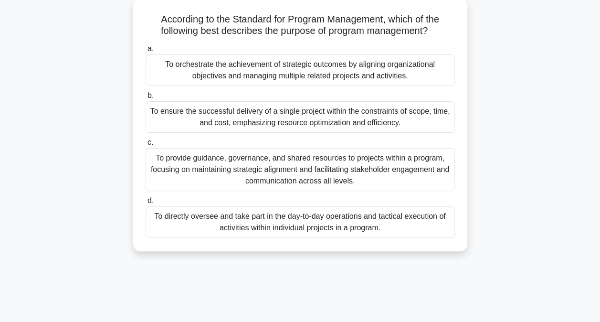
click at [302, 71] on div "To orchestrate the achievement of strategic outcomes by aligning organizational…" at bounding box center [300, 70] width 309 height 32
click at [146, 52] on input "a. To orchestrate the achievement of strategic outcomes by aligning organizatio…" at bounding box center [146, 49] width 0 height 6
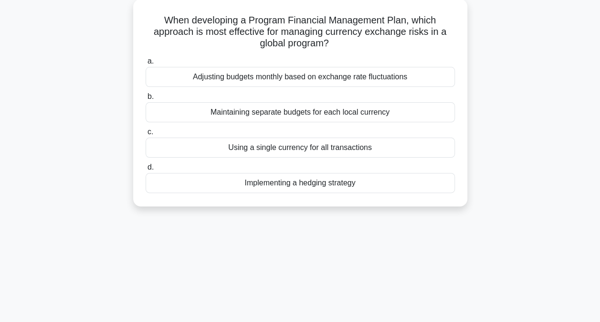
scroll to position [59, 0]
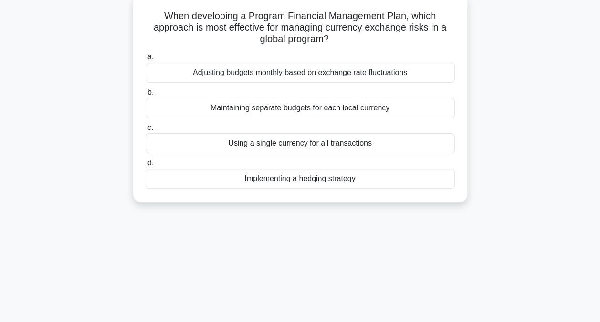
click at [300, 181] on div "Implementing a hedging strategy" at bounding box center [300, 179] width 309 height 20
click at [146, 166] on input "d. Implementing a hedging strategy" at bounding box center [146, 163] width 0 height 6
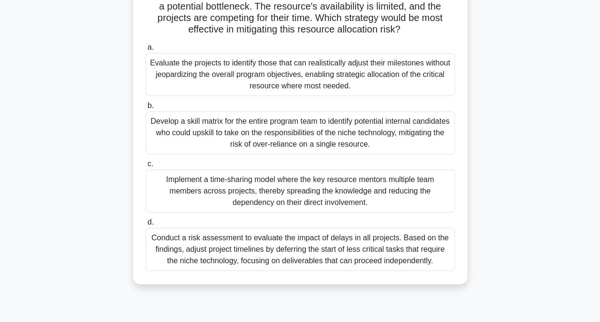
scroll to position [116, 0]
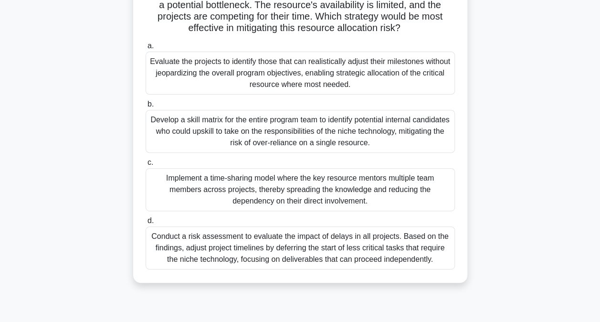
click at [369, 186] on div "Implement a time-sharing model where the key resource mentors multiple team mem…" at bounding box center [300, 189] width 309 height 43
click at [146, 166] on input "c. Implement a time-sharing model where the key resource mentors multiple team …" at bounding box center [146, 162] width 0 height 6
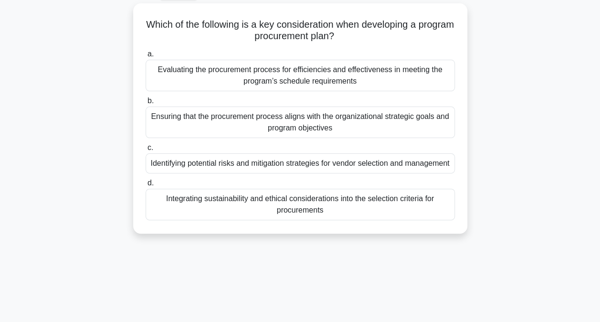
scroll to position [54, 0]
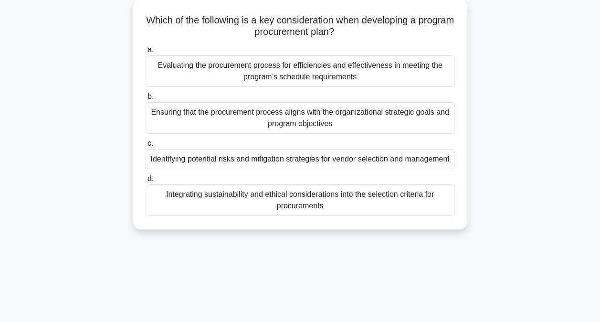
click at [285, 119] on div "Ensuring that the procurement process aligns with the organizational strategic …" at bounding box center [300, 118] width 309 height 32
click at [146, 100] on input "b. Ensuring that the procurement process aligns with the organizational strateg…" at bounding box center [146, 97] width 0 height 6
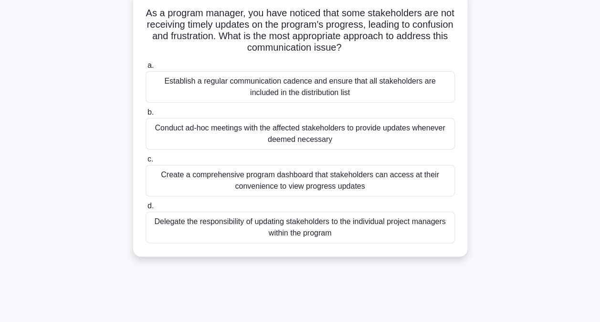
scroll to position [65, 0]
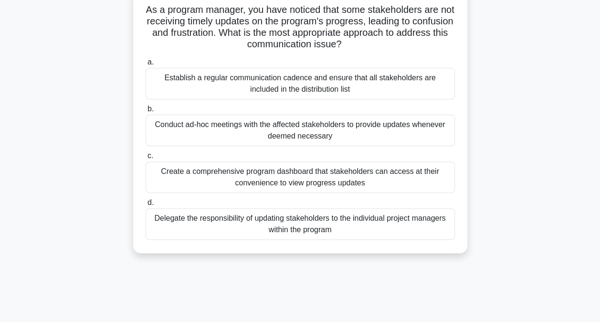
click at [256, 85] on div "Establish a regular communication cadence and ensure that all stakeholders are …" at bounding box center [300, 84] width 309 height 32
click at [146, 65] on input "a. Establish a regular communication cadence and ensure that all stakeholders a…" at bounding box center [146, 62] width 0 height 6
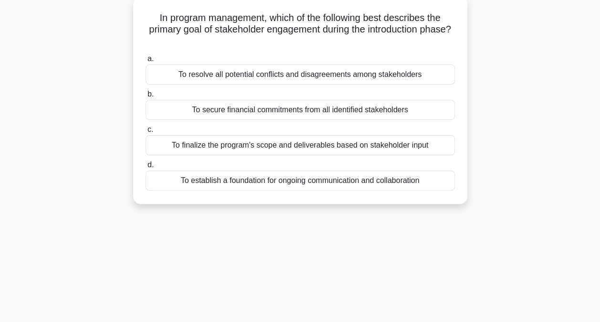
scroll to position [60, 0]
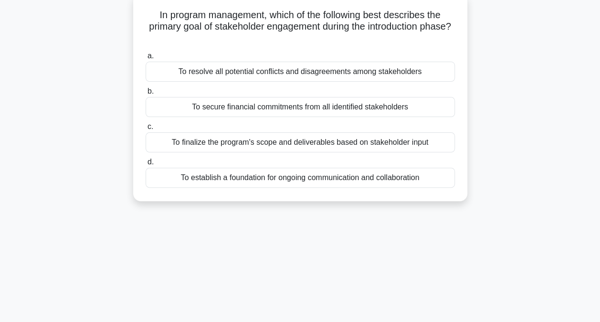
click at [292, 180] on div "To establish a foundation for ongoing communication and collaboration" at bounding box center [300, 178] width 309 height 20
click at [146, 165] on input "d. To establish a foundation for ongoing communication and collaboration" at bounding box center [146, 162] width 0 height 6
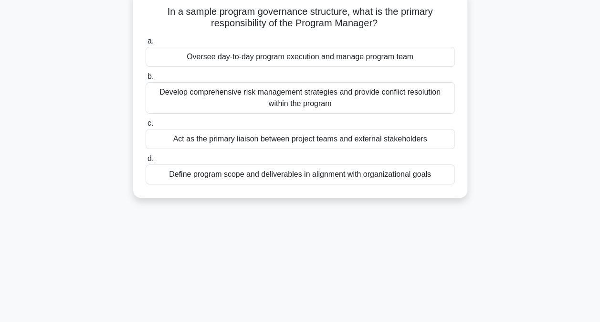
scroll to position [65, 0]
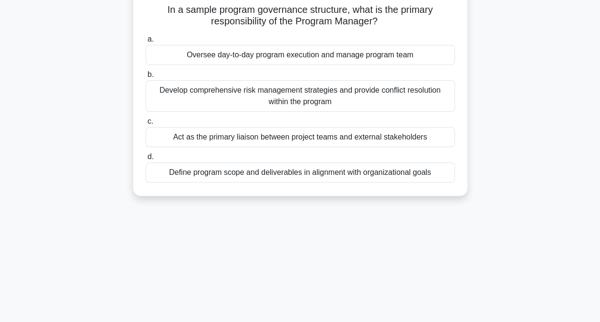
click at [285, 59] on div "Oversee day-to-day program execution and manage program team" at bounding box center [300, 55] width 309 height 20
click at [146, 42] on input "a. Oversee day-to-day program execution and manage program team" at bounding box center [146, 39] width 0 height 6
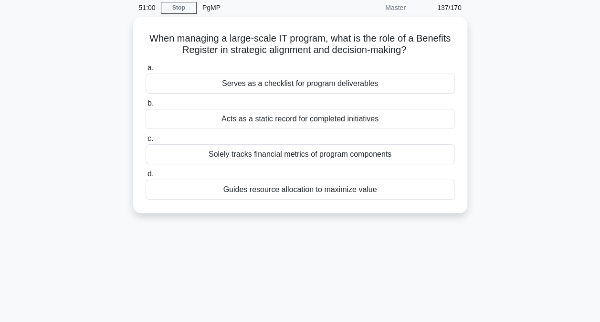
scroll to position [38, 0]
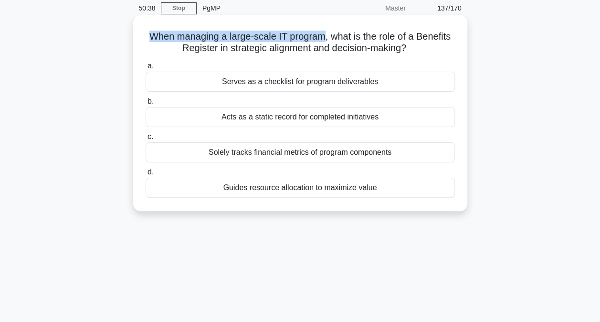
drag, startPoint x: 325, startPoint y: 38, endPoint x: 147, endPoint y: 39, distance: 178.6
click at [147, 39] on h5 "When managing a large-scale IT program, what is the role of a Benefits Register…" at bounding box center [300, 43] width 311 height 24
drag, startPoint x: 147, startPoint y: 39, endPoint x: 255, endPoint y: 36, distance: 108.9
click at [255, 36] on h5 "When managing a large-scale IT program, what is the role of a Benefits Register…" at bounding box center [300, 43] width 311 height 24
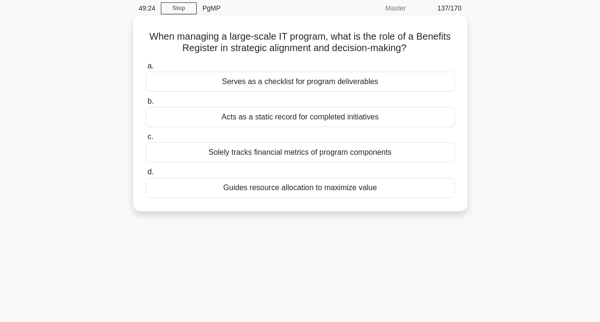
click at [396, 84] on div "Serves as a checklist for program deliverables" at bounding box center [300, 82] width 309 height 20
click at [146, 69] on input "a. Serves as a checklist for program deliverables" at bounding box center [146, 66] width 0 height 6
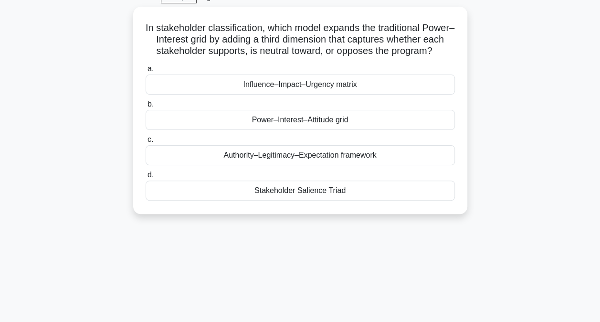
scroll to position [49, 0]
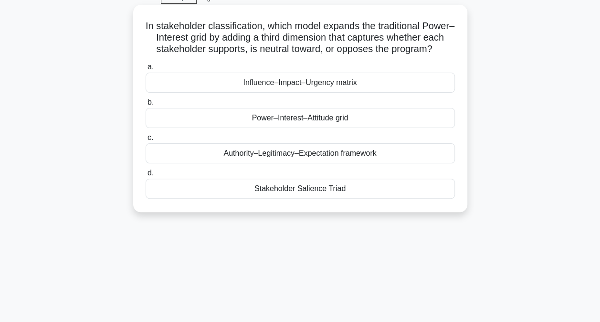
click at [310, 93] on div "Influence–Impact–Urgency matrix" at bounding box center [300, 83] width 309 height 20
click at [146, 70] on input "a. Influence–Impact–Urgency matrix" at bounding box center [146, 67] width 0 height 6
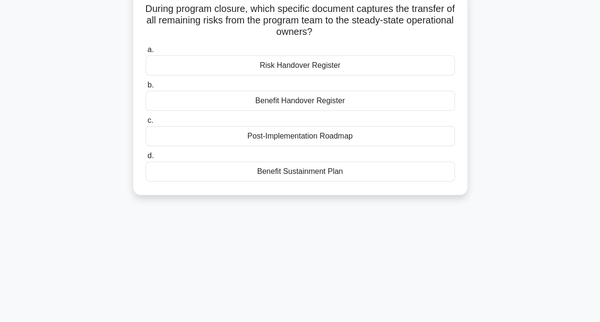
scroll to position [70, 0]
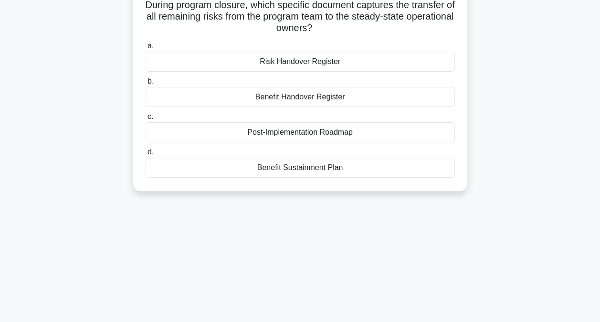
click at [297, 168] on div "Benefit Sustainment Plan" at bounding box center [300, 168] width 309 height 20
click at [146, 155] on input "d. Benefit Sustainment Plan" at bounding box center [146, 152] width 0 height 6
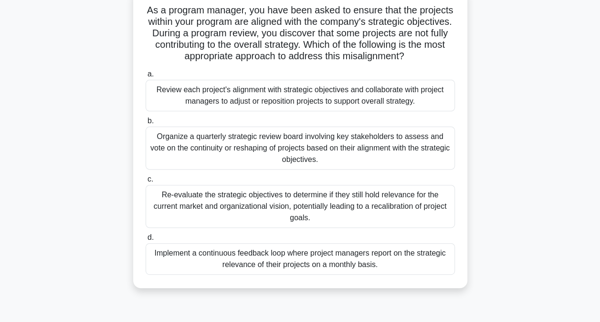
scroll to position [66, 0]
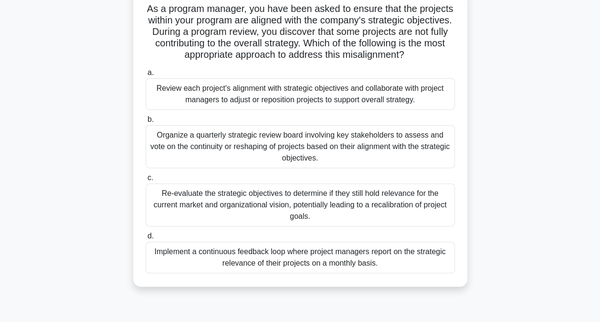
click at [221, 93] on div "Review each project's alignment with strategic objectives and collaborate with …" at bounding box center [300, 94] width 309 height 32
click at [146, 76] on input "a. Review each project's alignment with strategic objectives and collaborate wi…" at bounding box center [146, 73] width 0 height 6
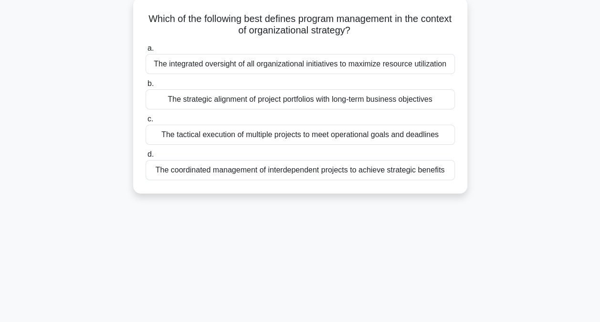
scroll to position [59, 0]
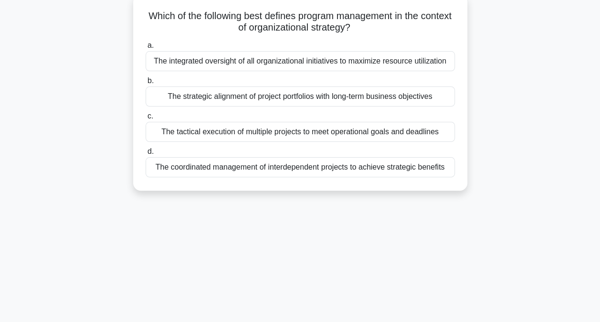
click at [265, 165] on div "The coordinated management of interdependent projects to achieve strategic bene…" at bounding box center [300, 167] width 309 height 20
click at [146, 155] on input "d. The coordinated management of interdependent projects to achieve strategic b…" at bounding box center [146, 151] width 0 height 6
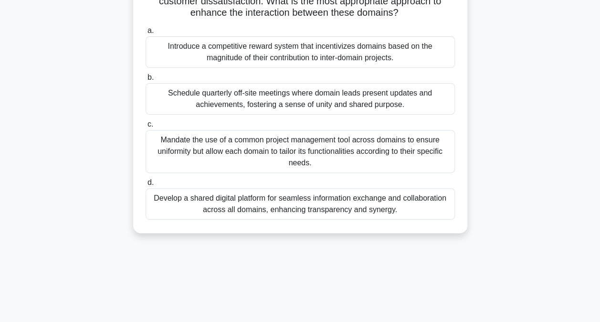
scroll to position [114, 0]
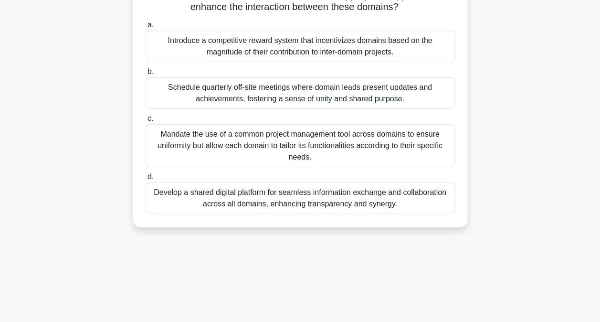
click at [271, 208] on div "Develop a shared digital platform for seamless information exchange and collabo…" at bounding box center [300, 198] width 309 height 32
click at [146, 180] on input "d. Develop a shared digital platform for seamless information exchange and coll…" at bounding box center [146, 177] width 0 height 6
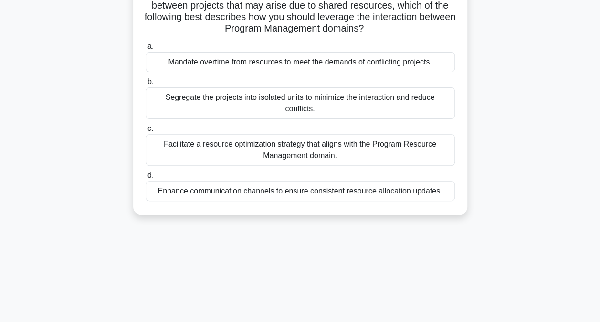
scroll to position [92, 0]
click at [318, 153] on div "Facilitate a resource optimization strategy that aligns with the Program Resour…" at bounding box center [300, 151] width 309 height 32
click at [146, 132] on input "c. Facilitate a resource optimization strategy that aligns with the Program Res…" at bounding box center [146, 129] width 0 height 6
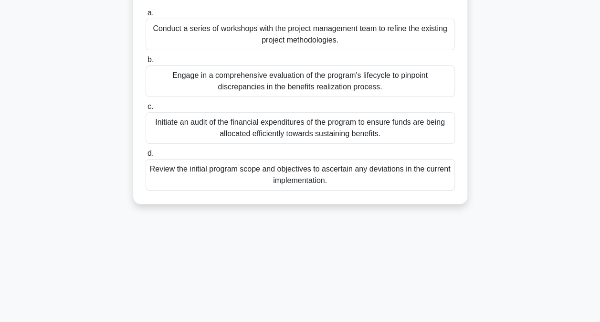
scroll to position [117, 0]
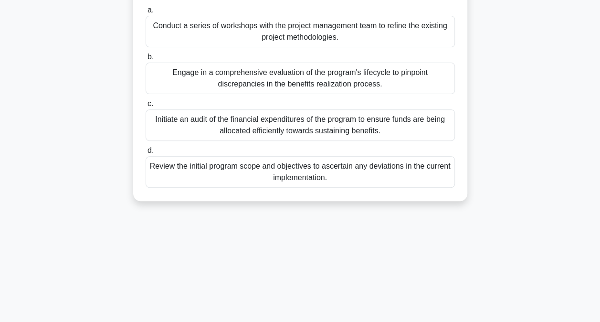
click at [191, 73] on div "Engage in a comprehensive evaluation of the program's lifecycle to pinpoint dis…" at bounding box center [300, 79] width 309 height 32
click at [146, 60] on input "b. Engage in a comprehensive evaluation of the program's lifecycle to pinpoint …" at bounding box center [146, 57] width 0 height 6
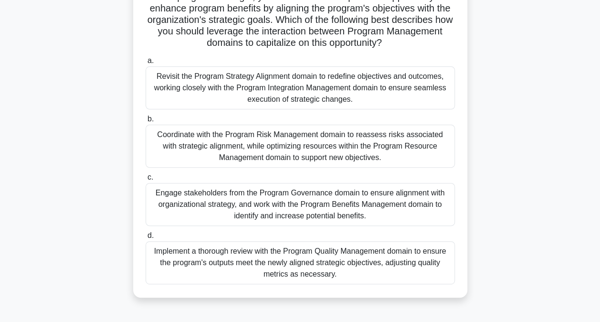
scroll to position [82, 0]
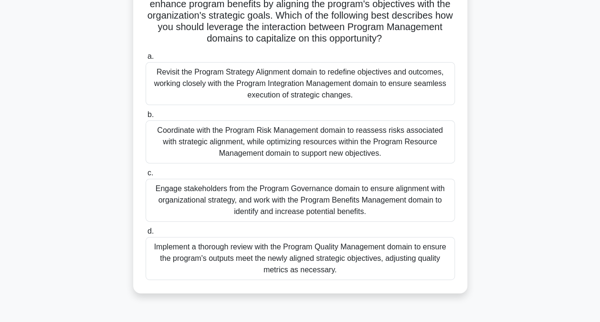
click at [238, 72] on div "Revisit the Program Strategy Alignment domain to redefine objectives and outcom…" at bounding box center [300, 83] width 309 height 43
click at [146, 60] on input "a. Revisit the Program Strategy Alignment domain to redefine objectives and out…" at bounding box center [146, 56] width 0 height 6
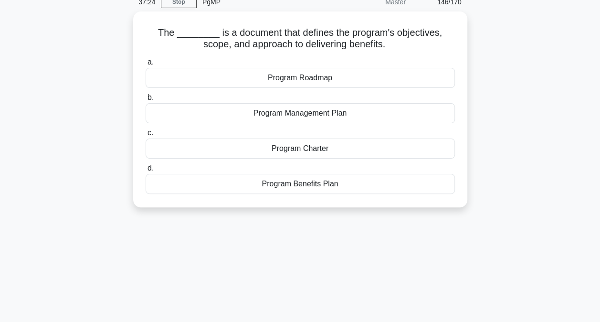
scroll to position [48, 0]
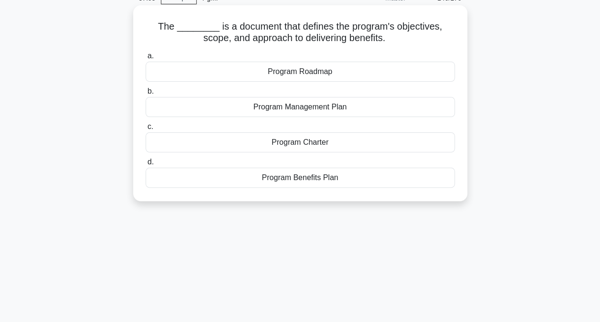
click at [298, 138] on div "Program Charter" at bounding box center [300, 142] width 309 height 20
click at [146, 130] on input "c. Program Charter" at bounding box center [146, 127] width 0 height 6
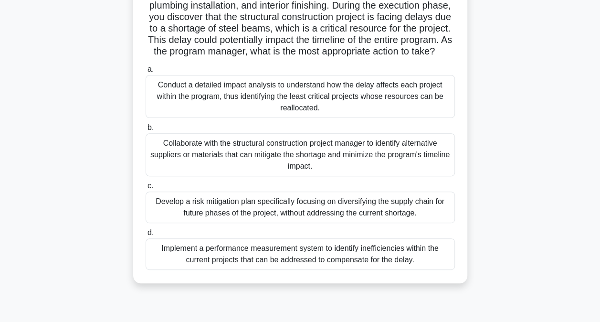
scroll to position [107, 0]
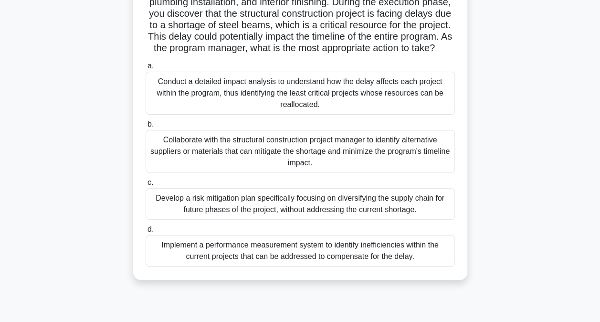
click at [255, 161] on div "Collaborate with the structural construction project manager to identify altern…" at bounding box center [300, 151] width 309 height 43
click at [146, 127] on input "b. Collaborate with the structural construction project manager to identify alt…" at bounding box center [146, 124] width 0 height 6
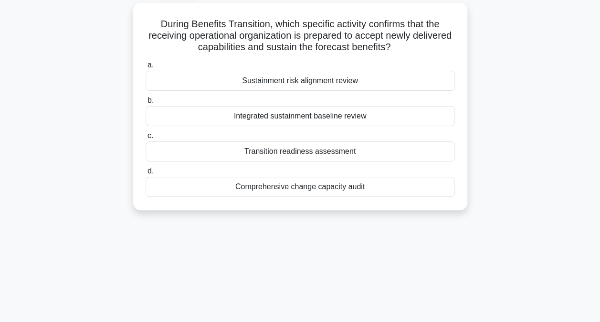
scroll to position [53, 0]
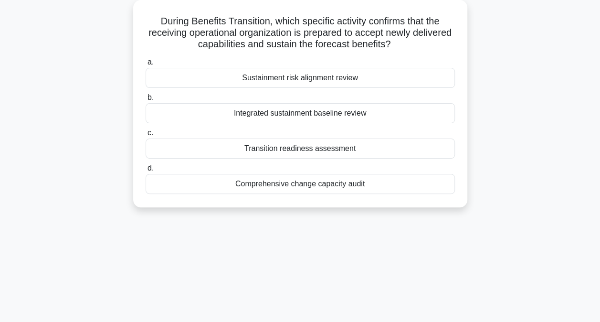
click at [337, 150] on div "Transition readiness assessment" at bounding box center [300, 148] width 309 height 20
click at [146, 136] on input "c. Transition readiness assessment" at bounding box center [146, 133] width 0 height 6
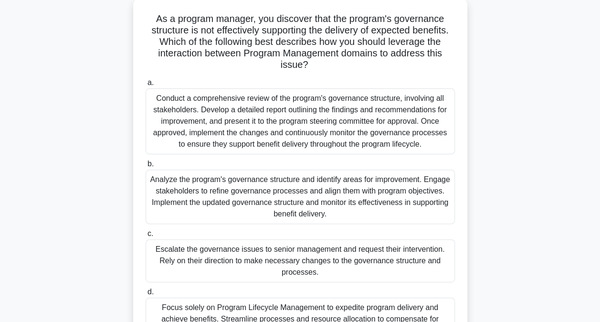
scroll to position [58, 0]
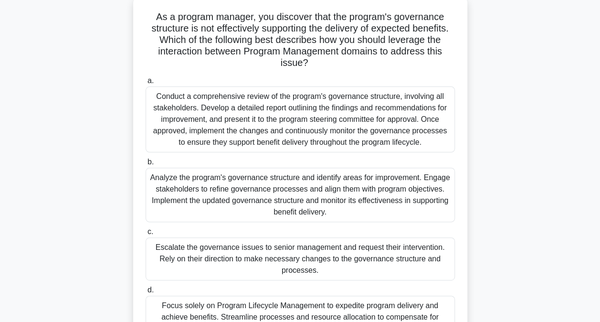
click at [258, 123] on div "Conduct a comprehensive review of the program's governance structure, involving…" at bounding box center [300, 119] width 309 height 66
click at [146, 84] on input "a. Conduct a comprehensive review of the program's governance structure, involv…" at bounding box center [146, 81] width 0 height 6
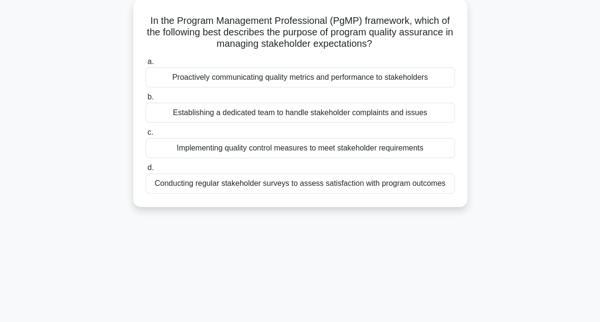
scroll to position [58, 0]
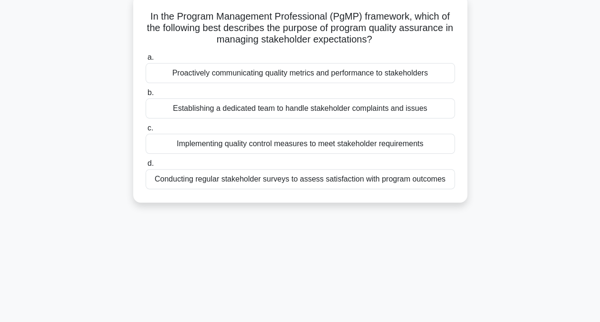
click at [294, 145] on div "Implementing quality control measures to meet stakeholder requirements" at bounding box center [300, 144] width 309 height 20
click at [146, 131] on input "c. Implementing quality control measures to meet stakeholder requirements" at bounding box center [146, 128] width 0 height 6
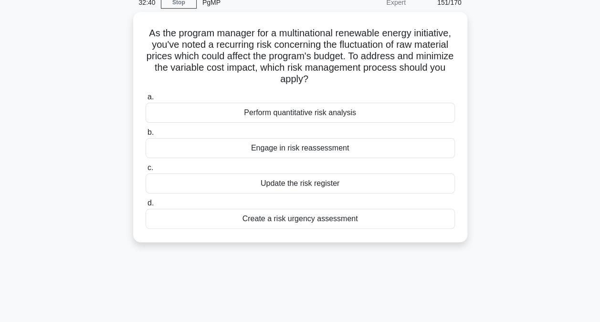
scroll to position [58, 0]
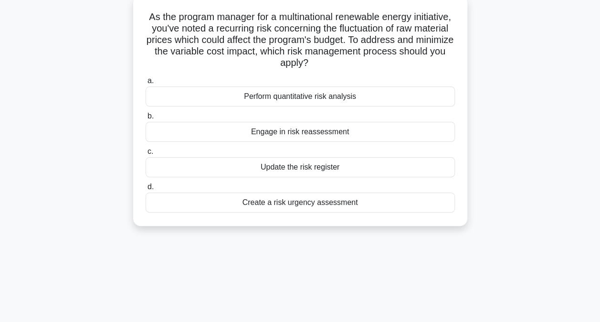
click at [325, 97] on div "Perform quantitative risk analysis" at bounding box center [300, 96] width 309 height 20
click at [146, 84] on input "a. Perform quantitative risk analysis" at bounding box center [146, 81] width 0 height 6
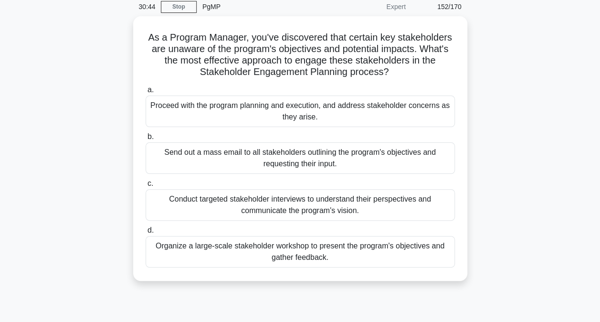
scroll to position [39, 0]
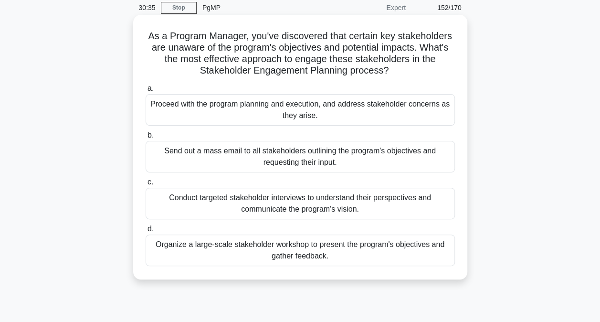
click at [284, 208] on div "Conduct targeted stakeholder interviews to understand their perspectives and co…" at bounding box center [300, 204] width 309 height 32
click at [146, 185] on input "c. Conduct targeted stakeholder interviews to understand their perspectives and…" at bounding box center [146, 182] width 0 height 6
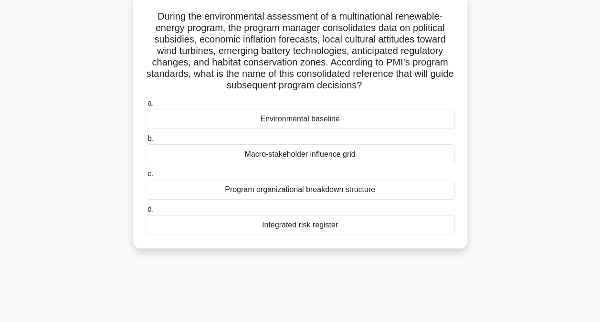
scroll to position [61, 0]
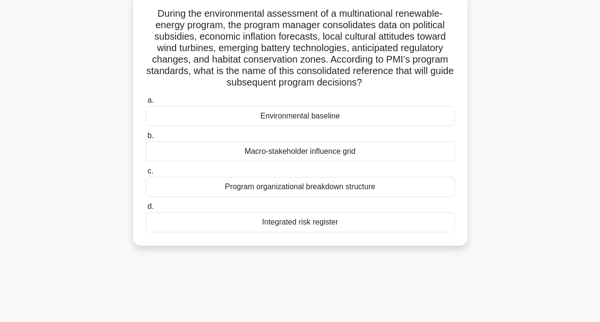
click at [282, 116] on div "Environmental baseline" at bounding box center [300, 116] width 309 height 20
click at [146, 104] on input "a. Environmental baseline" at bounding box center [146, 100] width 0 height 6
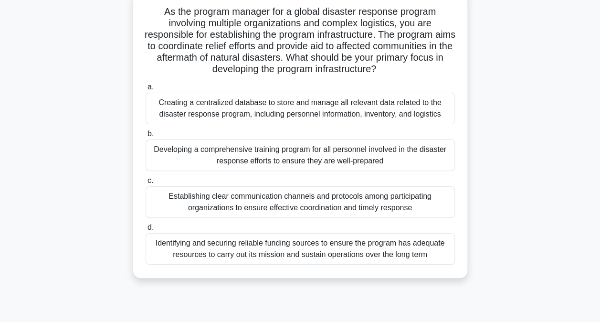
scroll to position [63, 0]
click at [330, 116] on div "Creating a centralized database to store and manage all relevant data related t…" at bounding box center [300, 109] width 309 height 32
click at [146, 91] on input "a. Creating a centralized database to store and manage all relevant data relate…" at bounding box center [146, 88] width 0 height 6
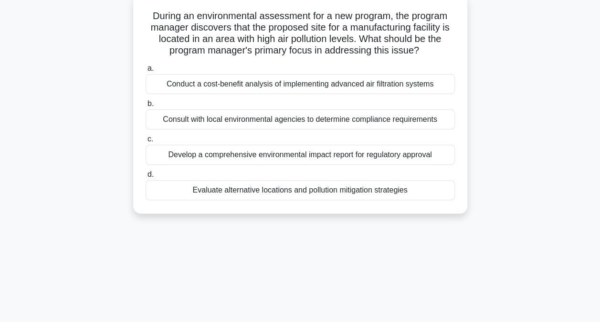
scroll to position [65, 0]
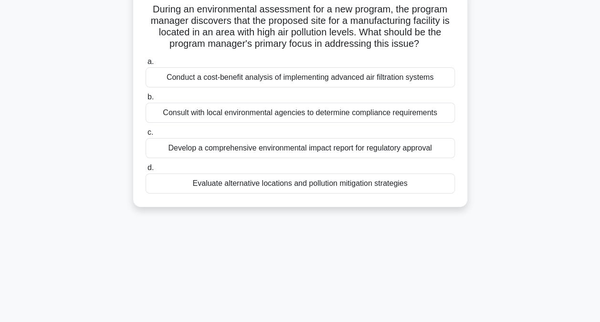
click at [278, 184] on div "Evaluate alternative locations and pollution mitigation strategies" at bounding box center [300, 183] width 309 height 20
click at [146, 171] on input "d. Evaluate alternative locations and pollution mitigation strategies" at bounding box center [146, 168] width 0 height 6
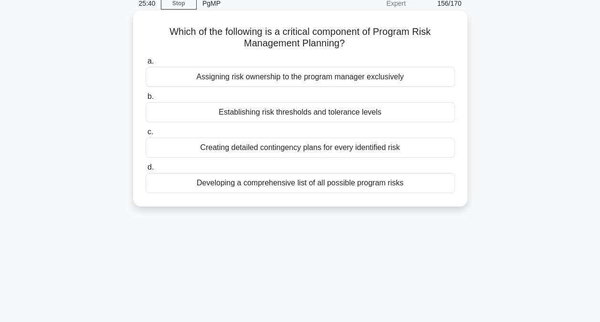
scroll to position [41, 0]
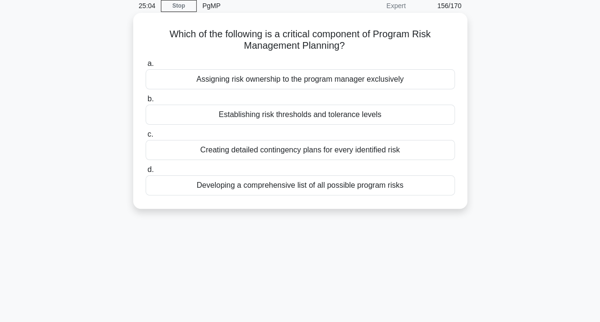
click at [287, 115] on div "Establishing risk thresholds and tolerance levels" at bounding box center [300, 115] width 309 height 20
click at [146, 102] on input "b. Establishing risk thresholds and tolerance levels" at bounding box center [146, 99] width 0 height 6
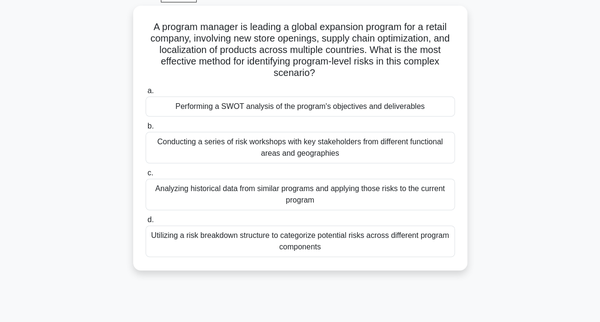
scroll to position [51, 0]
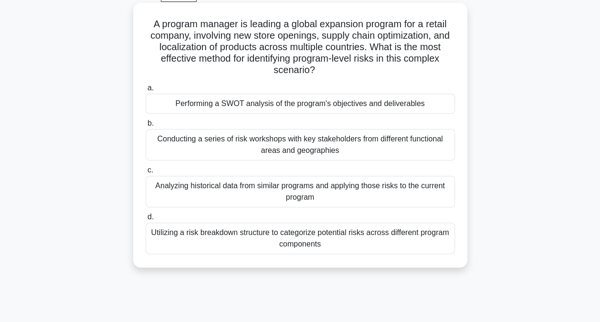
click at [314, 148] on div "Conducting a series of risk workshops with key stakeholders from different func…" at bounding box center [300, 145] width 309 height 32
click at [146, 127] on input "b. Conducting a series of risk workshops with key stakeholders from different f…" at bounding box center [146, 123] width 0 height 6
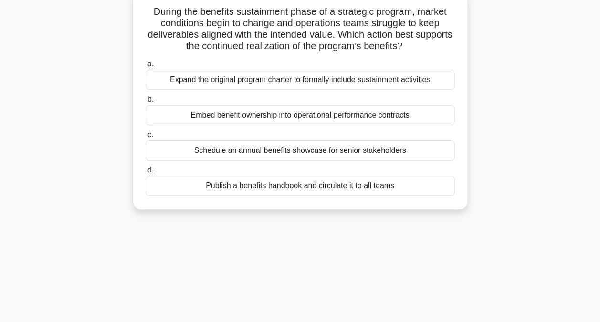
scroll to position [66, 0]
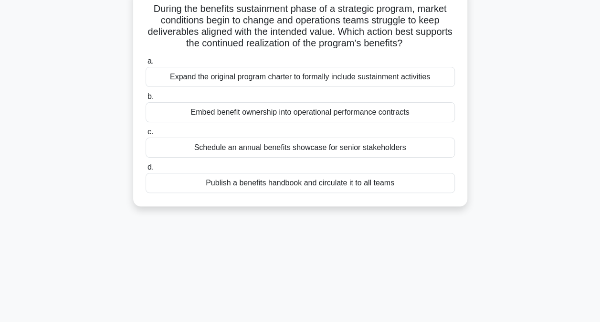
click at [252, 115] on div "Embed benefit ownership into operational performance contracts" at bounding box center [300, 112] width 309 height 20
click at [146, 100] on input "b. Embed benefit ownership into operational performance contracts" at bounding box center [146, 97] width 0 height 6
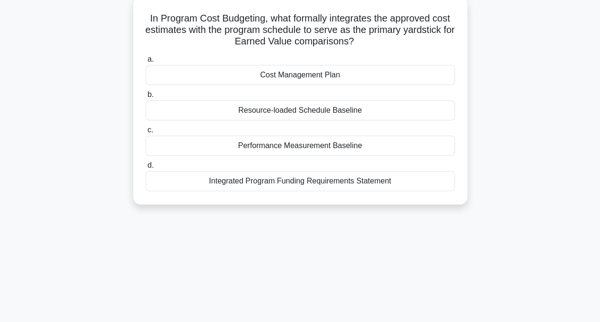
scroll to position [59, 0]
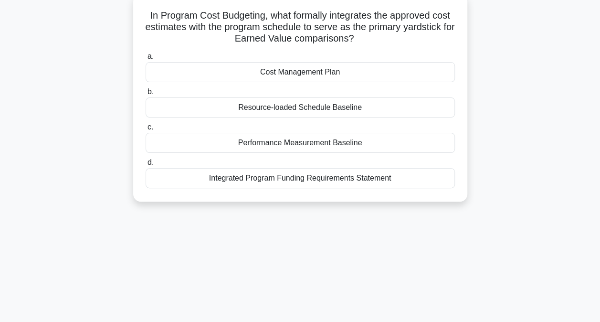
click at [317, 143] on div "Performance Measurement Baseline" at bounding box center [300, 143] width 309 height 20
click at [146, 130] on input "c. Performance Measurement Baseline" at bounding box center [146, 127] width 0 height 6
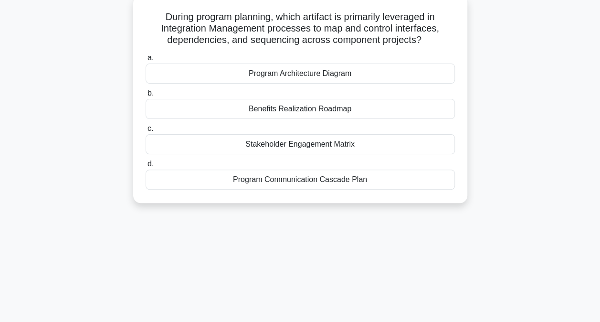
scroll to position [61, 0]
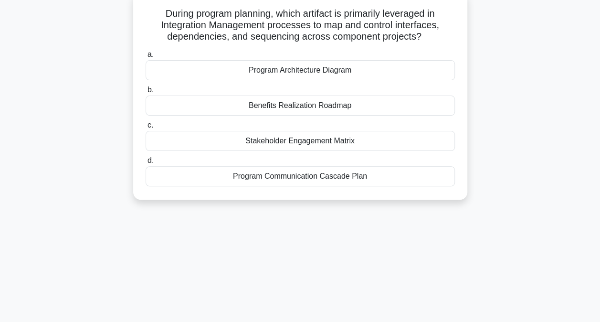
click at [299, 108] on div "Benefits Realization Roadmap" at bounding box center [300, 105] width 309 height 20
click at [146, 93] on input "b. Benefits Realization Roadmap" at bounding box center [146, 90] width 0 height 6
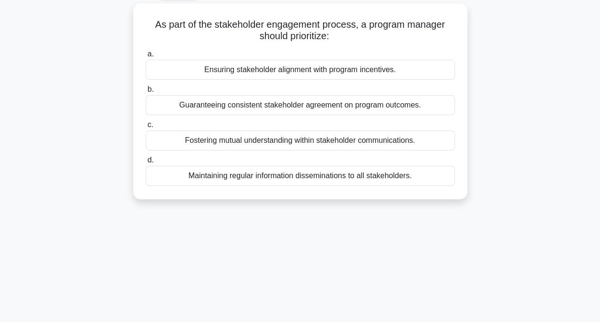
scroll to position [53, 0]
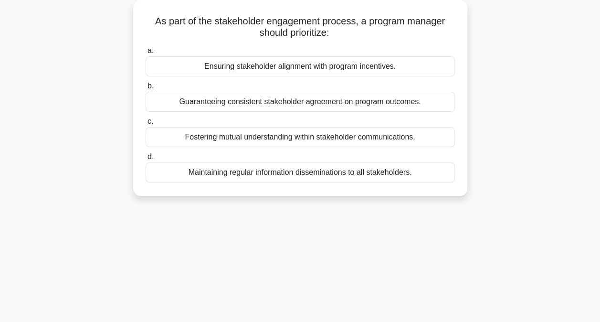
click at [210, 102] on div "Guaranteeing consistent stakeholder agreement on program outcomes." at bounding box center [300, 102] width 309 height 20
click at [146, 89] on input "b. Guaranteeing consistent stakeholder agreement on program outcomes." at bounding box center [146, 86] width 0 height 6
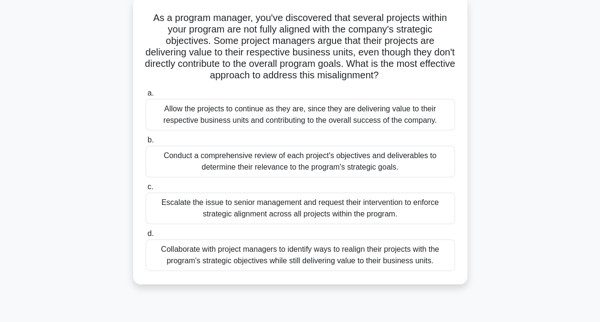
scroll to position [64, 0]
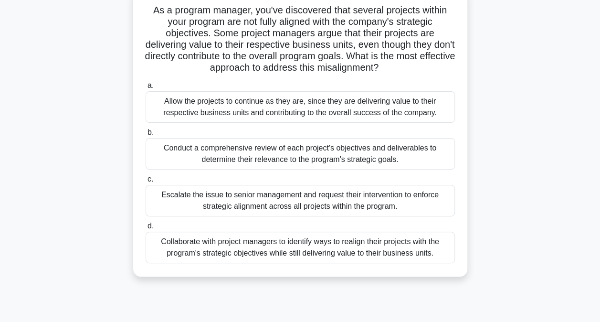
click at [280, 250] on div "Collaborate with project managers to identify ways to realign their projects wi…" at bounding box center [300, 248] width 309 height 32
click at [146, 229] on input "d. Collaborate with project managers to identify ways to realign their projects…" at bounding box center [146, 226] width 0 height 6
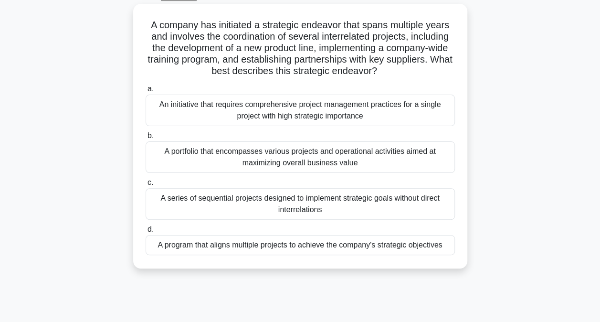
scroll to position [54, 0]
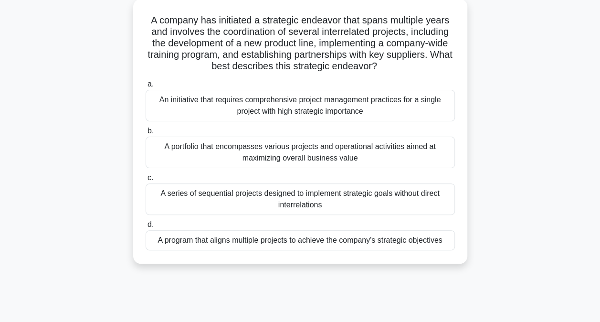
click at [245, 242] on div "A program that aligns multiple projects to achieve the company's strategic obje…" at bounding box center [300, 240] width 309 height 20
click at [146, 228] on input "d. A program that aligns multiple projects to achieve the company's strategic o…" at bounding box center [146, 225] width 0 height 6
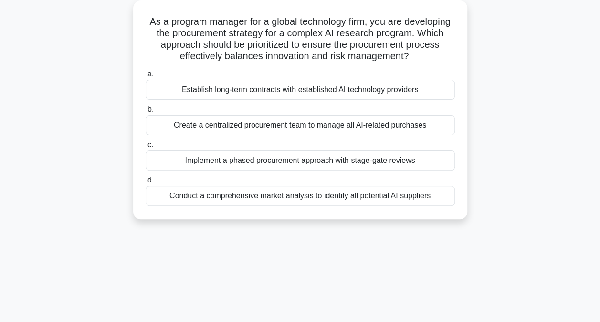
scroll to position [62, 0]
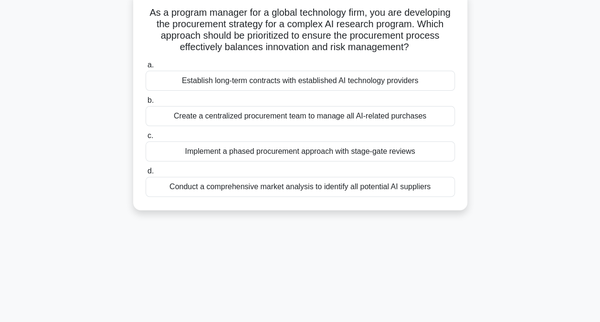
click at [322, 161] on div "Implement a phased procurement approach with stage-gate reviews" at bounding box center [300, 151] width 309 height 20
click at [146, 139] on input "c. Implement a phased procurement approach with stage-gate reviews" at bounding box center [146, 136] width 0 height 6
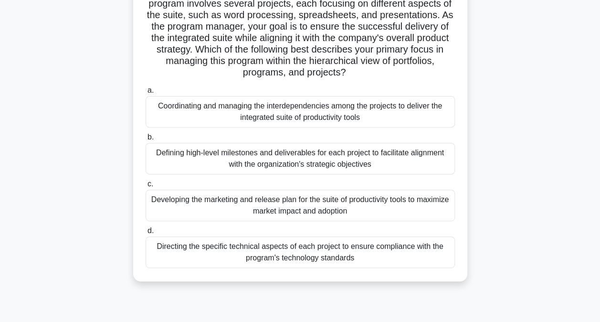
scroll to position [108, 0]
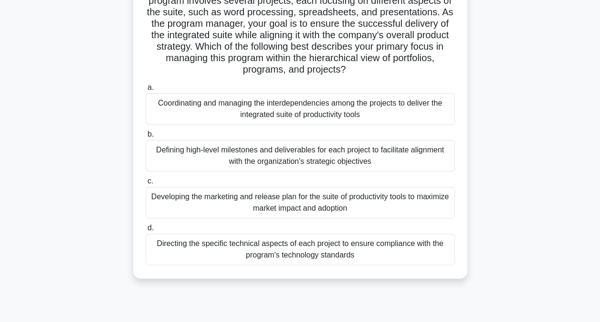
click at [226, 108] on div "Coordinating and managing the interdependencies among the projects to deliver t…" at bounding box center [300, 109] width 309 height 32
click at [146, 91] on input "a. Coordinating and managing the interdependencies among the projects to delive…" at bounding box center [146, 88] width 0 height 6
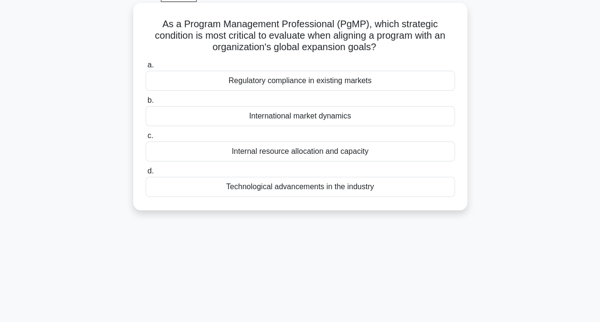
scroll to position [52, 0]
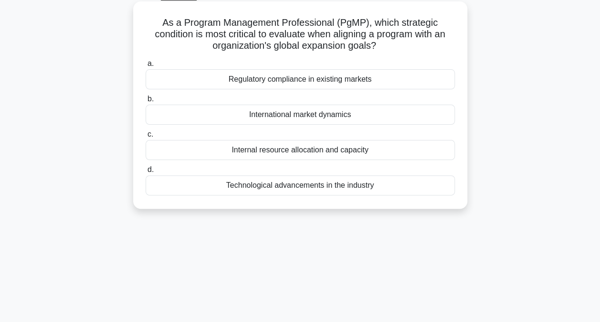
click at [296, 184] on div "Technological advancements in the industry" at bounding box center [300, 185] width 309 height 20
click at [146, 173] on input "d. Technological advancements in the industry" at bounding box center [146, 170] width 0 height 6
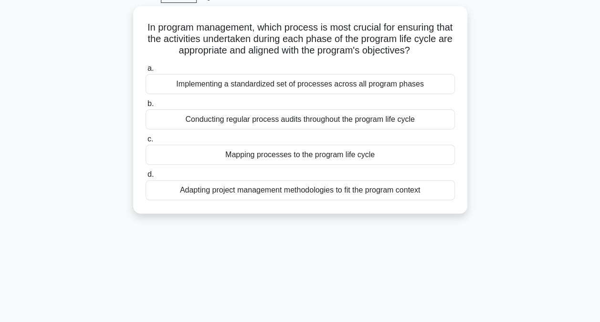
scroll to position [51, 0]
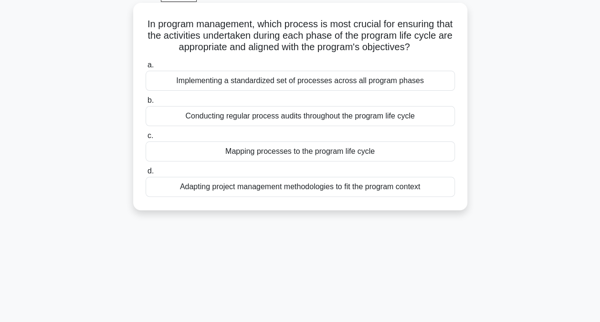
click at [288, 153] on div "Mapping processes to the program life cycle" at bounding box center [300, 151] width 309 height 20
click at [146, 139] on input "c. Mapping processes to the program life cycle" at bounding box center [146, 136] width 0 height 6
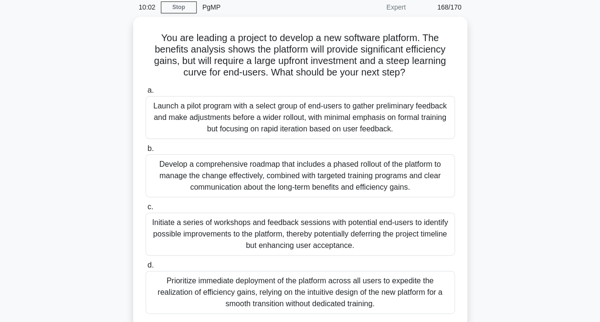
scroll to position [38, 0]
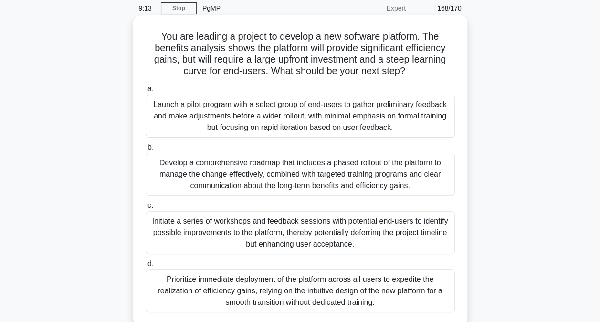
click at [187, 175] on div "Develop a comprehensive roadmap that includes a phased rollout of the platform …" at bounding box center [300, 174] width 309 height 43
click at [146, 150] on input "b. Develop a comprehensive roadmap that includes a phased rollout of the platfo…" at bounding box center [146, 147] width 0 height 6
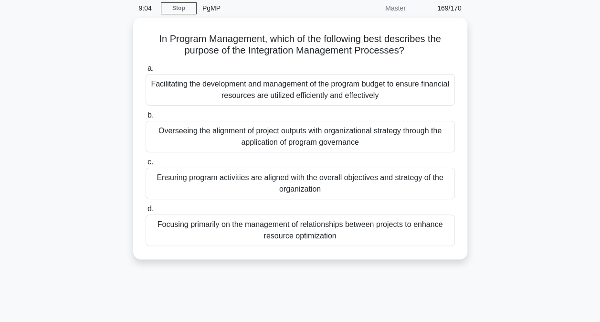
scroll to position [39, 0]
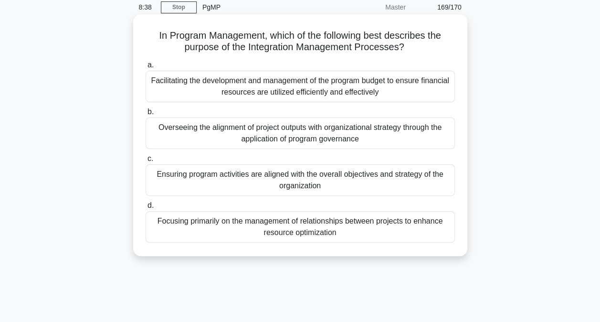
click at [311, 180] on div "Ensuring program activities are aligned with the overall objectives and strateg…" at bounding box center [300, 180] width 309 height 32
click at [146, 162] on input "c. Ensuring program activities are aligned with the overall objectives and stra…" at bounding box center [146, 159] width 0 height 6
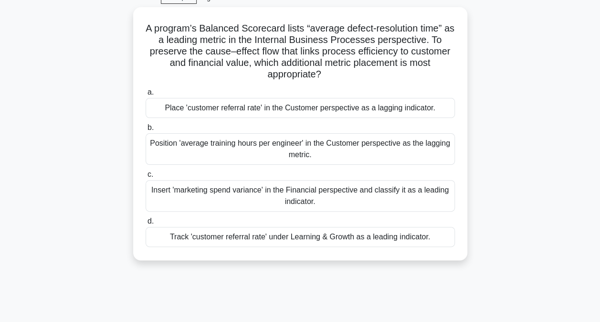
scroll to position [51, 0]
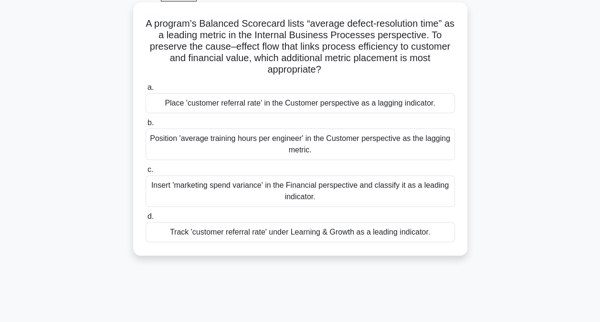
click at [206, 233] on div "Track 'customer referral rate' under Learning & Growth as a leading indicator." at bounding box center [300, 232] width 309 height 20
click at [146, 220] on input "d. Track 'customer referral rate' under Learning & Growth as a leading indicato…" at bounding box center [146, 216] width 0 height 6
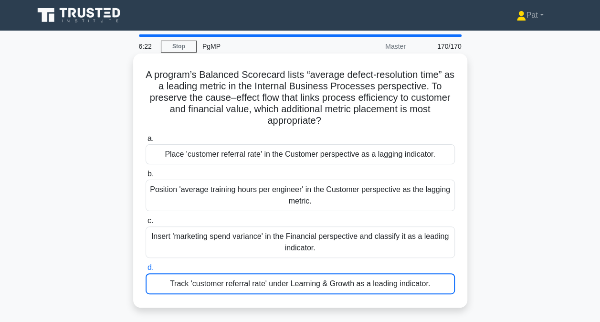
scroll to position [0, 0]
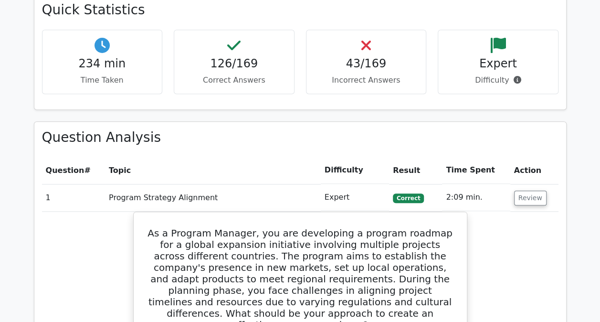
scroll to position [490, 0]
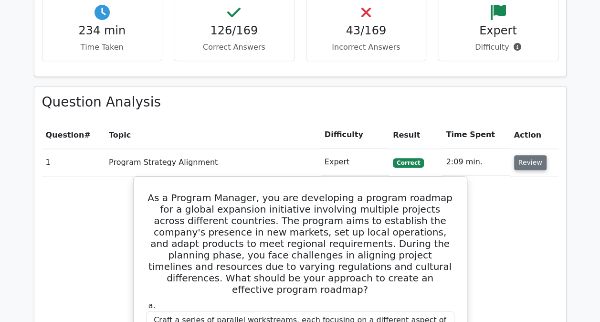
click at [526, 157] on button "Review" at bounding box center [530, 162] width 32 height 15
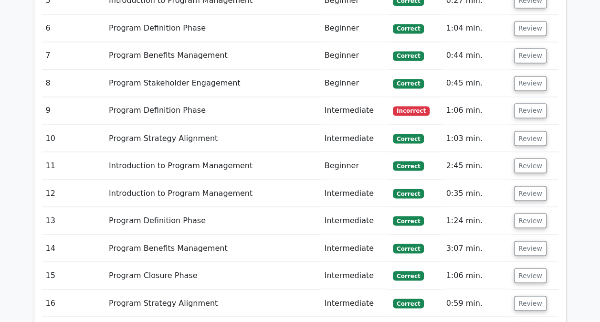
scroll to position [764, 0]
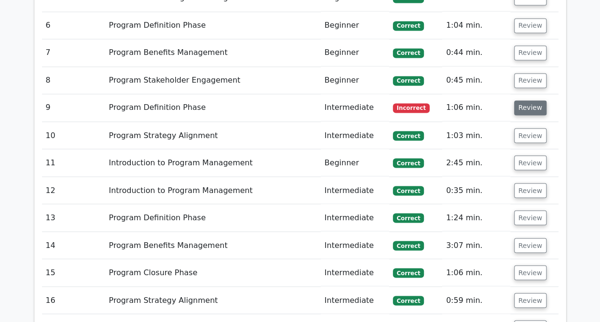
click at [519, 104] on button "Review" at bounding box center [530, 107] width 32 height 15
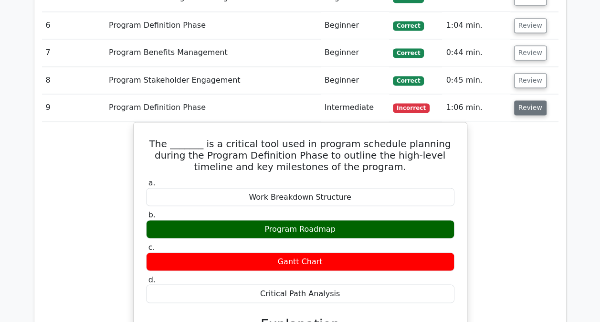
click at [519, 104] on button "Review" at bounding box center [530, 107] width 32 height 15
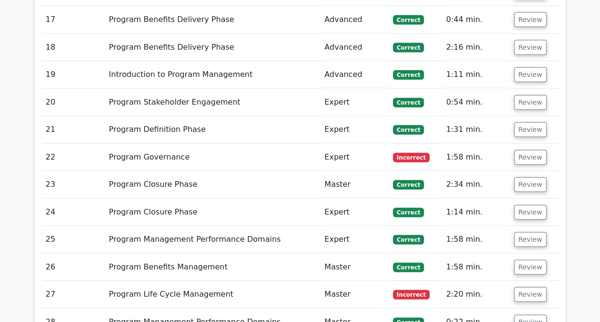
scroll to position [1073, 0]
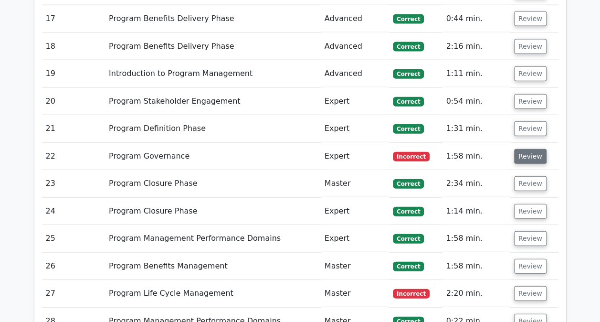
click at [526, 149] on button "Review" at bounding box center [530, 156] width 32 height 15
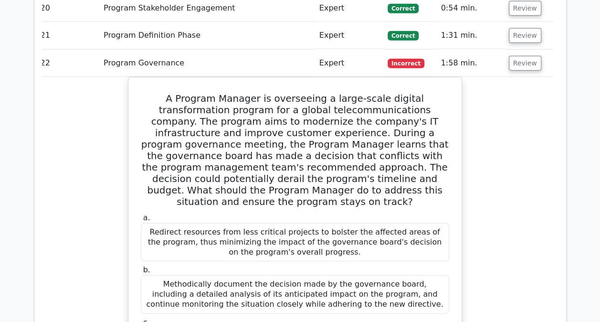
scroll to position [1165, 0]
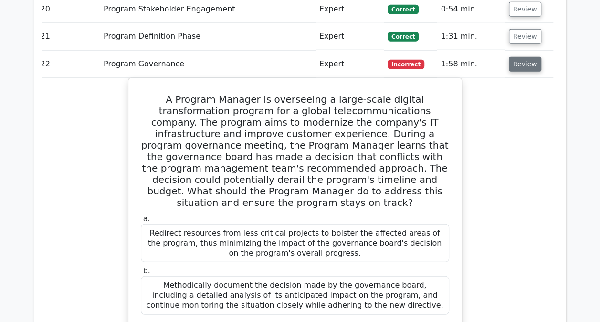
click at [521, 57] on button "Review" at bounding box center [525, 64] width 32 height 15
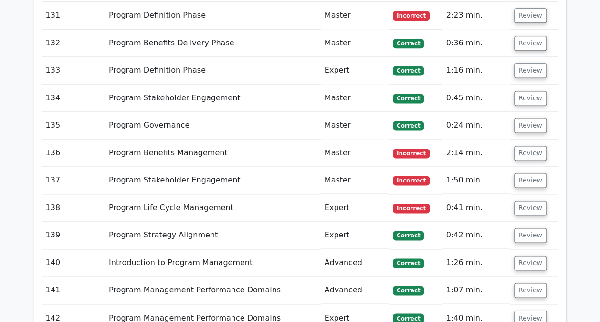
scroll to position [4208, 0]
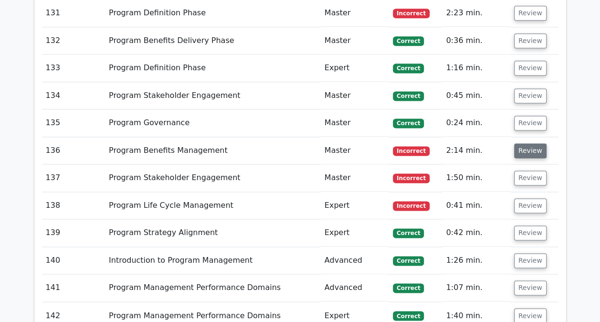
click at [529, 143] on button "Review" at bounding box center [530, 150] width 32 height 15
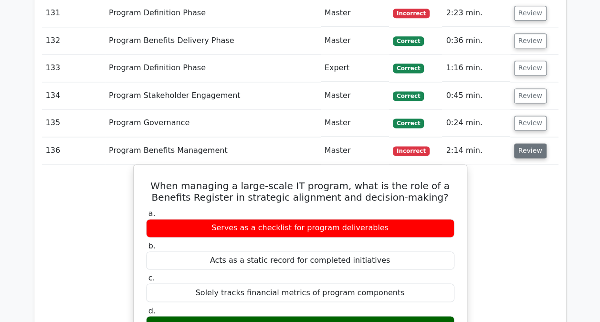
click at [529, 143] on button "Review" at bounding box center [530, 150] width 32 height 15
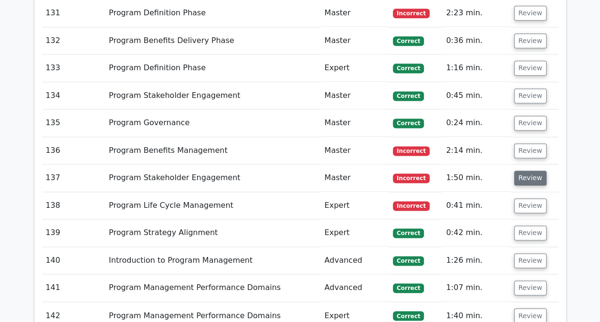
click at [529, 170] on button "Review" at bounding box center [530, 177] width 32 height 15
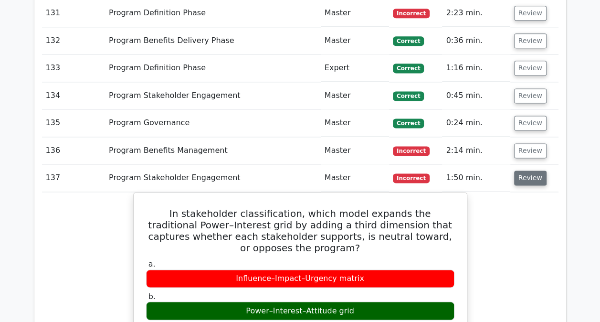
click at [529, 170] on button "Review" at bounding box center [530, 177] width 32 height 15
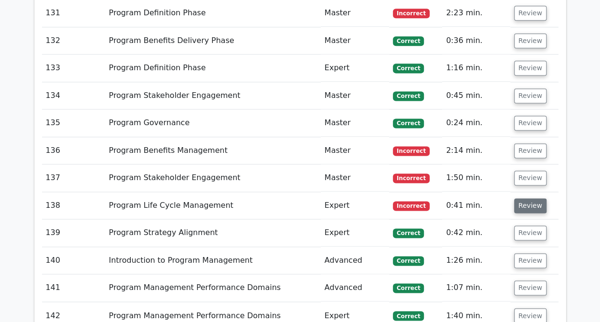
click at [527, 198] on button "Review" at bounding box center [530, 205] width 32 height 15
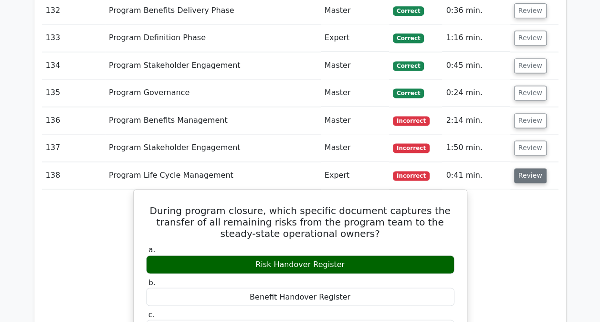
scroll to position [4238, 0]
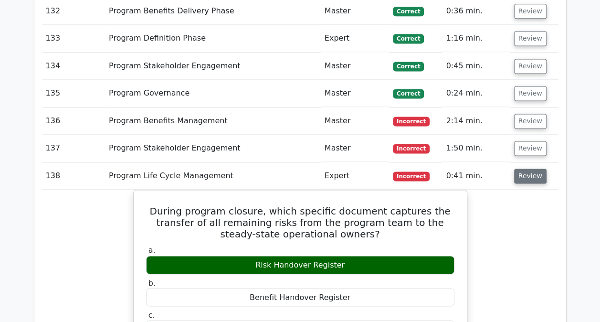
click at [527, 169] on button "Review" at bounding box center [530, 176] width 32 height 15
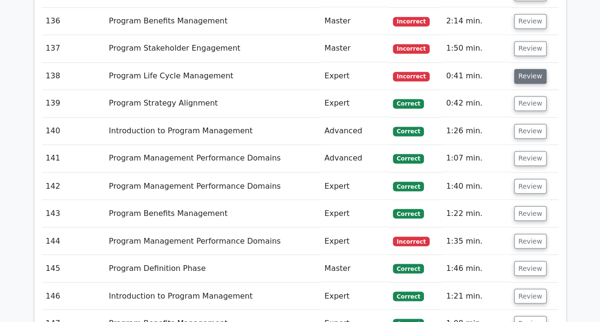
scroll to position [4349, 0]
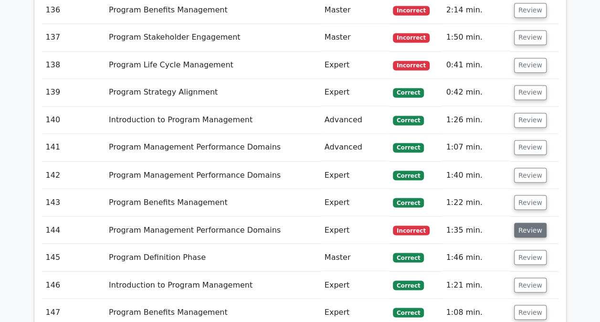
click at [526, 222] on button "Review" at bounding box center [530, 229] width 32 height 15
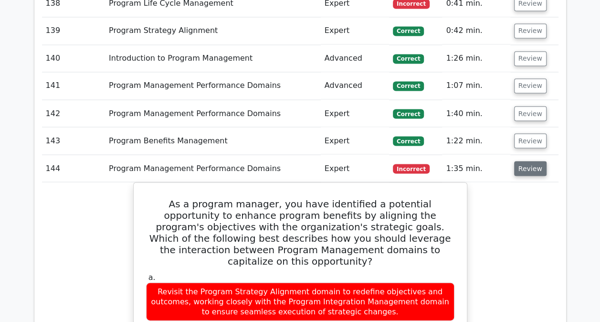
scroll to position [4390, 0]
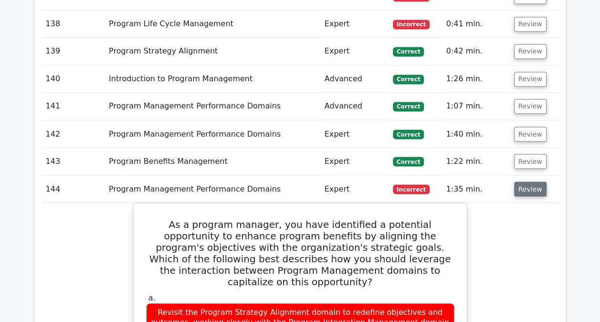
click at [528, 181] on button "Review" at bounding box center [530, 188] width 32 height 15
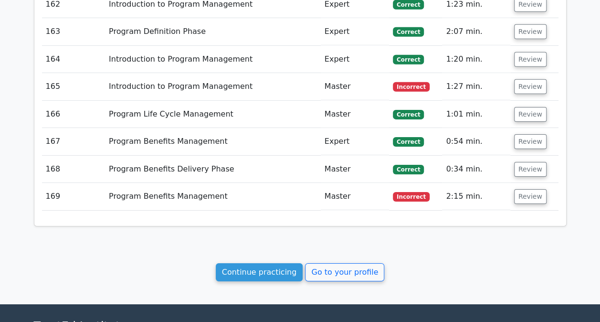
scroll to position [5068, 0]
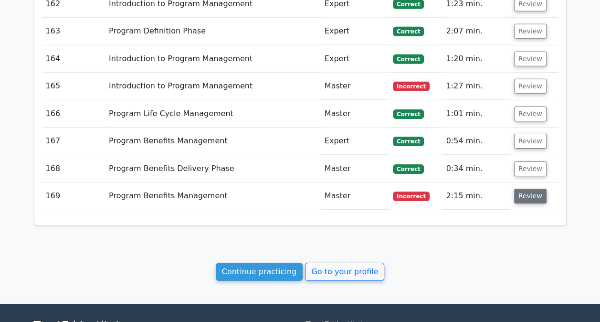
click at [530, 189] on button "Review" at bounding box center [530, 196] width 32 height 15
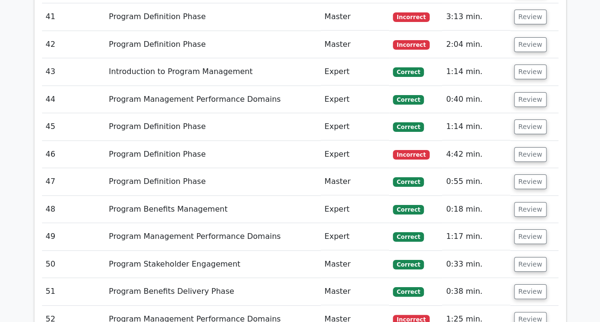
scroll to position [1618, 0]
